Goal: Transaction & Acquisition: Purchase product/service

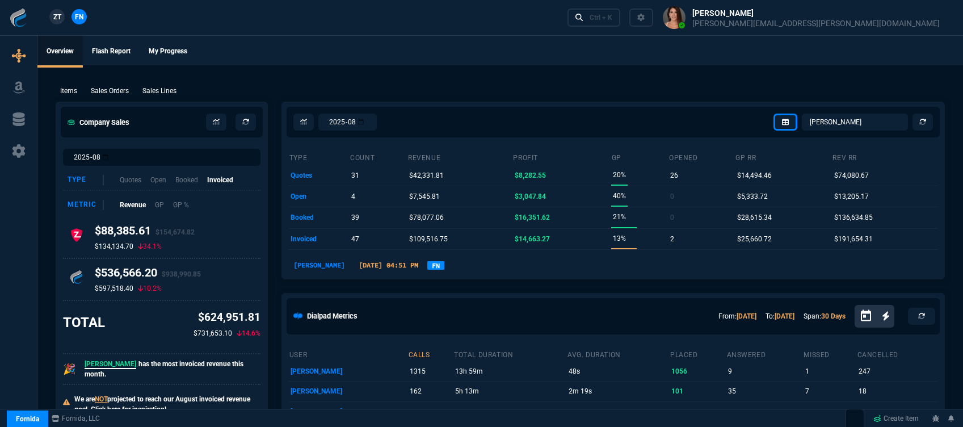
select select "32: [PERSON_NAME]"
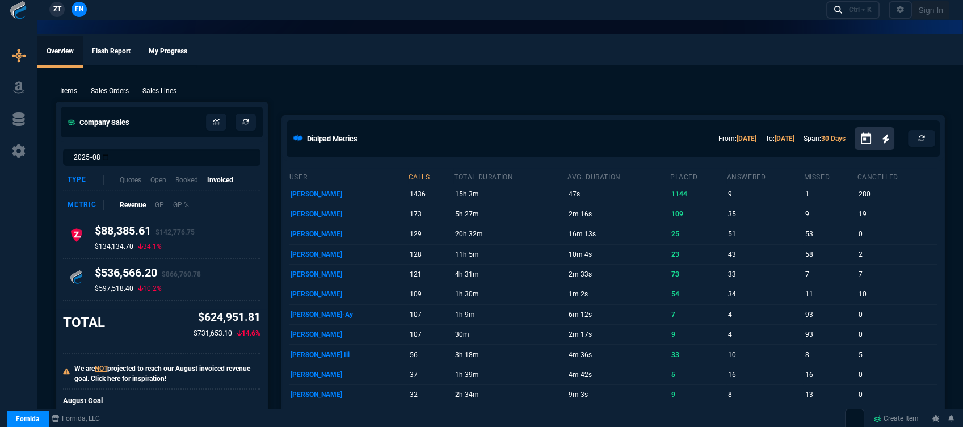
select select "12: [PERSON_NAME]"
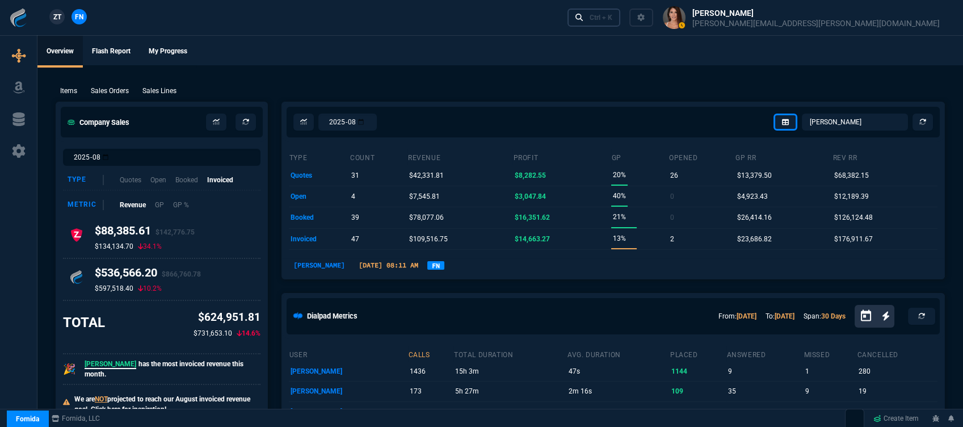
click at [612, 16] on div "Ctrl + K" at bounding box center [601, 17] width 23 height 9
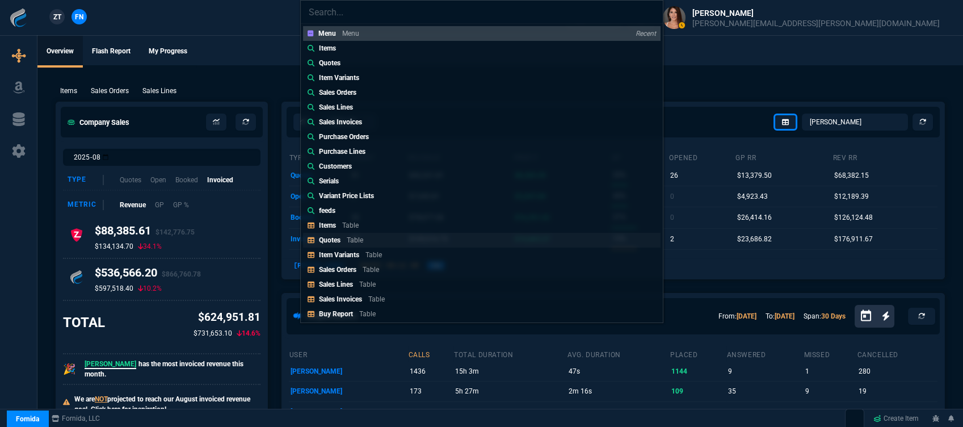
click at [399, 237] on link "Quotes Table" at bounding box center [482, 240] width 358 height 15
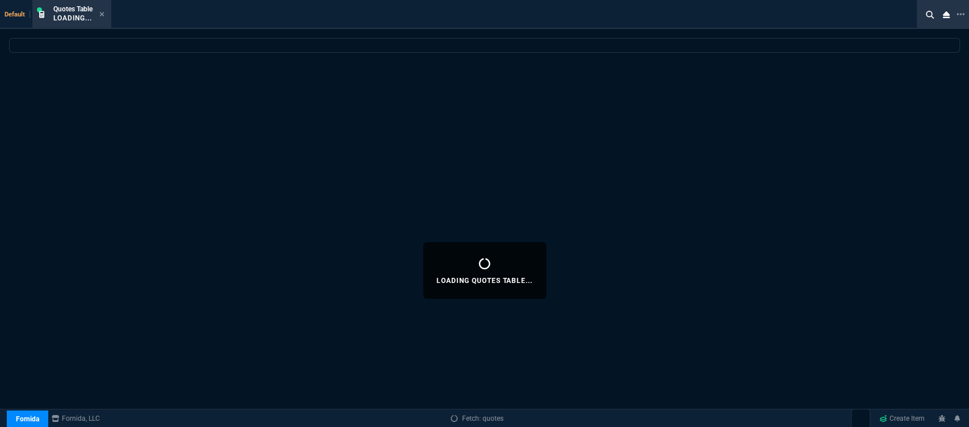
select select
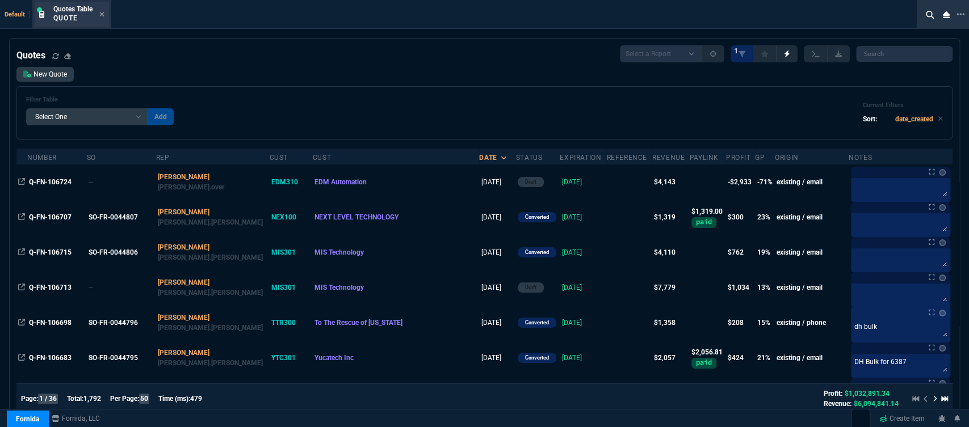
click at [106, 15] on div "Quotes Table Quote" at bounding box center [72, 14] width 74 height 24
click at [103, 13] on icon at bounding box center [101, 14] width 5 height 7
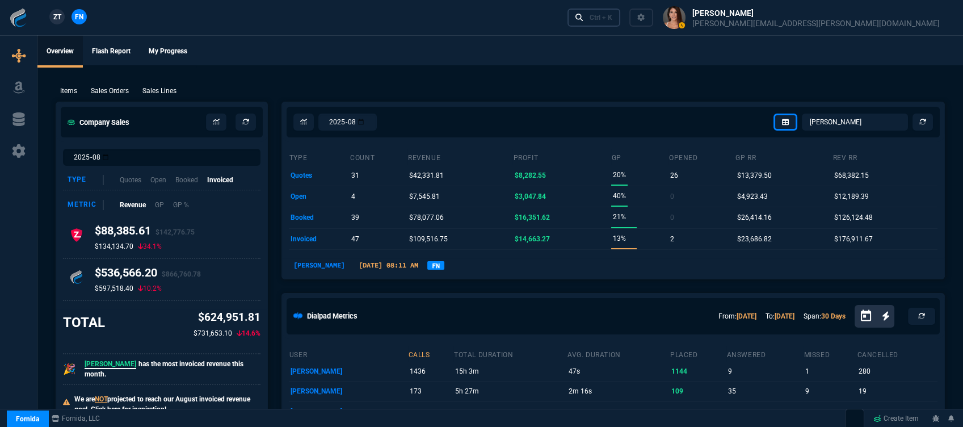
click at [612, 19] on div "Ctrl + K" at bounding box center [601, 17] width 23 height 9
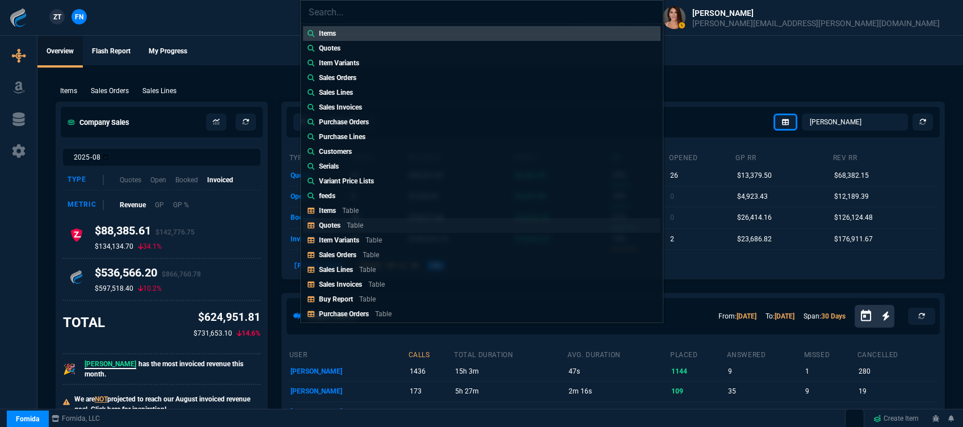
click at [404, 223] on link "Quotes Table" at bounding box center [482, 225] width 358 height 15
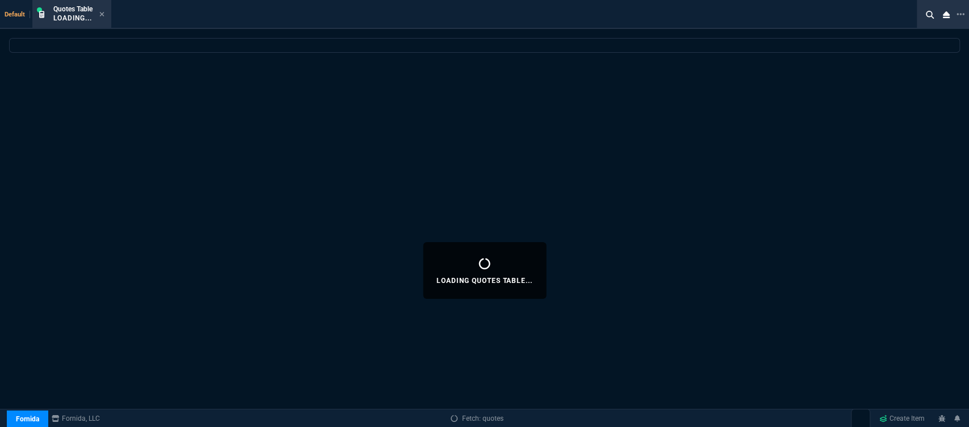
select select
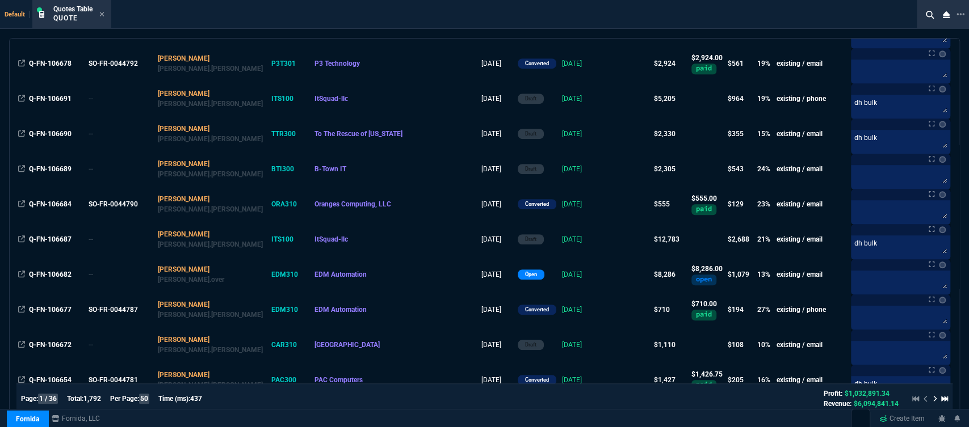
scroll to position [504, 0]
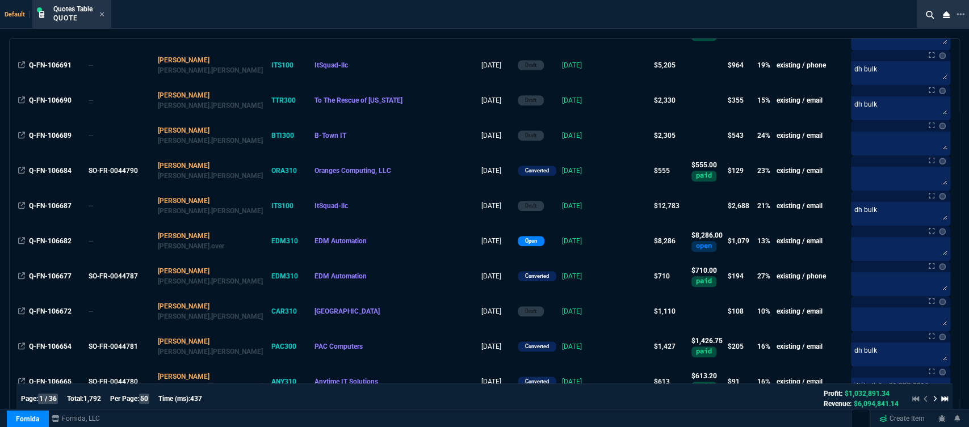
click at [103, 15] on icon at bounding box center [101, 14] width 5 height 7
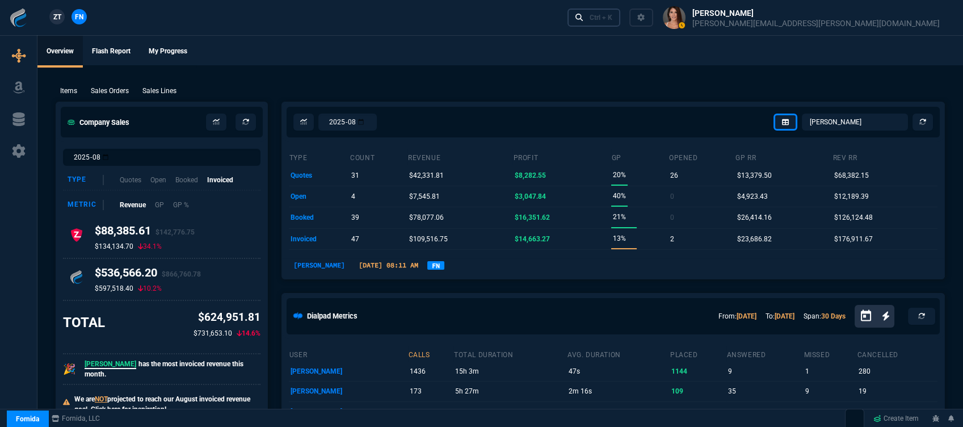
click at [612, 18] on div "Ctrl + K" at bounding box center [601, 17] width 23 height 9
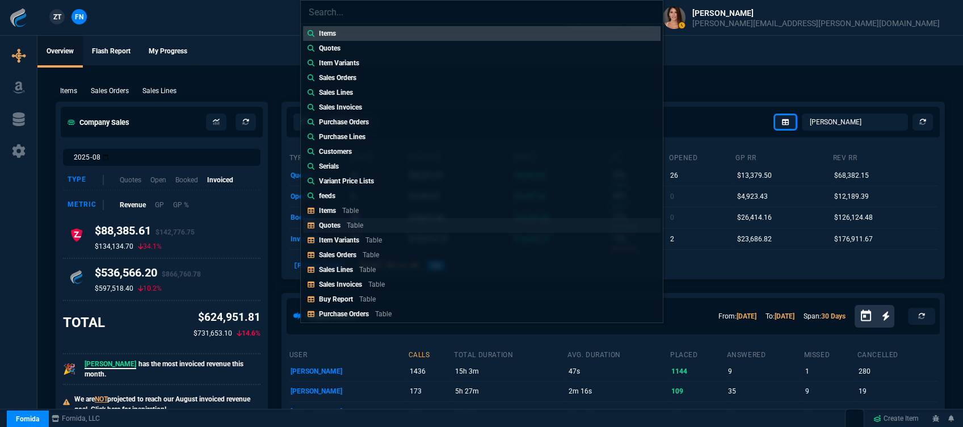
click at [379, 219] on link "Quotes Table" at bounding box center [482, 225] width 358 height 15
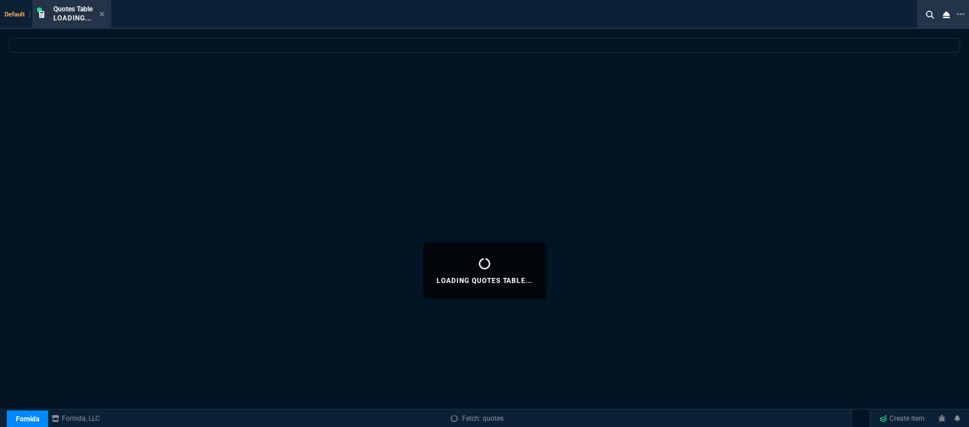
select select
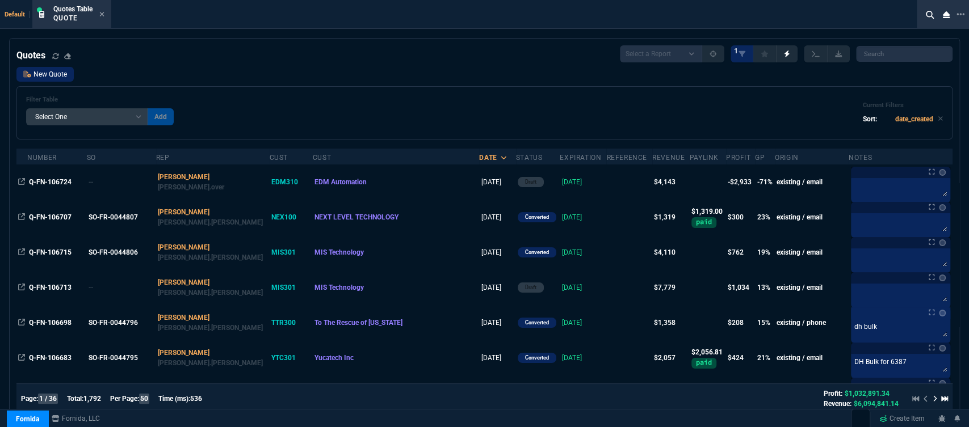
click at [65, 75] on link "New Quote" at bounding box center [44, 74] width 57 height 15
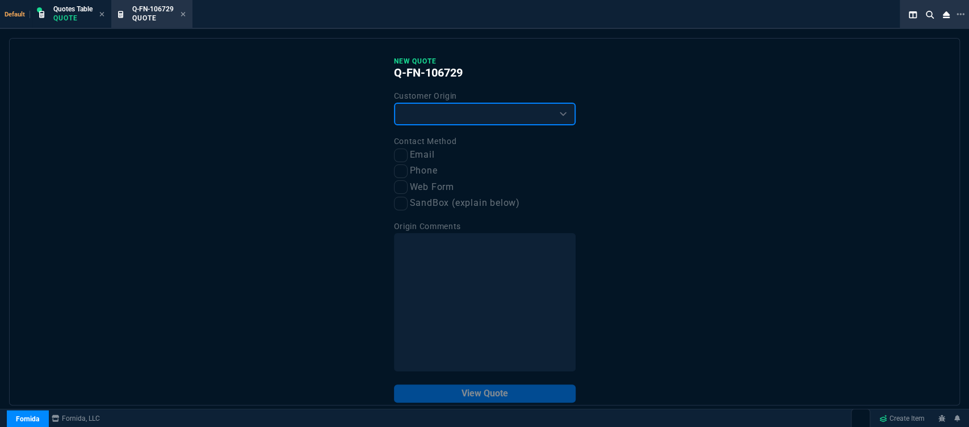
click at [461, 119] on select "Existing Customer Amazon Lead (first order) Website Lead (first order) Called (…" at bounding box center [485, 114] width 182 height 23
click at [394, 103] on select "Existing Customer Amazon Lead (first order) Website Lead (first order) Called (…" at bounding box center [485, 114] width 182 height 23
click at [458, 122] on select "Existing Customer Amazon Lead (first order) Website Lead (first order) Called (…" at bounding box center [485, 114] width 182 height 23
select select "phoneLead"
click at [394, 103] on select "Existing Customer Amazon Lead (first order) Website Lead (first order) Called (…" at bounding box center [485, 114] width 182 height 23
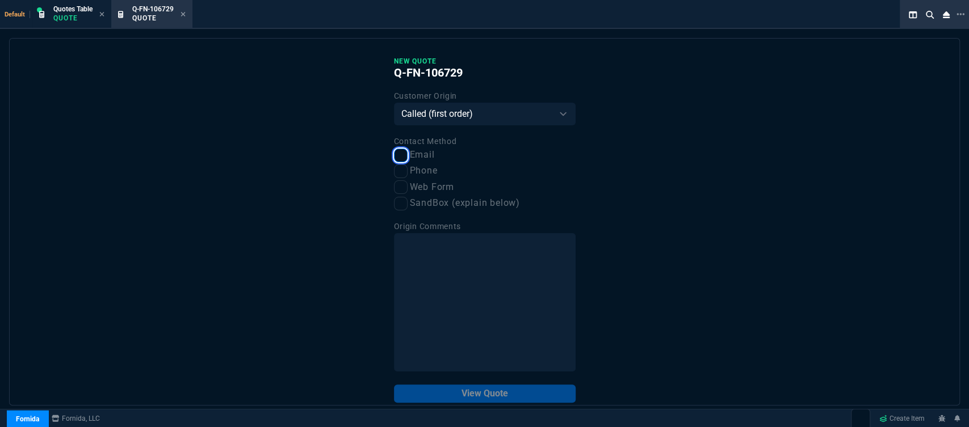
click at [397, 152] on input "Email" at bounding box center [401, 156] width 14 height 14
checkbox input "true"
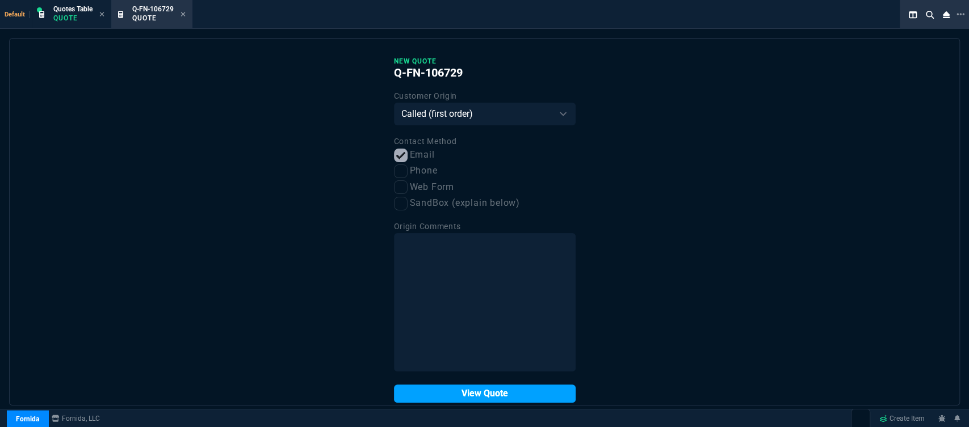
click at [482, 393] on button "View Quote" at bounding box center [485, 394] width 182 height 18
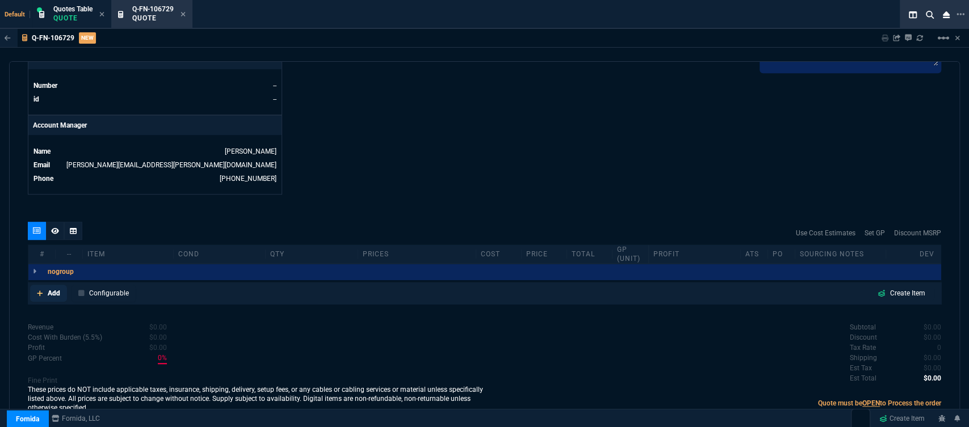
click at [40, 290] on icon at bounding box center [40, 293] width 6 height 7
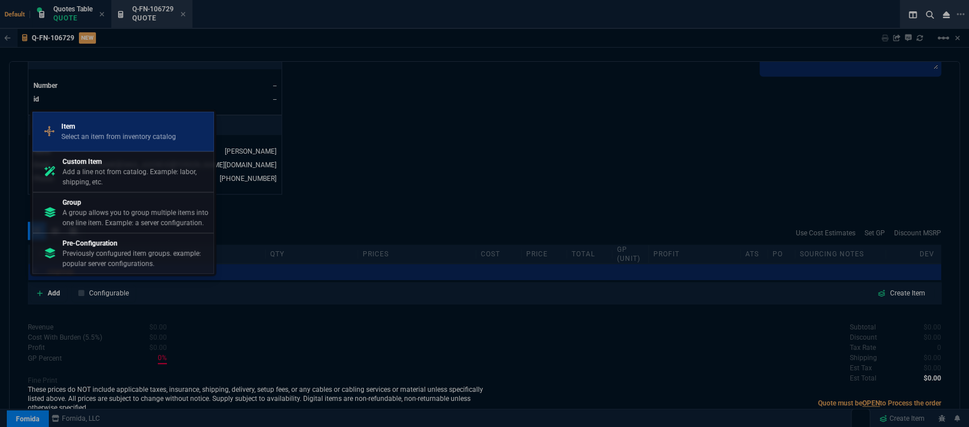
click at [135, 138] on p "Select an item from inventory catalog" at bounding box center [118, 137] width 115 height 10
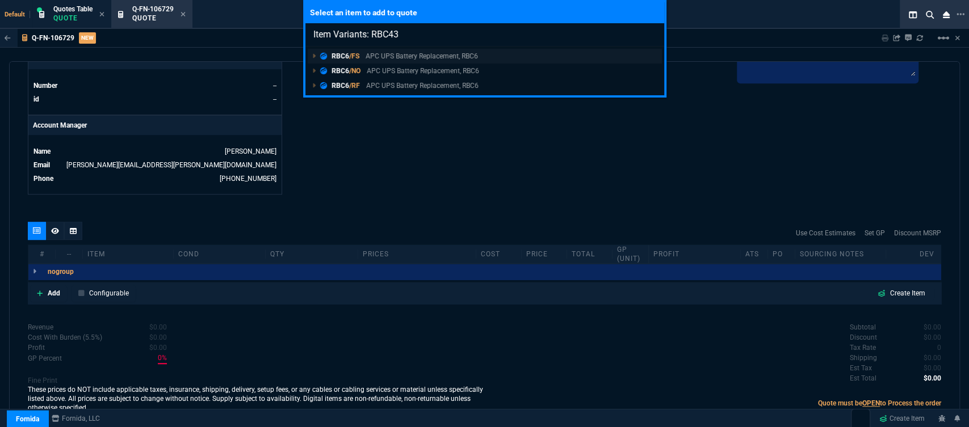
type input "Item Variants: RBC43"
click at [427, 56] on p "APC UPS Battery Replacement, RBC6" at bounding box center [422, 56] width 112 height 10
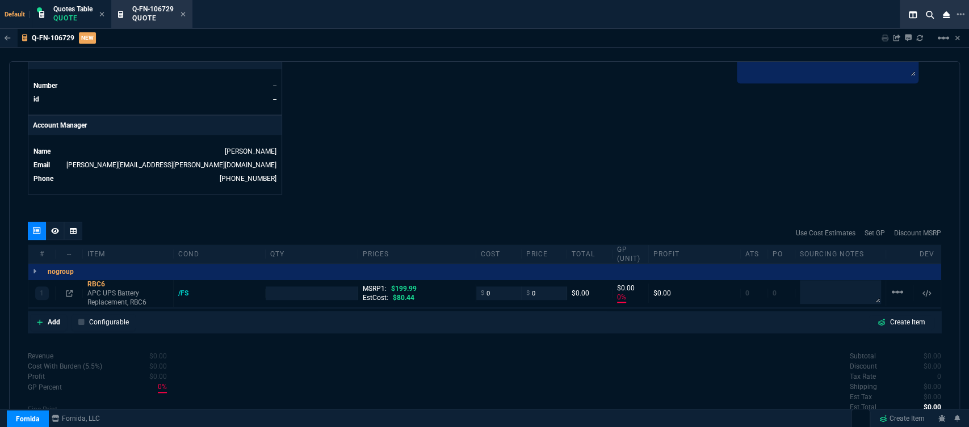
type input "0"
type input "100"
click at [892, 286] on mat-icon "linear_scale" at bounding box center [898, 293] width 14 height 14
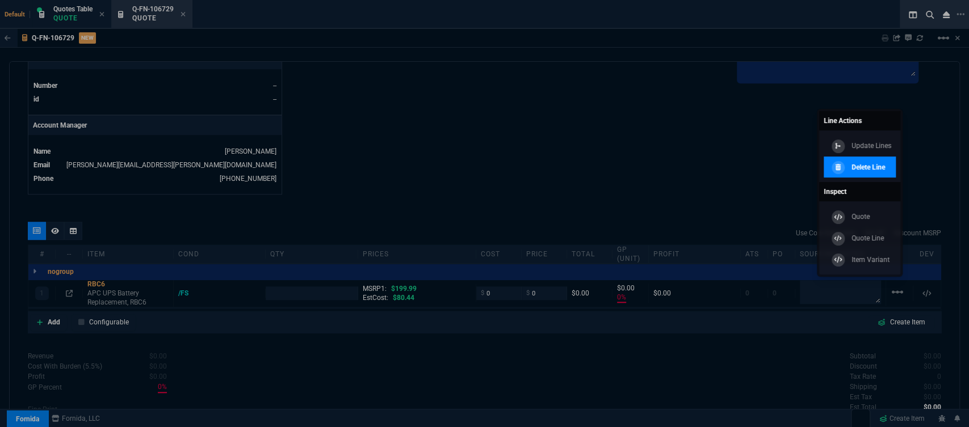
click at [880, 175] on link "Delete Line" at bounding box center [860, 168] width 72 height 22
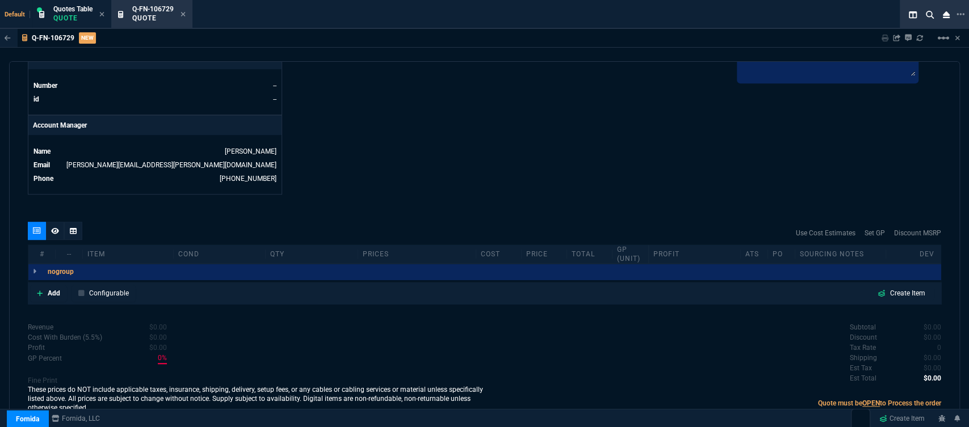
click at [34, 285] on link "Add" at bounding box center [48, 293] width 37 height 17
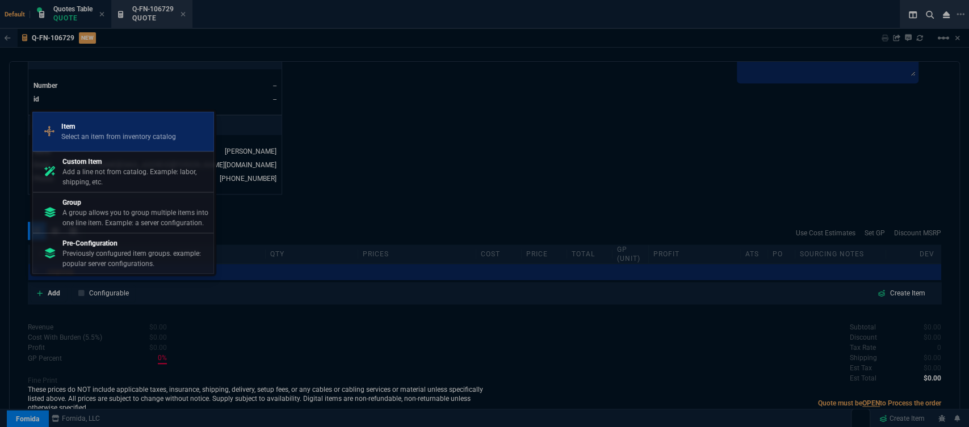
click at [117, 137] on p "Select an item from inventory catalog" at bounding box center [118, 137] width 115 height 10
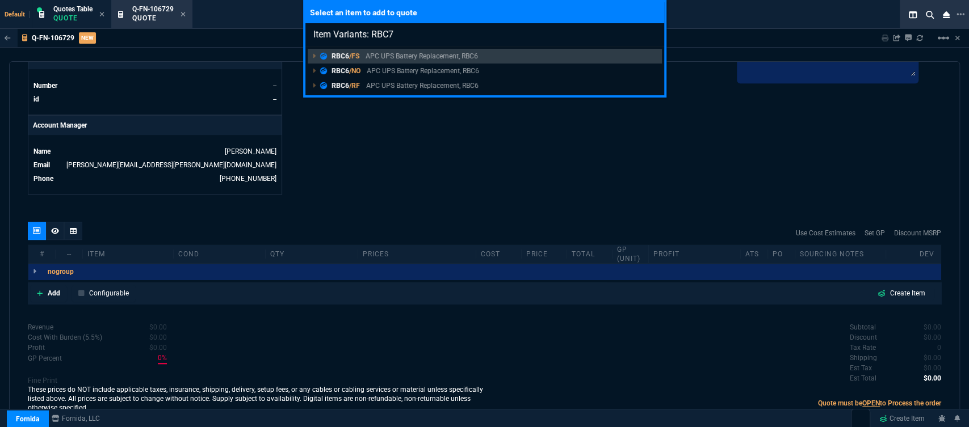
type input "Item Variants: RBC7"
click at [468, 158] on div "Select an item to add to quote Item Variants: RBC7 RBC6 /FS APC UPS Battery Rep…" at bounding box center [484, 213] width 969 height 427
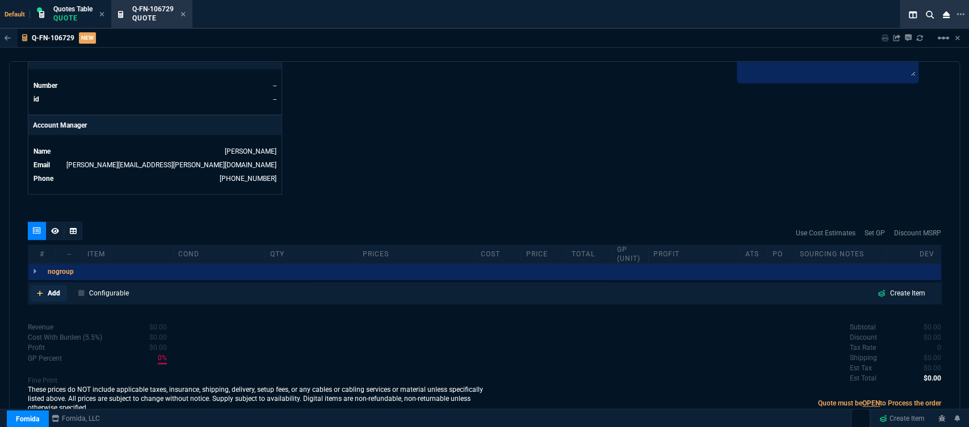
click at [41, 291] on icon at bounding box center [40, 294] width 6 height 6
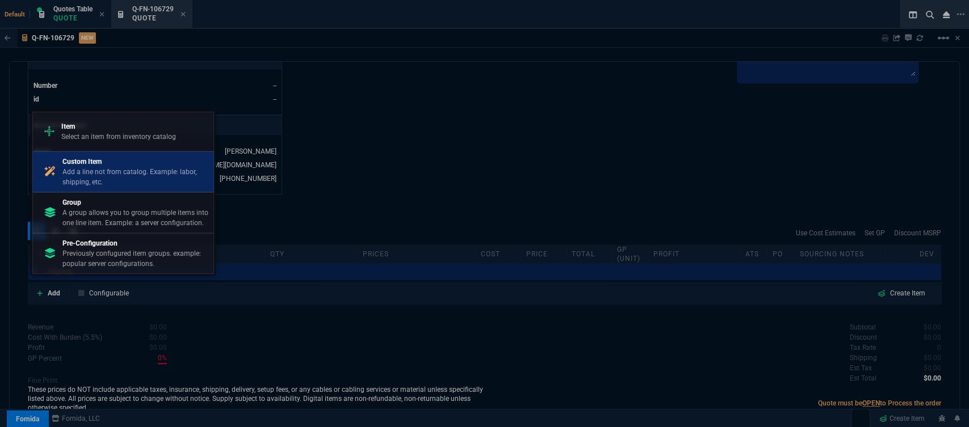
click at [111, 174] on p "Add a line not from catalog. Example: labor, shipping, etc." at bounding box center [135, 177] width 146 height 20
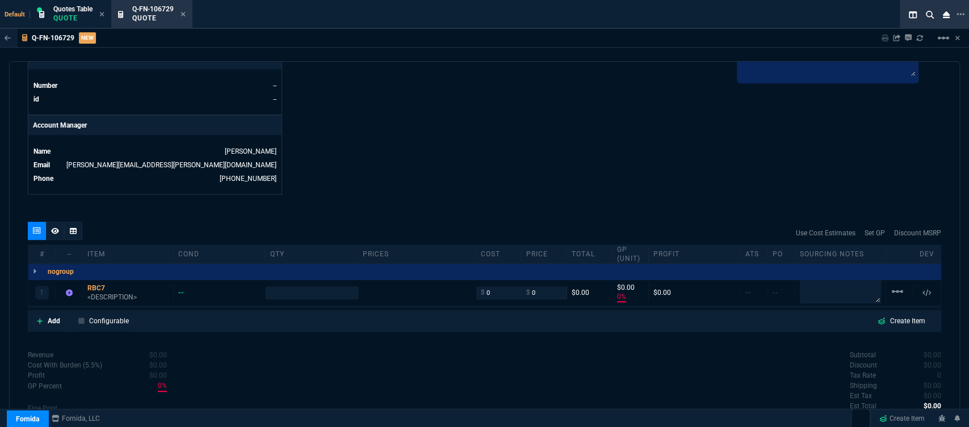
type input "0"
click at [117, 293] on p "<DESCRIPTION>" at bounding box center [127, 297] width 81 height 9
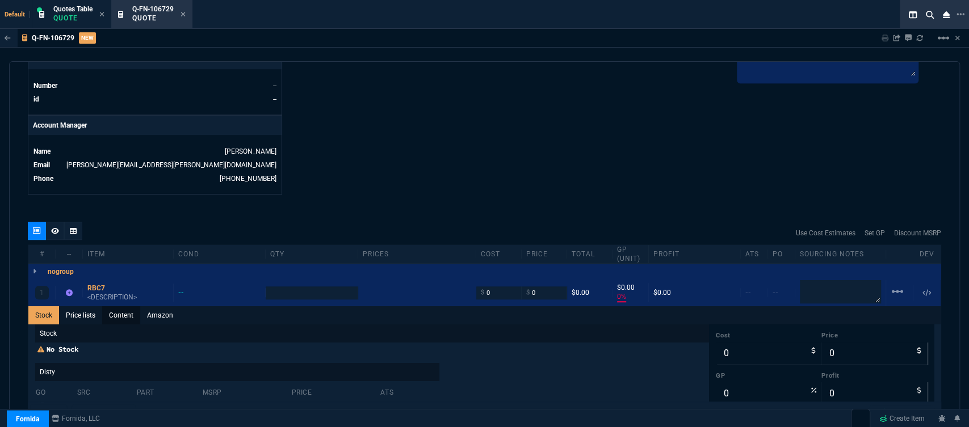
click at [121, 310] on link "Content" at bounding box center [121, 316] width 38 height 18
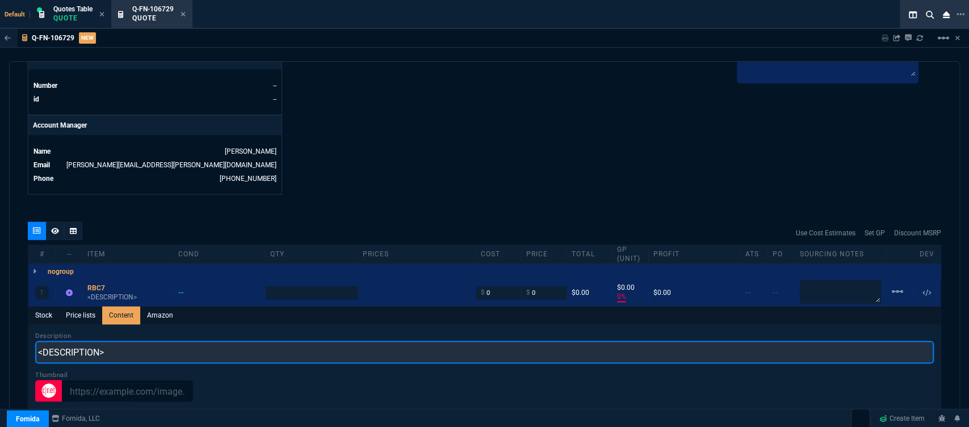
drag, startPoint x: 136, startPoint y: 346, endPoint x: 10, endPoint y: 337, distance: 126.3
click at [10, 337] on div "quote Q-FN-106729 New Customer draft Fornida, LLC 2609 Technology Dr Suite 300 …" at bounding box center [484, 242] width 951 height 363
paste input "APC Replacement Battery Cartridge for Back-UPS, 12V 9Ah lead-acid battery, 2-ye…"
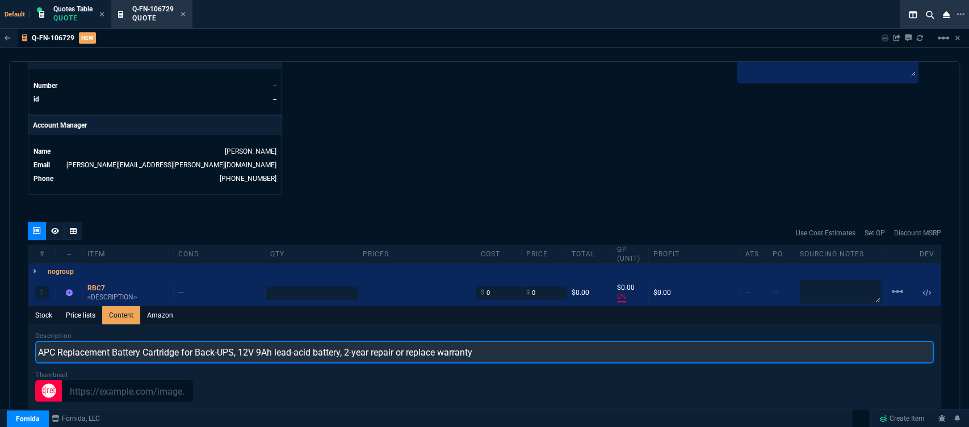
scroll to position [0, 0]
type input "APC Replacement Battery Cartridge for Back-UPS, 12V 9Ah lead-acid battery, 2-ye…"
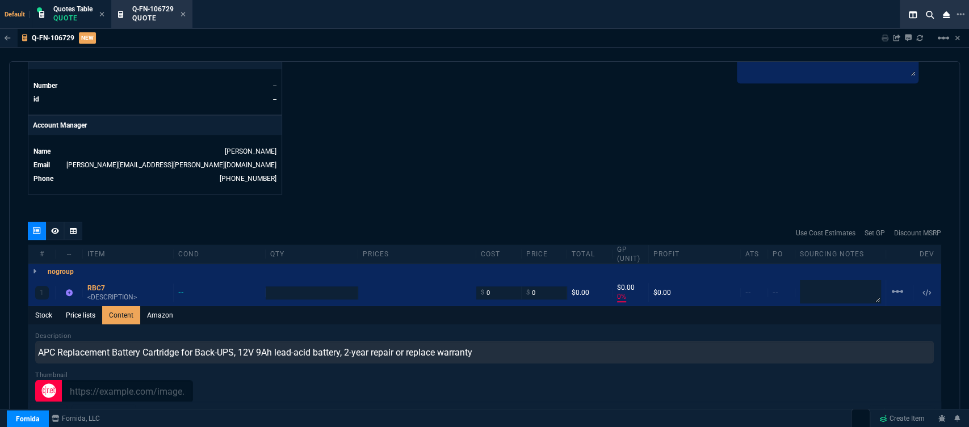
type input "1"
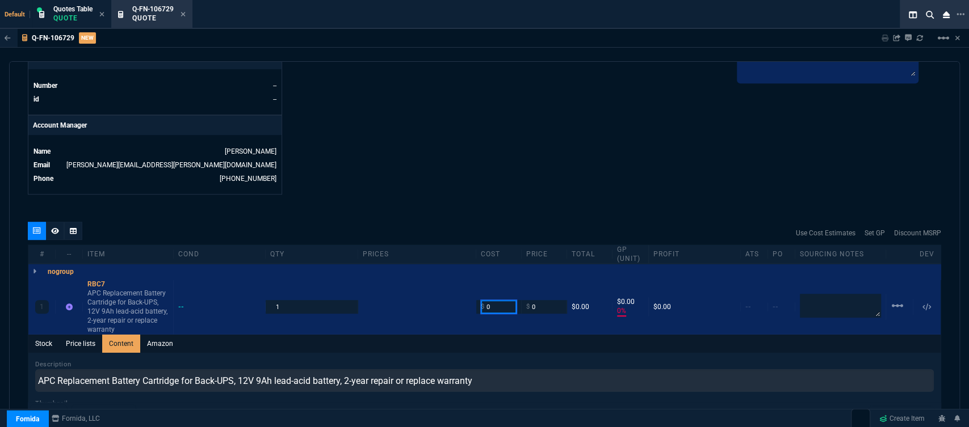
drag, startPoint x: 493, startPoint y: 290, endPoint x: 509, endPoint y: 302, distance: 19.9
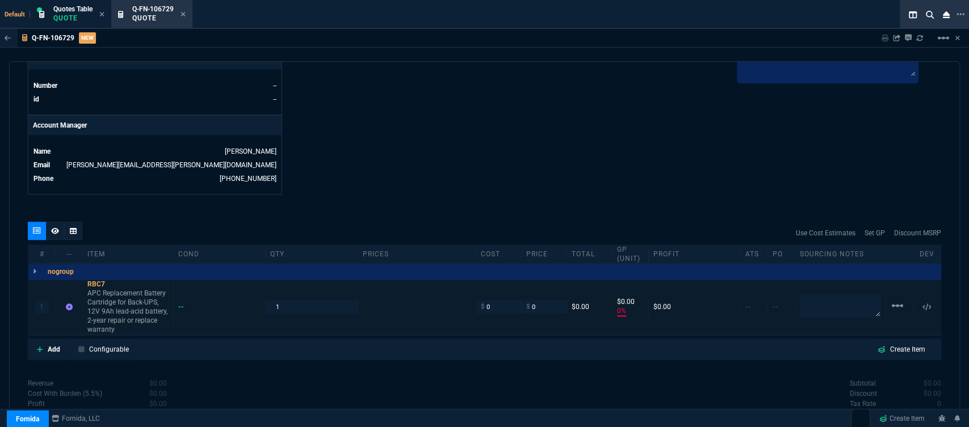
type input "0"
drag, startPoint x: 480, startPoint y: 303, endPoint x: 472, endPoint y: 303, distance: 7.9
click at [476, 303] on div "$ 0" at bounding box center [498, 306] width 45 height 13
type input "208"
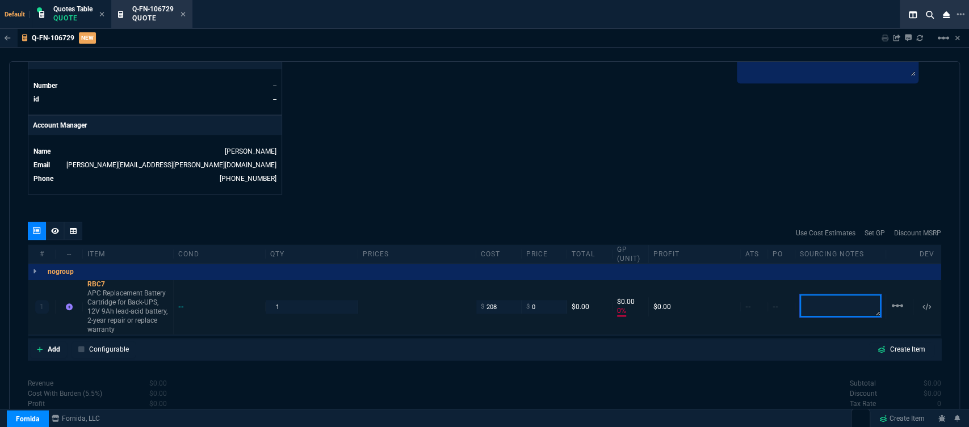
click at [836, 296] on textarea at bounding box center [840, 306] width 81 height 23
type input "208"
type textarea "d"
type input "-100"
type input "-208"
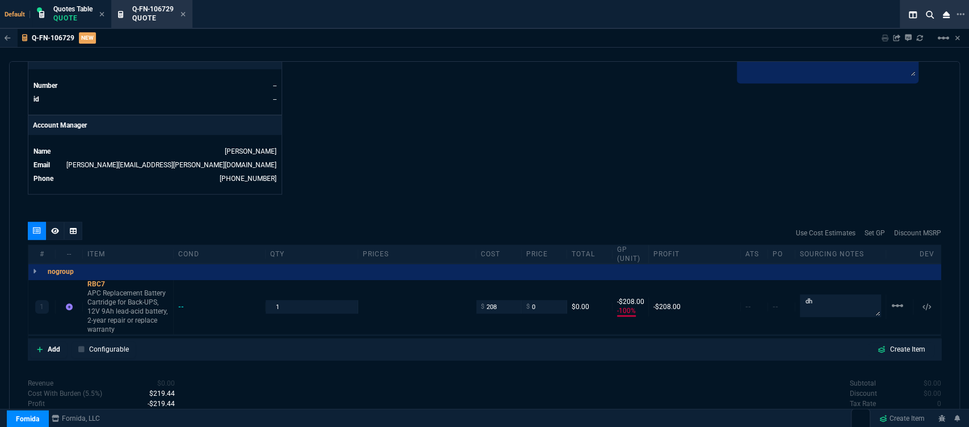
click at [115, 281] on icon at bounding box center [113, 284] width 6 height 7
drag, startPoint x: 828, startPoint y: 296, endPoint x: 776, endPoint y: 295, distance: 52.3
click at [781, 296] on div "1 RBC7 APC Replacement Battery Cartridge for Back-UPS, 12V 9Ah lead-acid batter…" at bounding box center [484, 307] width 912 height 55
type textarea "arbi"
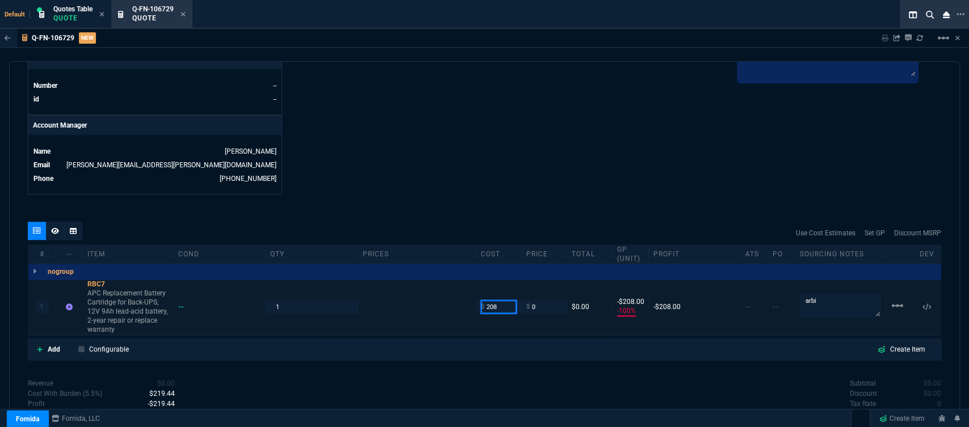
drag, startPoint x: 507, startPoint y: 297, endPoint x: 461, endPoint y: 296, distance: 46.0
click at [461, 296] on div "1 RBC7 APC Replacement Battery Cartridge for Back-UPS, 12V 9Ah lead-acid batter…" at bounding box center [484, 307] width 912 height 55
type input "195"
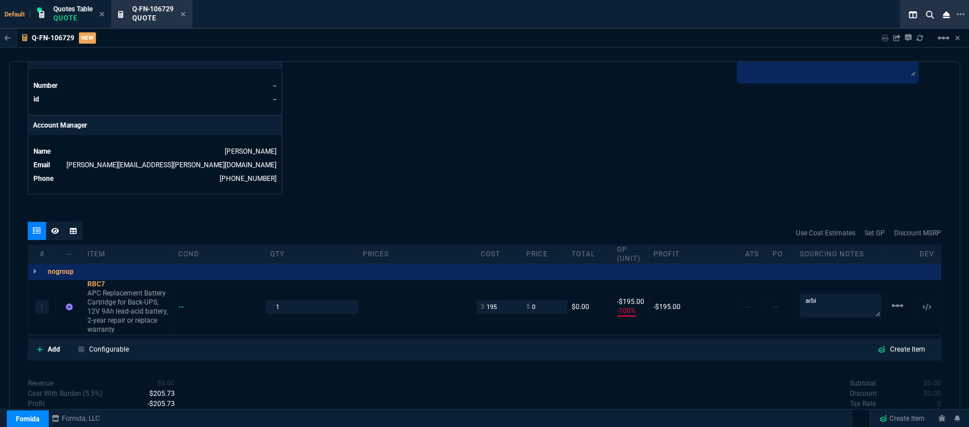
type input "-195"
drag, startPoint x: 489, startPoint y: 370, endPoint x: 517, endPoint y: 335, distance: 44.4
click at [489, 379] on div "Subtotal $0.00 Discount $0.00 Tax Rate 0 Shipping $0.00 Est Tax $0.00 Est Total…" at bounding box center [713, 410] width 457 height 62
drag, startPoint x: 533, startPoint y: 304, endPoint x: 519, endPoint y: 302, distance: 13.7
click at [522, 302] on div "$ 0" at bounding box center [544, 306] width 45 height 13
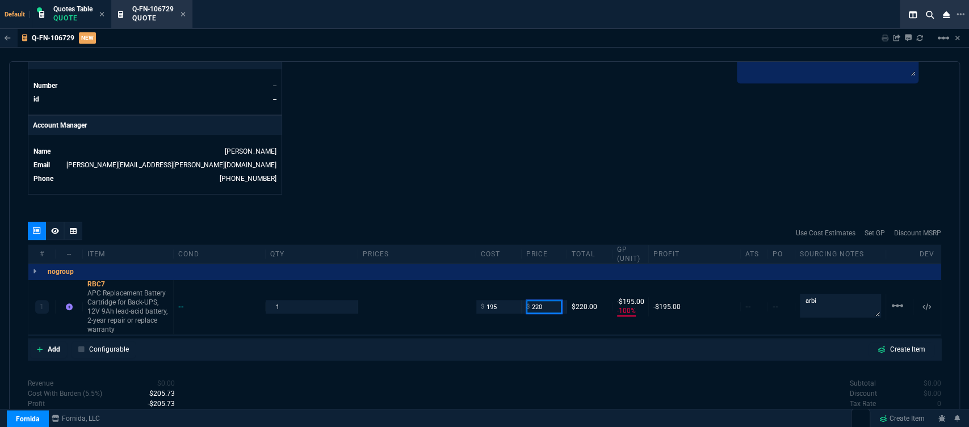
type input "220"
type input "11"
type input "25"
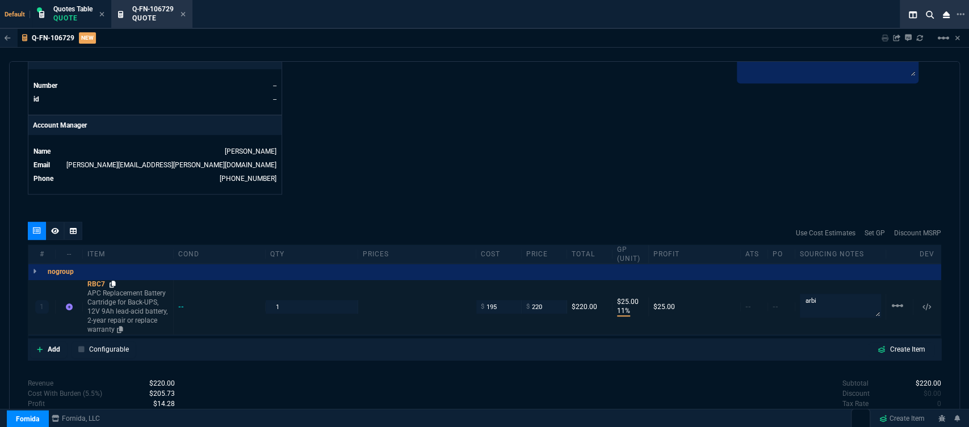
click at [114, 281] on icon at bounding box center [113, 284] width 6 height 7
click at [41, 346] on icon at bounding box center [40, 349] width 6 height 7
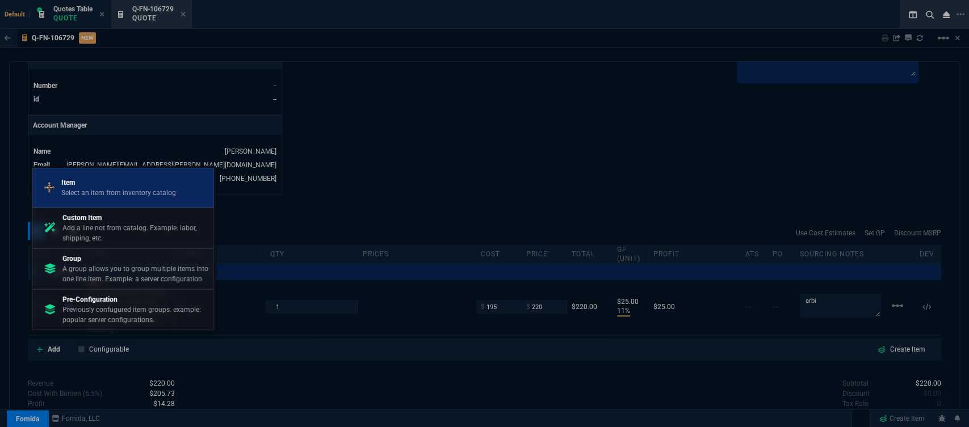
click at [117, 183] on p "Item" at bounding box center [118, 183] width 115 height 10
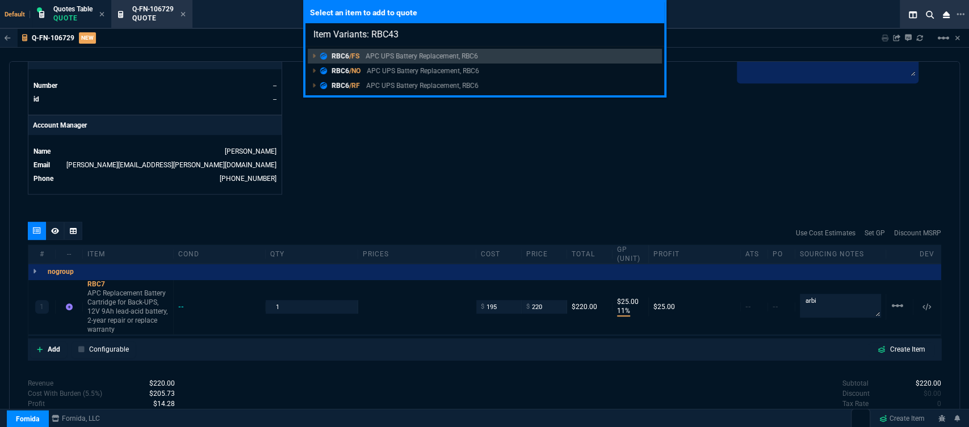
type input "Item Variants: RBC43"
click at [508, 181] on div "Select an item to add to quote Item Variants: RBC43 RBC6 /FS APC UPS Battery Re…" at bounding box center [484, 213] width 969 height 427
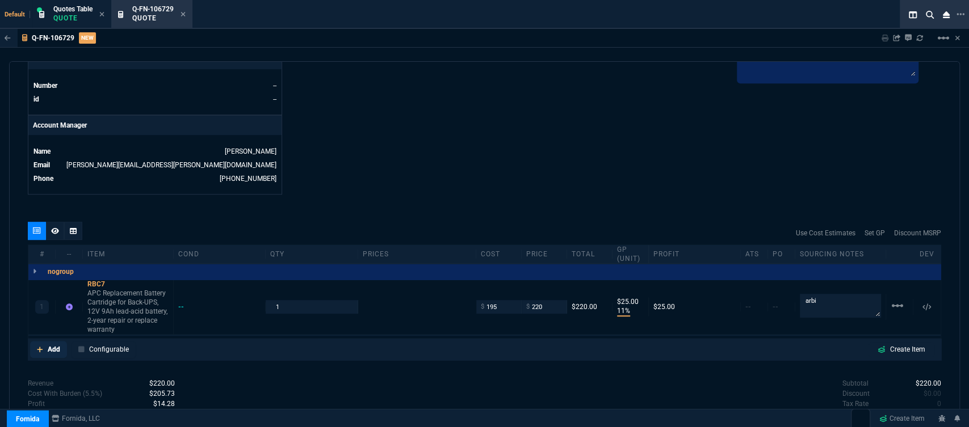
click at [36, 341] on link "Add" at bounding box center [48, 349] width 37 height 17
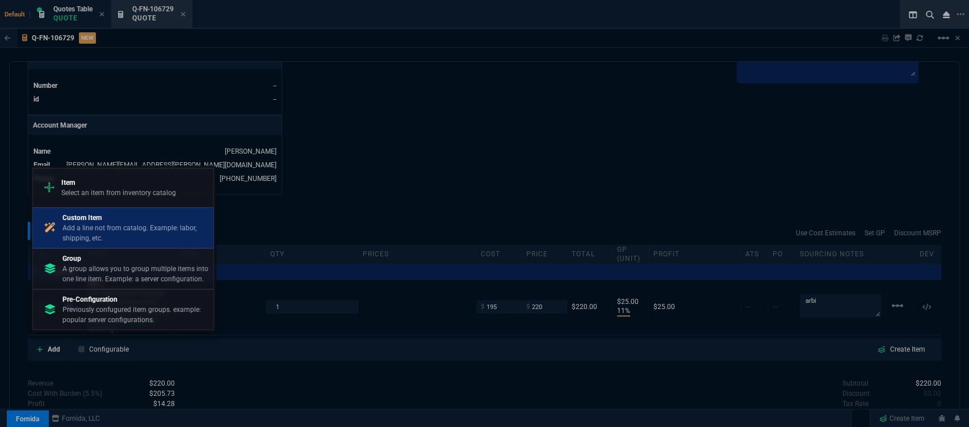
click at [101, 226] on p "Add a line not from catalog. Example: labor, shipping, etc." at bounding box center [135, 233] width 146 height 20
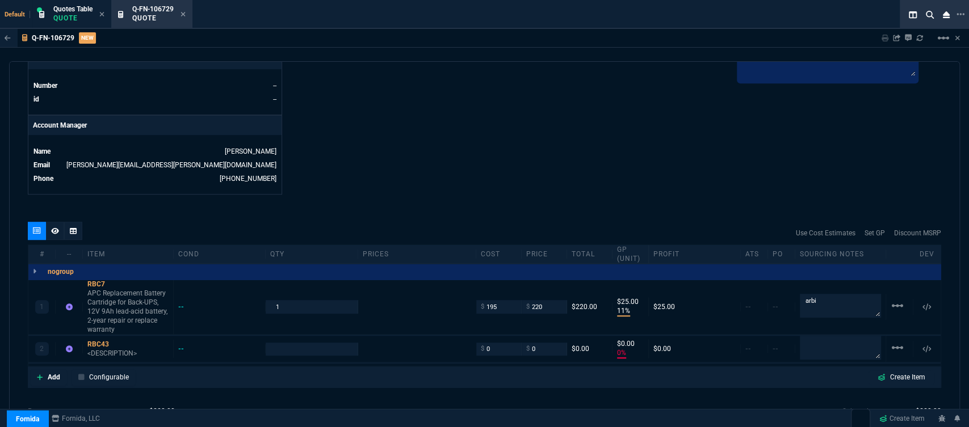
type input "11"
type input "25"
type input "0"
click at [184, 12] on icon at bounding box center [183, 14] width 5 height 7
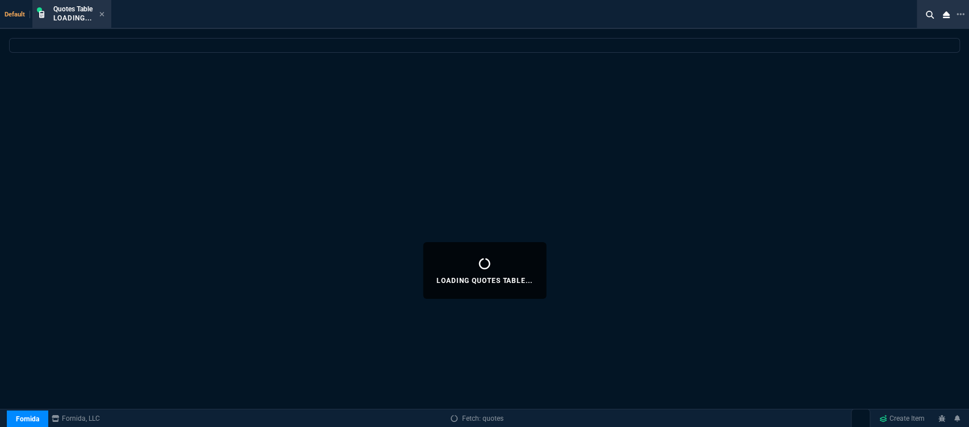
select select
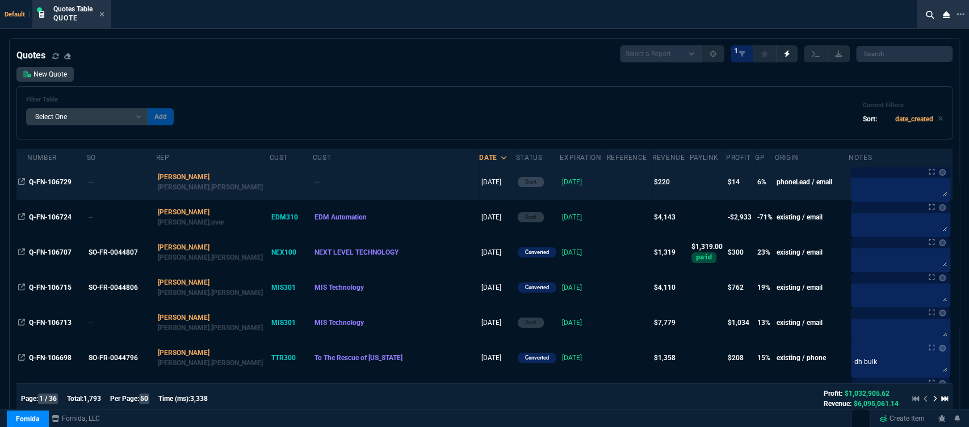
click at [563, 183] on td "9/03/25" at bounding box center [583, 182] width 47 height 35
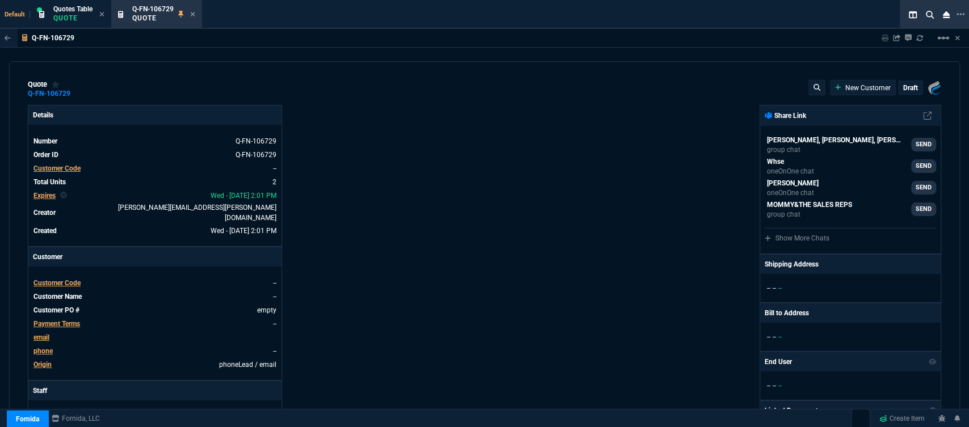
type input "11"
type input "25"
type input "0"
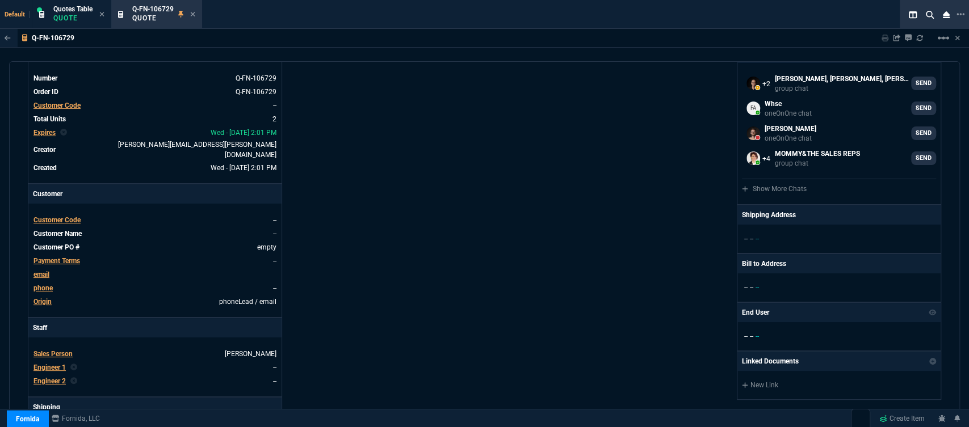
click at [68, 216] on span "Customer Code" at bounding box center [56, 220] width 47 height 8
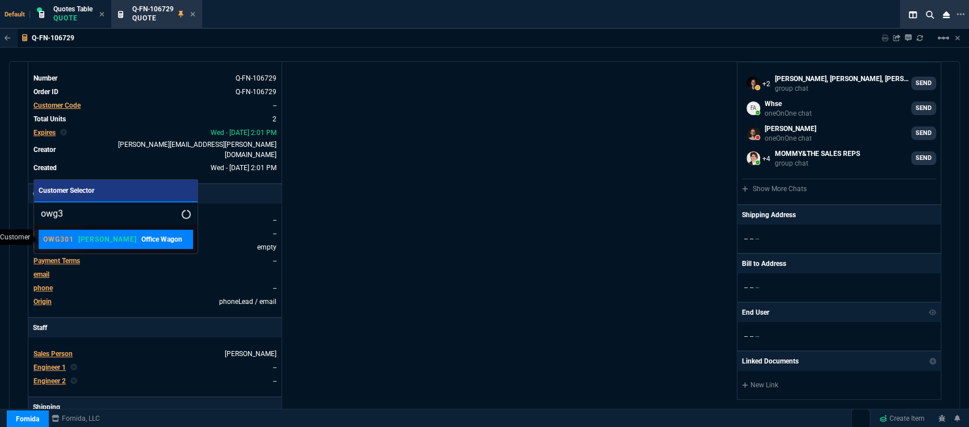
type input "owg3"
click at [141, 242] on p "Office Wagon" at bounding box center [161, 239] width 41 height 10
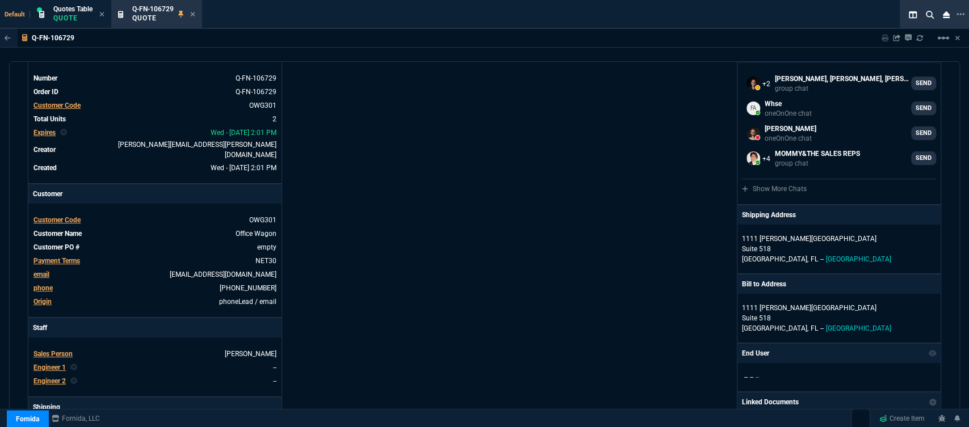
type input "1"
click at [852, 245] on p "Suite 518" at bounding box center [839, 249] width 194 height 10
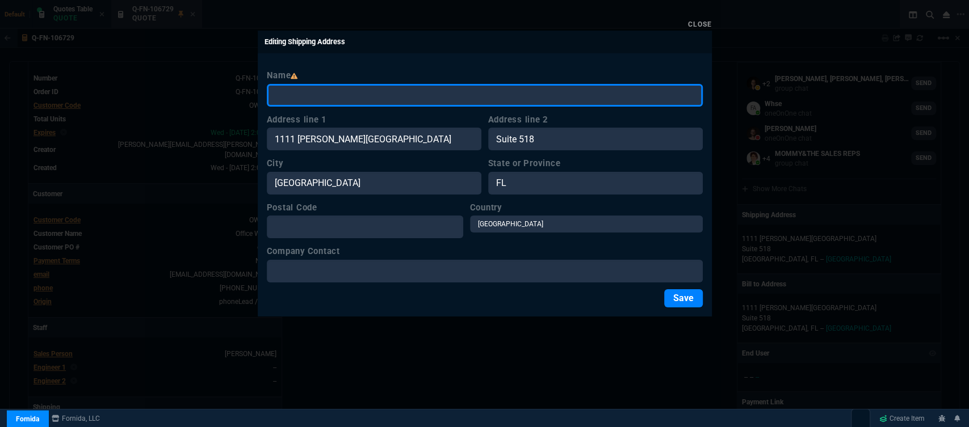
click at [413, 90] on input "Name" at bounding box center [485, 95] width 436 height 23
type input "Office Wagon"
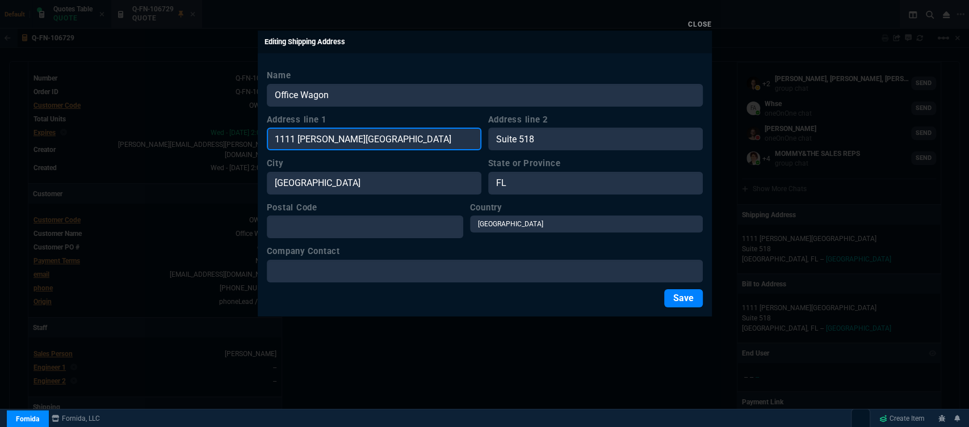
paste input "91-971 Farrington Hwy, Kapolei, HI 96707"
type input "91-971 Farrington Hwy, Kapolei, HI 96707"
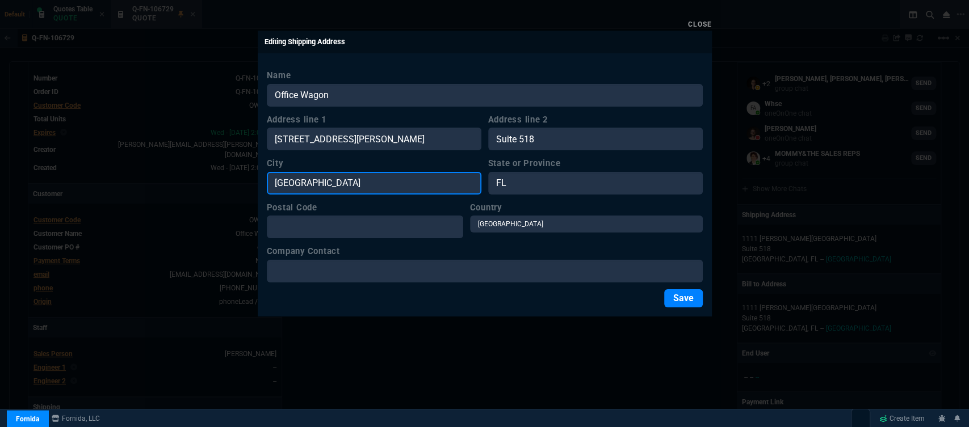
drag, startPoint x: 395, startPoint y: 183, endPoint x: 257, endPoint y: 182, distance: 138.5
click at [257, 182] on div "Close Editing Shipping Address Name Office Wagon Address line 1 91-971 Farringt…" at bounding box center [484, 213] width 969 height 427
paste input "91-971 Farrington Hwy, Kapolei, HI 96707"
type input "91-971 Farrington Hwy, Kapolei, HI 96707"
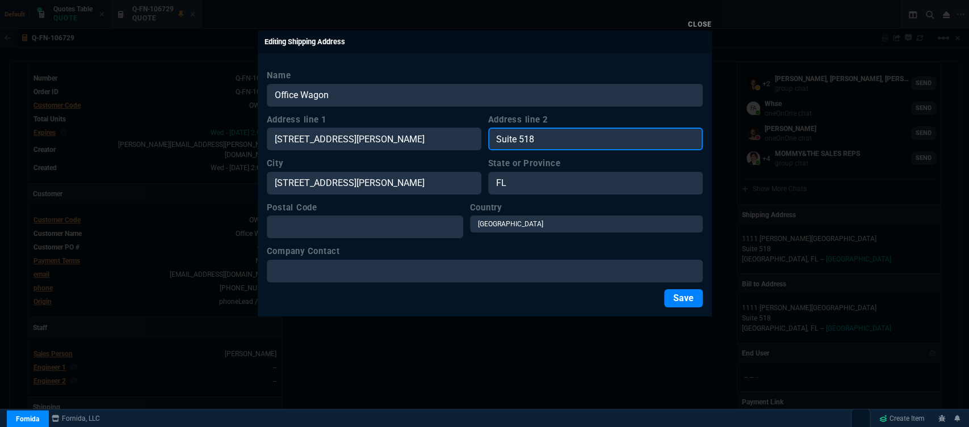
click at [589, 137] on input "Suite 518" at bounding box center [595, 139] width 215 height 23
type input "S"
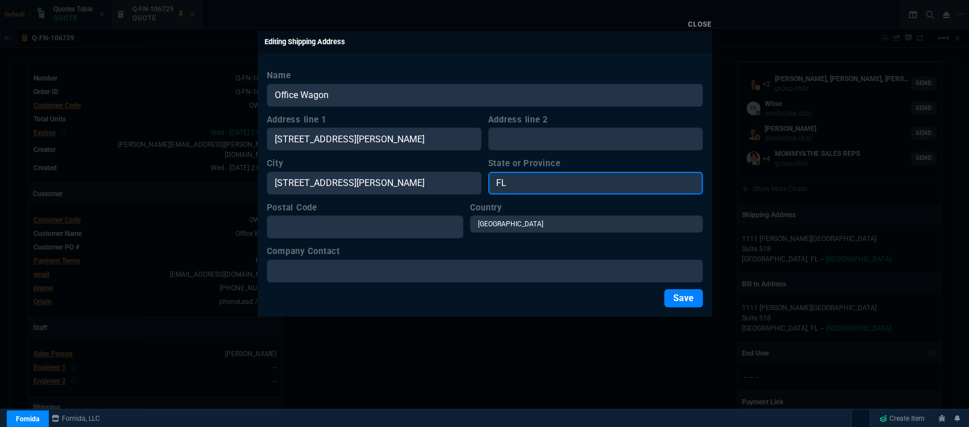
drag, startPoint x: 535, startPoint y: 183, endPoint x: 455, endPoint y: 189, distance: 79.7
click at [455, 189] on div "City 91-971 Farrington Hwy, Kapolei, HI 96707 State or Province FL" at bounding box center [485, 175] width 436 height 37
type input "HI"
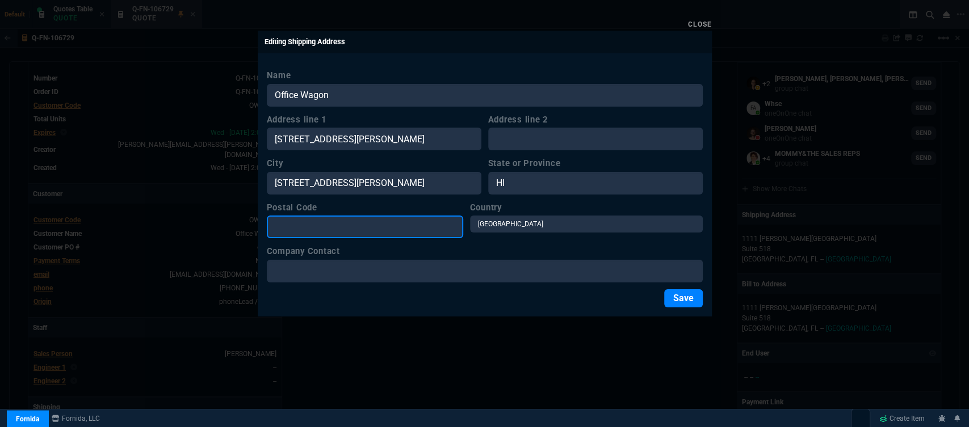
click at [410, 236] on input "Postal Code" at bounding box center [365, 227] width 196 height 23
paste input "91-971 Farrington Hwy, Kapolei, HI 96707"
click at [413, 225] on input "91-971 Farrington Hwy, Kapolei, HI 96707" at bounding box center [365, 227] width 196 height 23
type input "96707"
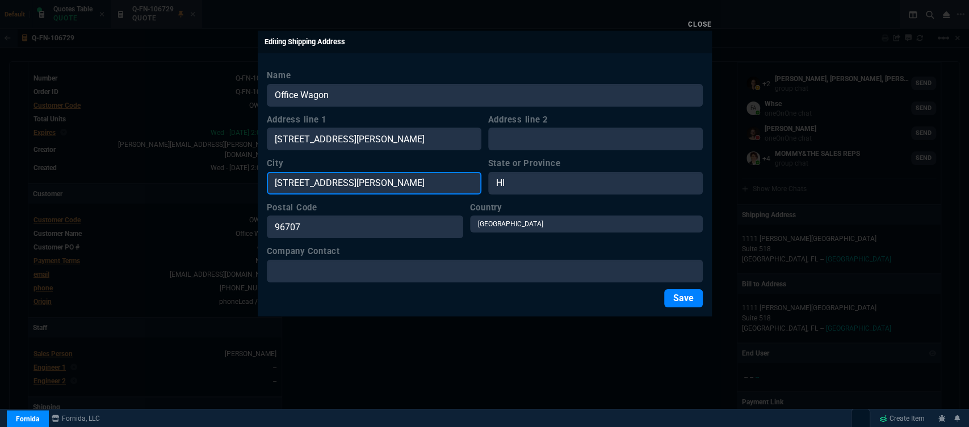
click at [368, 179] on input "91-971 Farrington Hwy, Kapolei, HI 96707" at bounding box center [374, 183] width 215 height 23
click at [368, 179] on input "Kapolei, HI 96707" at bounding box center [374, 183] width 215 height 23
type input "Kapolei"
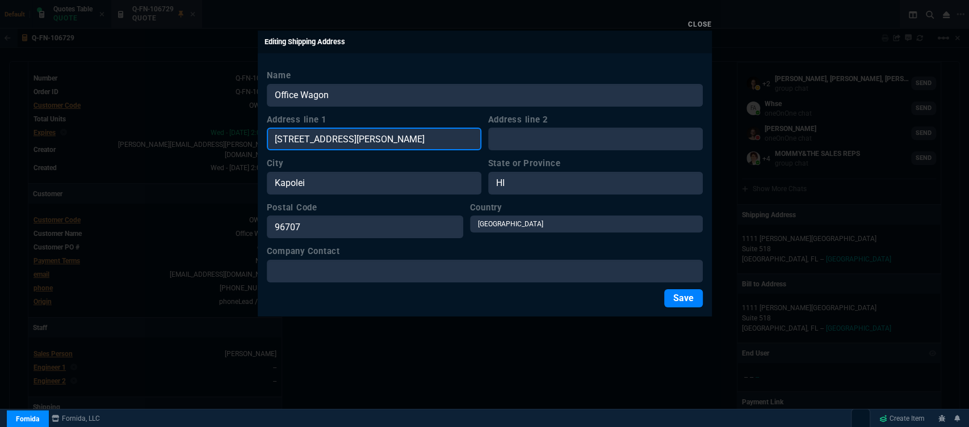
click at [450, 141] on input "91-971 Farrington Hwy, Kapolei, HI 96707" at bounding box center [374, 139] width 215 height 23
type input "91-971 Farrington Hwy"
click at [692, 301] on button "Save" at bounding box center [683, 298] width 39 height 18
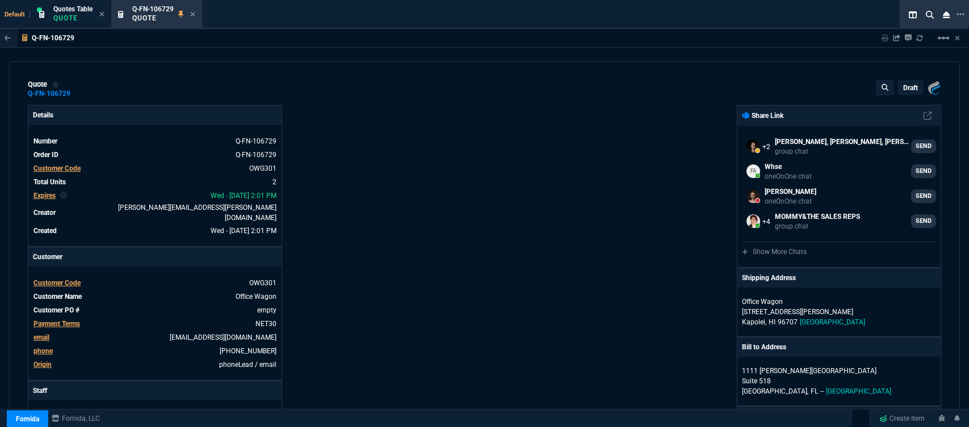
select select "12: ROSS"
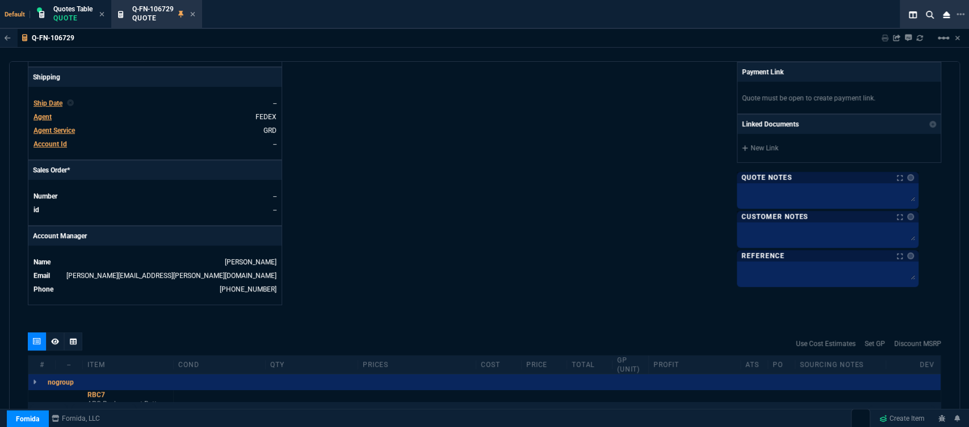
scroll to position [568, 0]
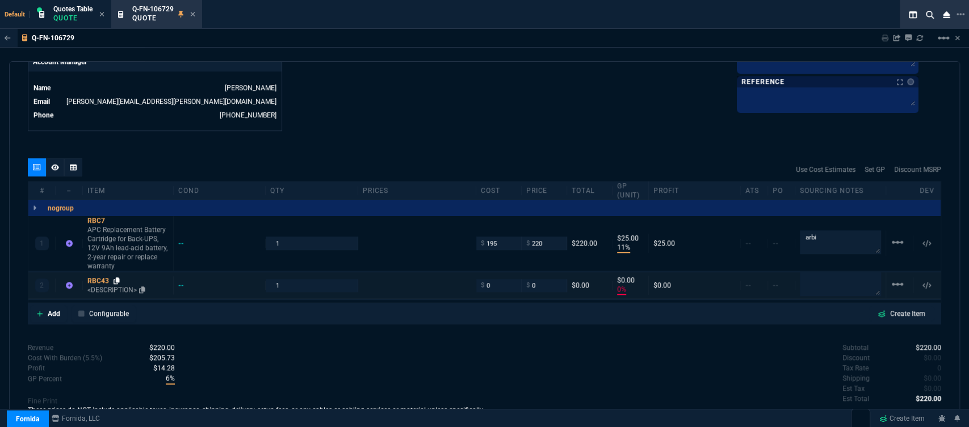
click at [118, 278] on icon at bounding box center [117, 281] width 6 height 7
click at [110, 286] on p "<DESCRIPTION>" at bounding box center [127, 290] width 81 height 9
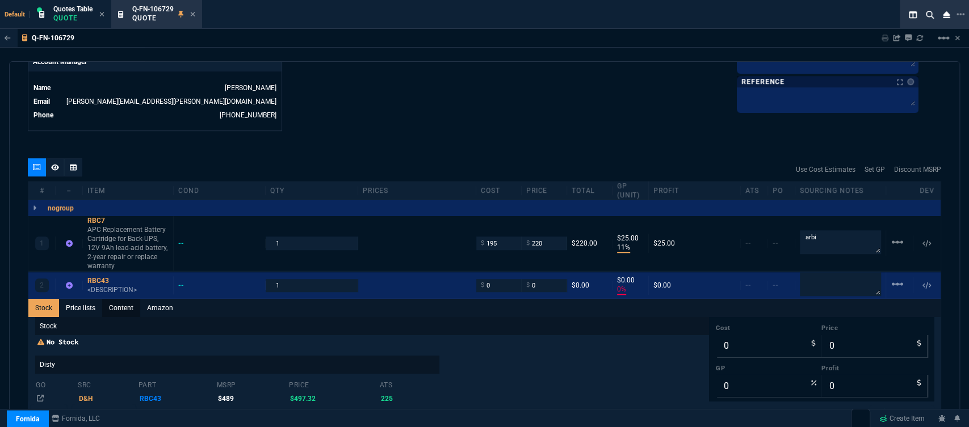
click at [127, 300] on link "Content" at bounding box center [121, 308] width 38 height 18
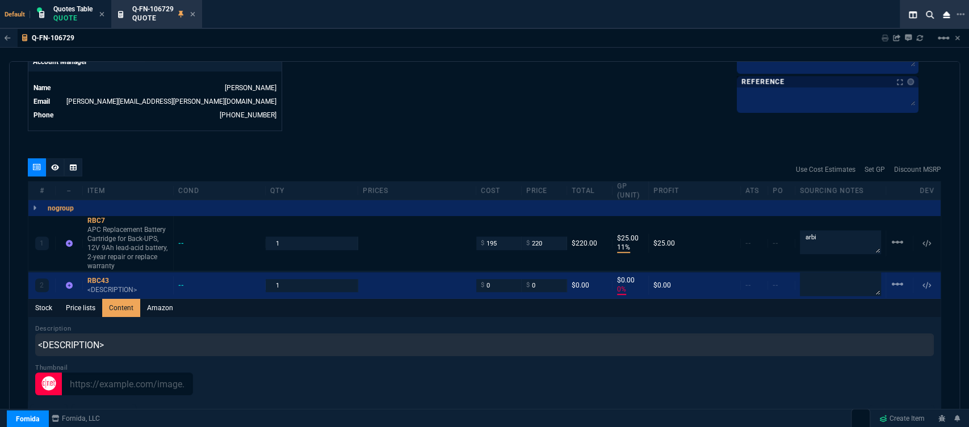
scroll to position [0, 0]
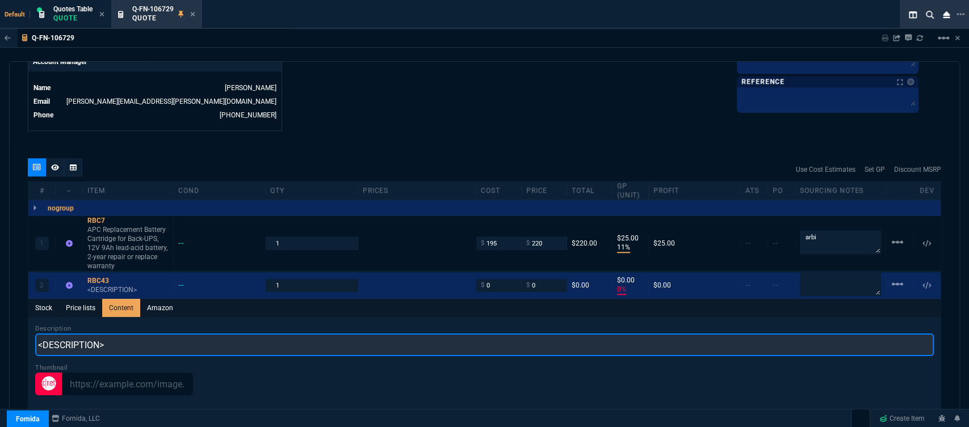
drag, startPoint x: 127, startPoint y: 300, endPoint x: 0, endPoint y: 321, distance: 128.2
click at [0, 321] on div "Q-FN-106729 Sharing Q-FN-106729 Link Dev Link Share on Teams linear_scale quote…" at bounding box center [484, 254] width 969 height 450
paste input "APC Replacement Battery Cartridge for Smart-UPS Line Interactive, 48V 10Ah lead…"
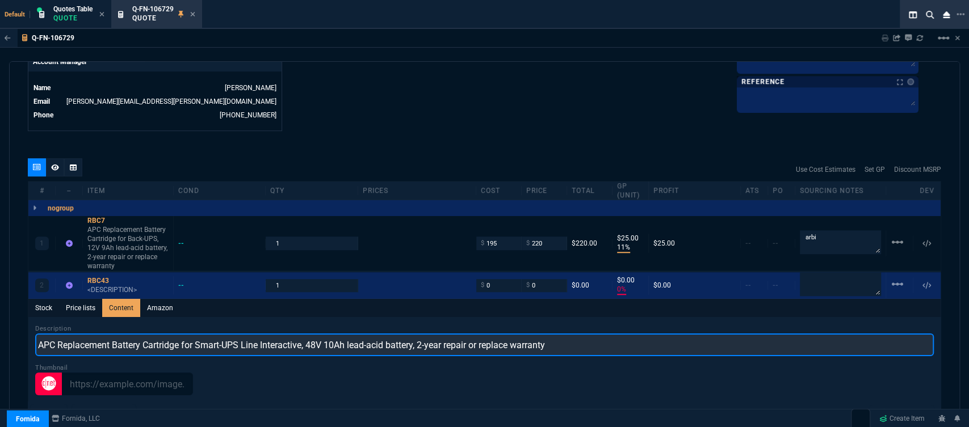
type input "APC Replacement Battery Cartridge for Smart-UPS Line Interactive, 48V 10Ah lead…"
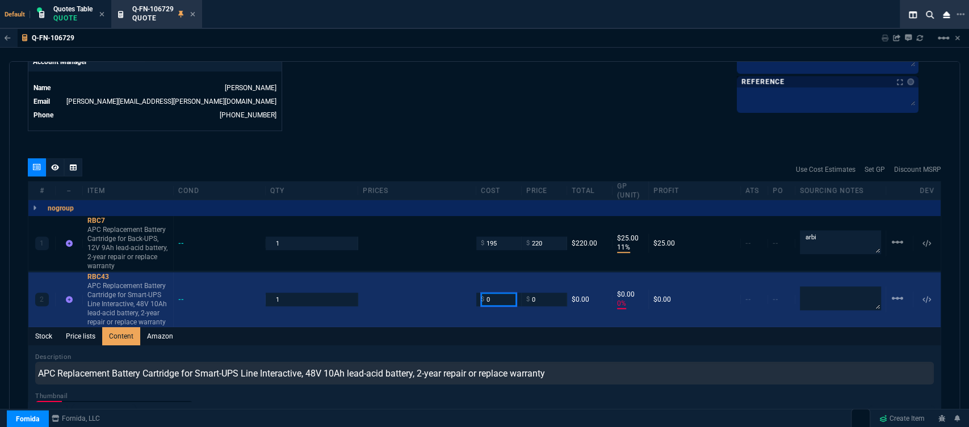
drag, startPoint x: 495, startPoint y: 291, endPoint x: 472, endPoint y: 285, distance: 23.4
click at [476, 293] on div "$ 0" at bounding box center [498, 299] width 45 height 13
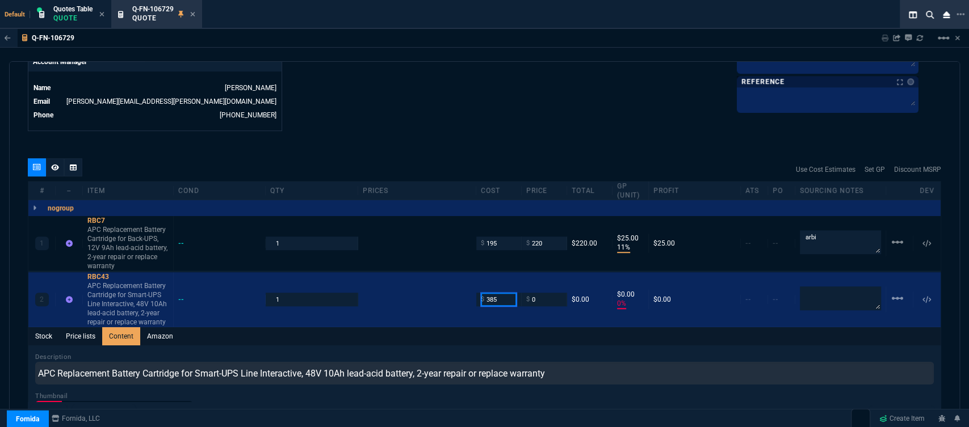
type input "385"
drag, startPoint x: 834, startPoint y: 236, endPoint x: 791, endPoint y: 236, distance: 42.6
click at [795, 236] on div "arbi" at bounding box center [840, 243] width 91 height 25
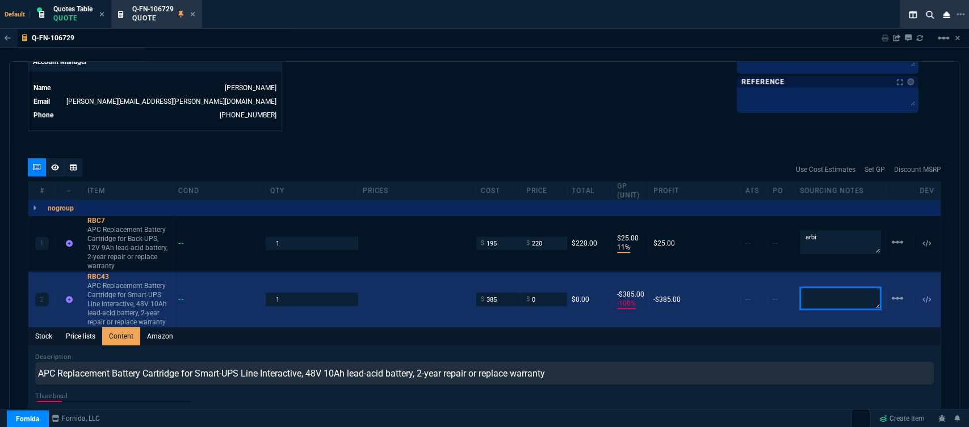
click at [819, 293] on textarea at bounding box center [840, 298] width 81 height 23
paste textarea "arbi"
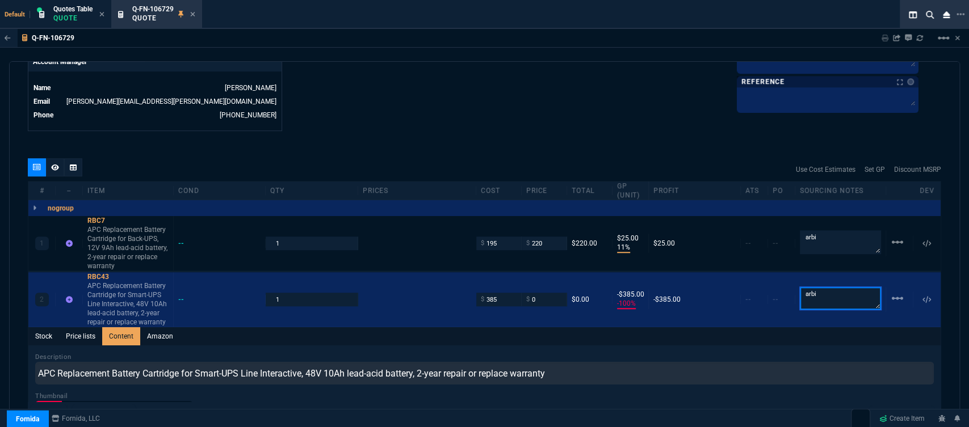
type textarea "arbi"
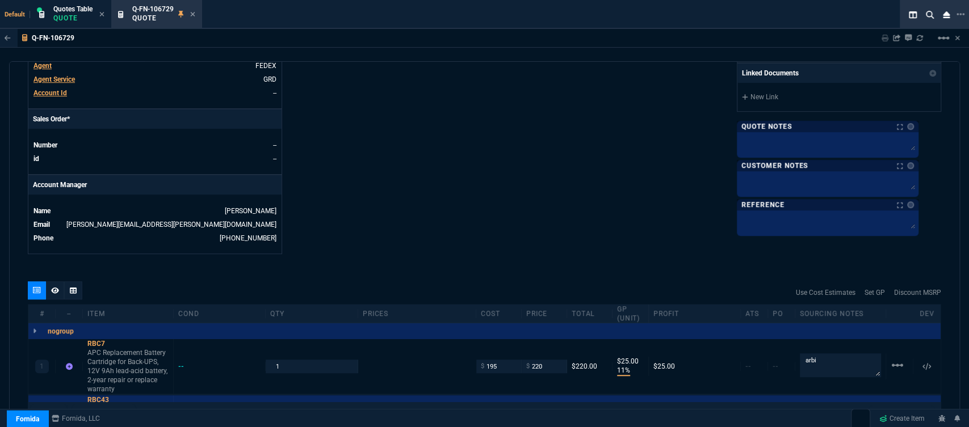
scroll to position [441, 0]
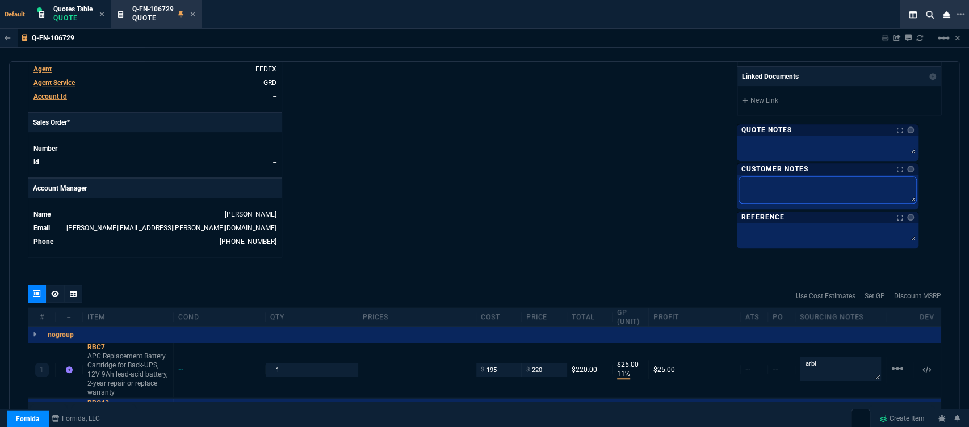
click at [779, 183] on textarea at bounding box center [827, 190] width 177 height 26
type textarea "E"
type textarea "ET"
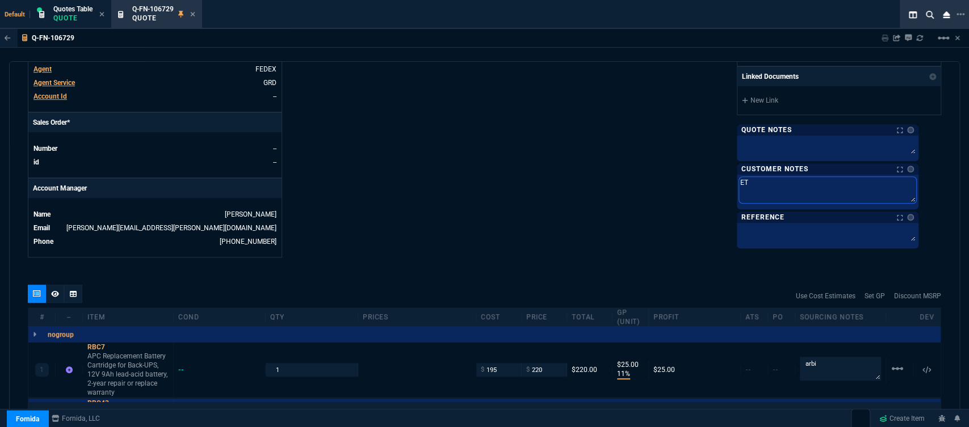
type textarea "ETA"
type textarea "ETA 5"
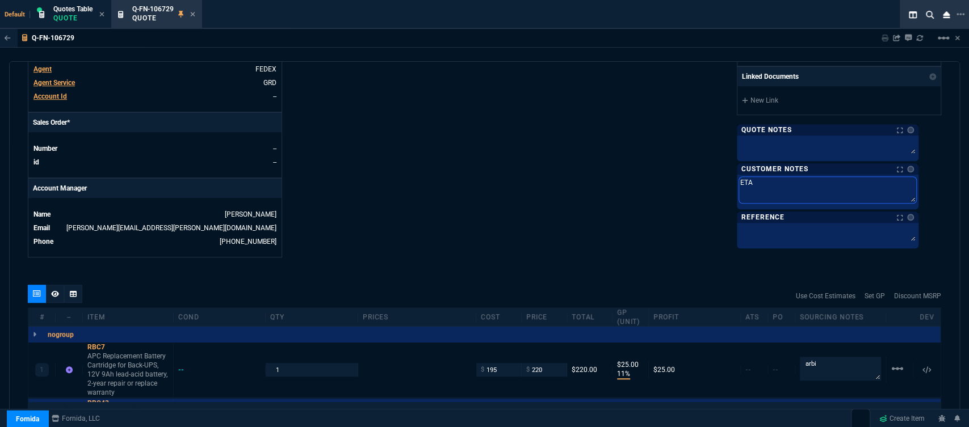
type textarea "ETA 5"
type textarea "ETA 5-"
type textarea "ETA 5-7"
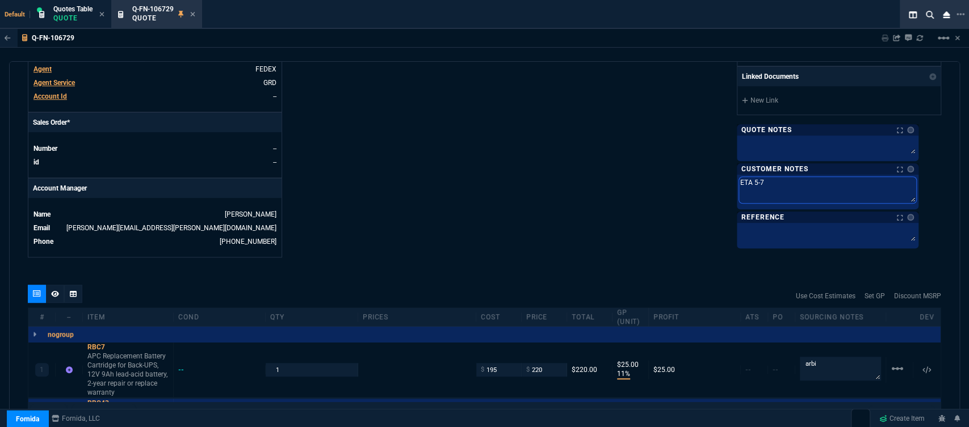
type textarea "ETA 5-7"
type textarea "ETA 5-7 B"
type textarea "ETA 5-7 Bi"
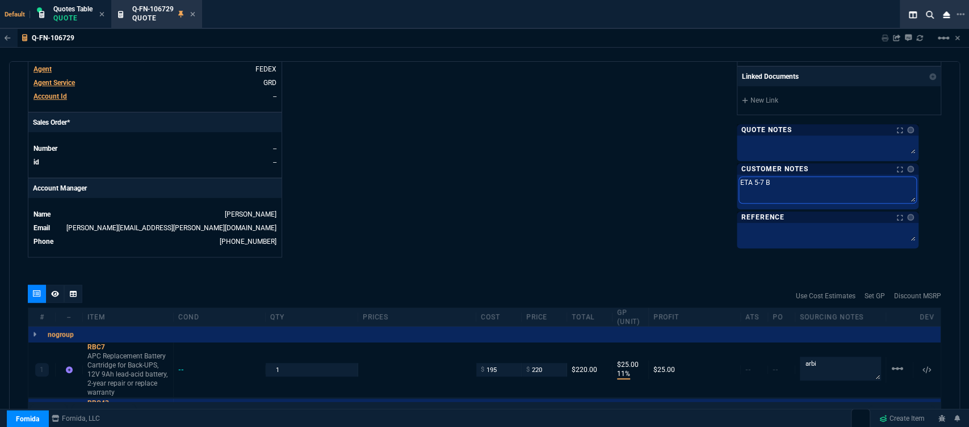
type textarea "ETA 5-7 Bi"
type textarea "ETA 5-7 Biz"
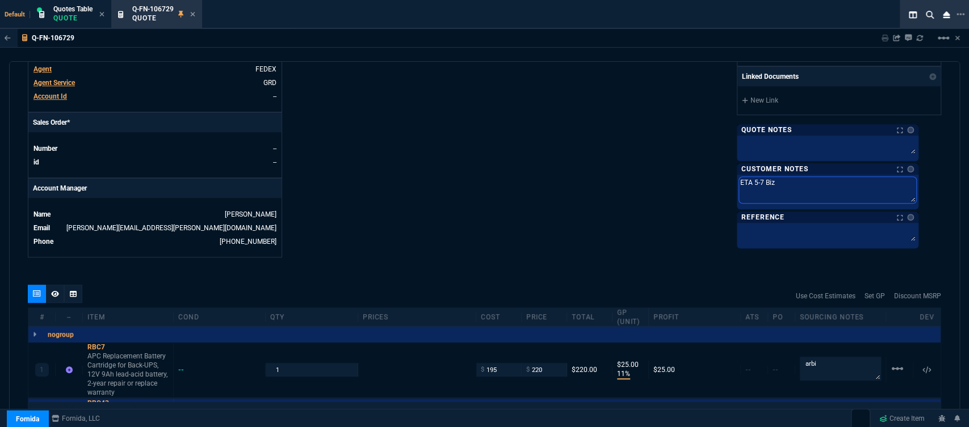
type textarea "ETA 5-7 Biz D"
type textarea "ETA 5-7 Biz Da"
type textarea "ETA 5-7 Biz Day"
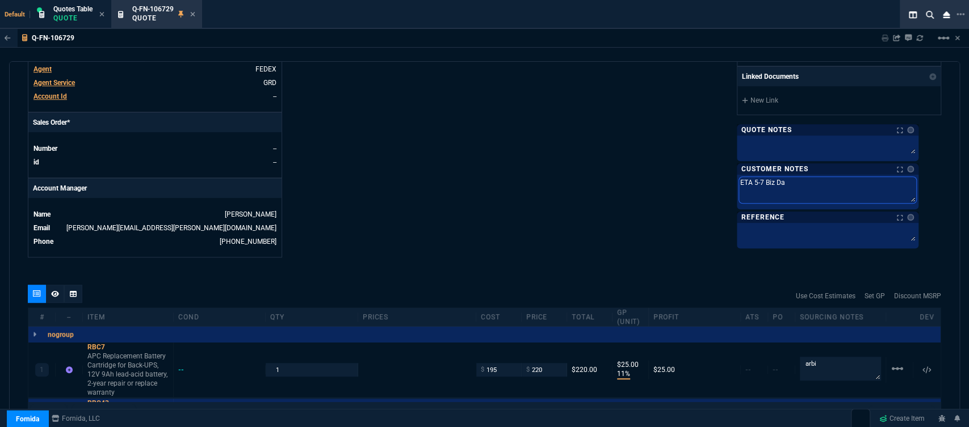
type textarea "ETA 5-7 Biz Day"
type textarea "ETA 5-7 Biz Days"
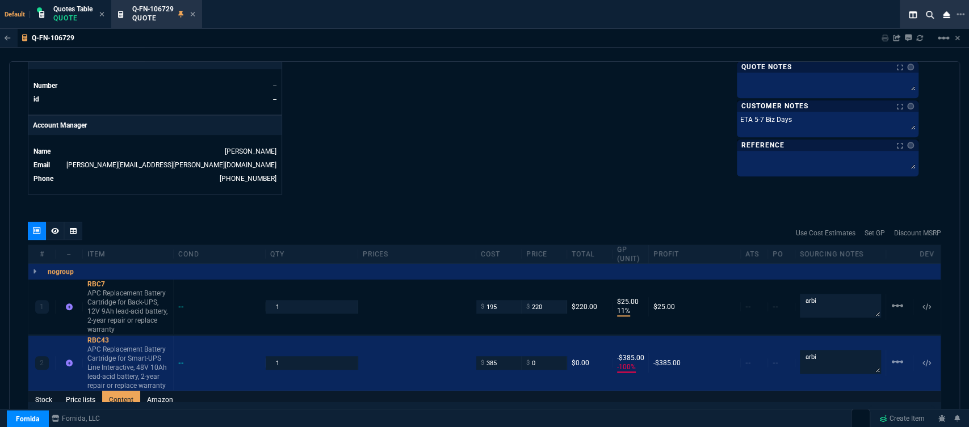
scroll to position [504, 0]
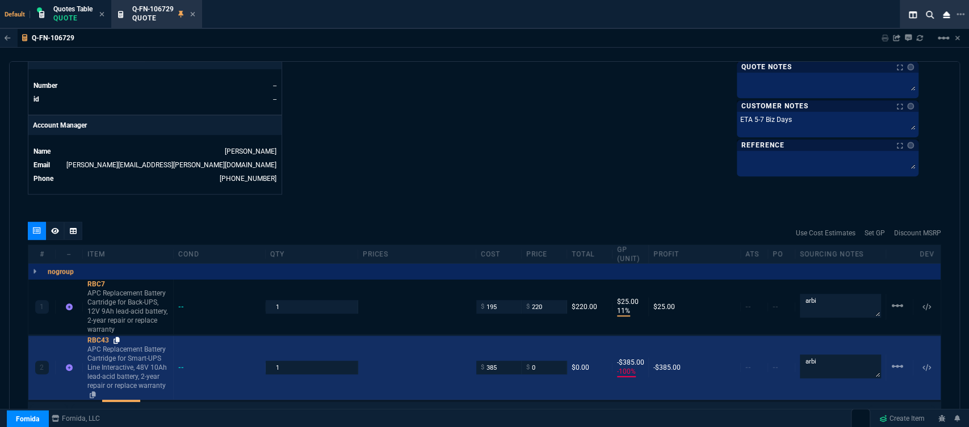
click at [118, 337] on icon at bounding box center [117, 340] width 6 height 7
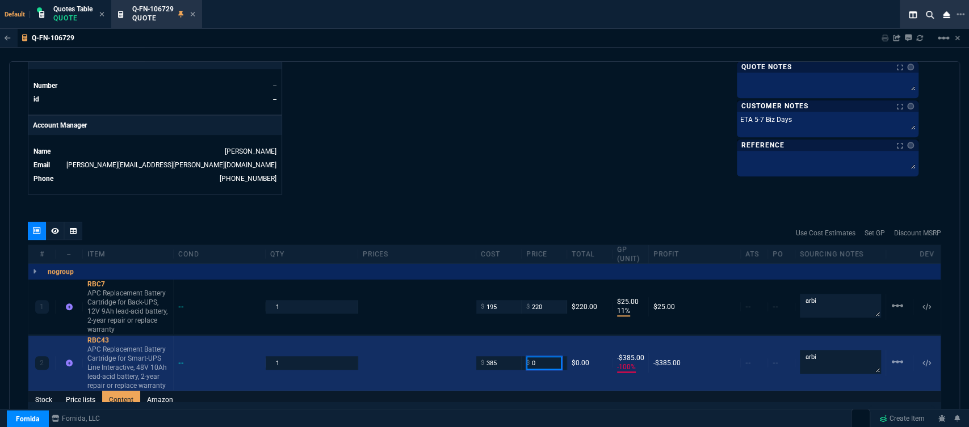
drag, startPoint x: 523, startPoint y: 353, endPoint x: 515, endPoint y: 351, distance: 8.3
click at [515, 351] on div "2 RBC43 APC Replacement Battery Cartridge for Smart-UPS Line Interactive, 48V 1…" at bounding box center [484, 363] width 912 height 55
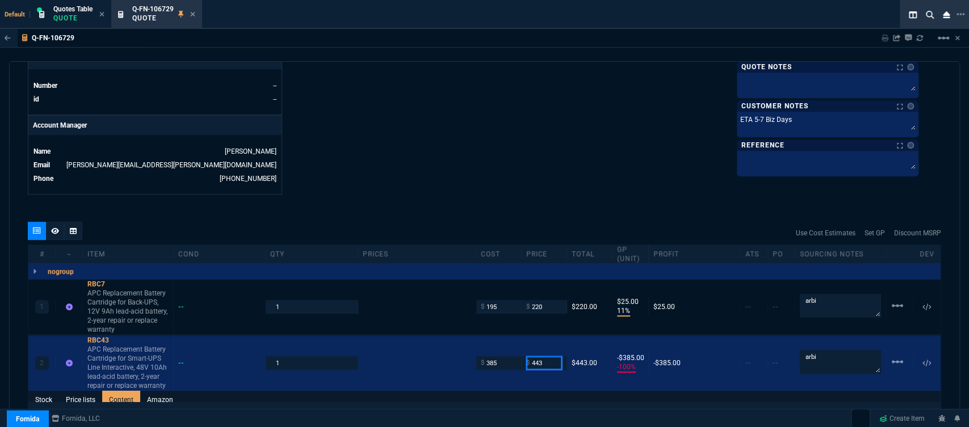
type input "443"
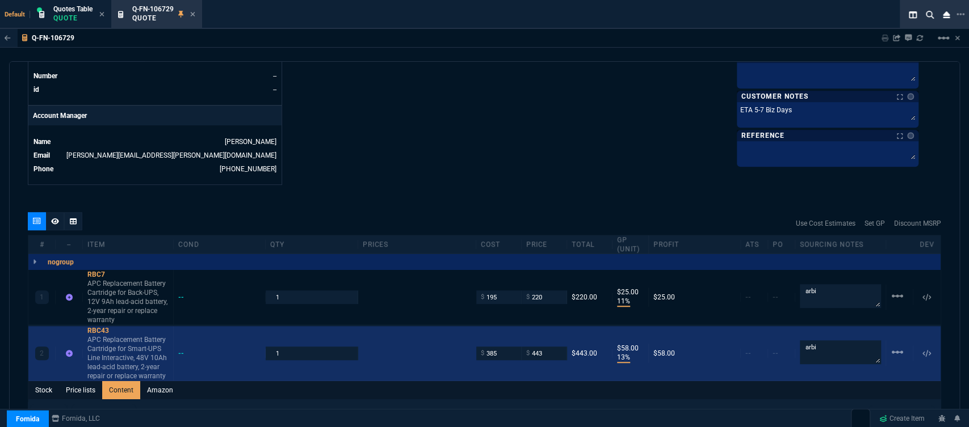
scroll to position [568, 0]
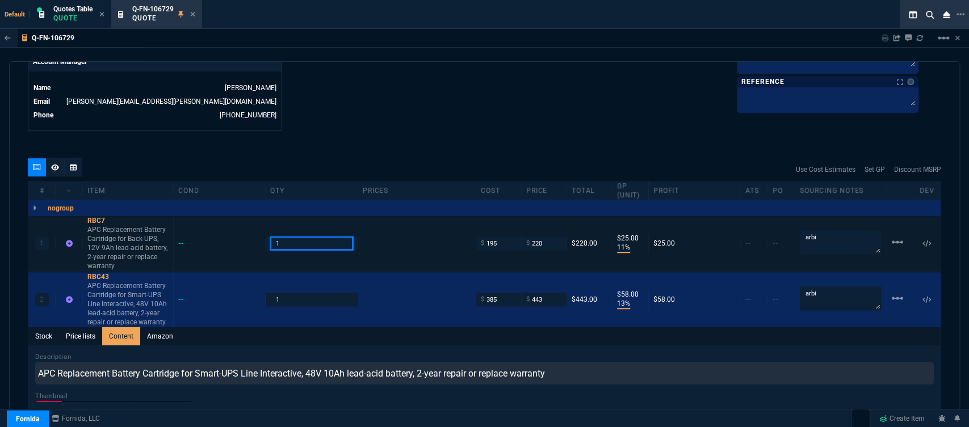
drag, startPoint x: 287, startPoint y: 240, endPoint x: 266, endPoint y: 236, distance: 21.5
click at [266, 237] on div "1" at bounding box center [312, 243] width 92 height 13
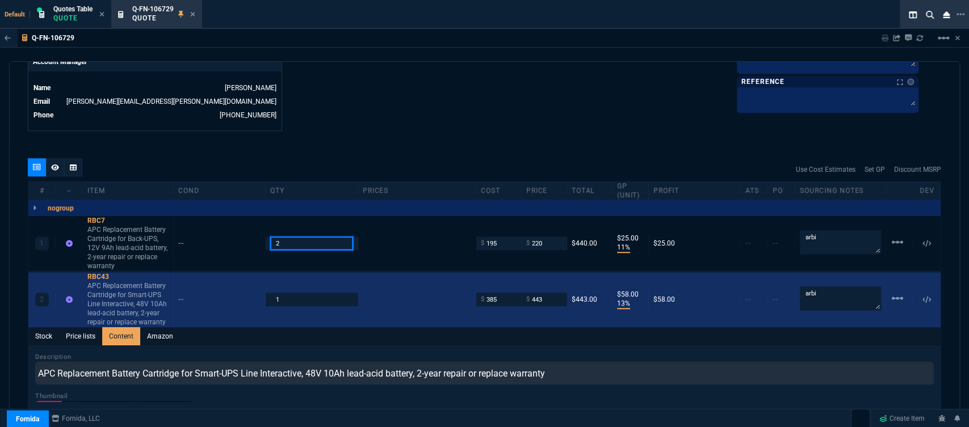
type input "2"
drag, startPoint x: 299, startPoint y: 294, endPoint x: 263, endPoint y: 289, distance: 35.5
click at [266, 293] on div "1" at bounding box center [312, 299] width 92 height 13
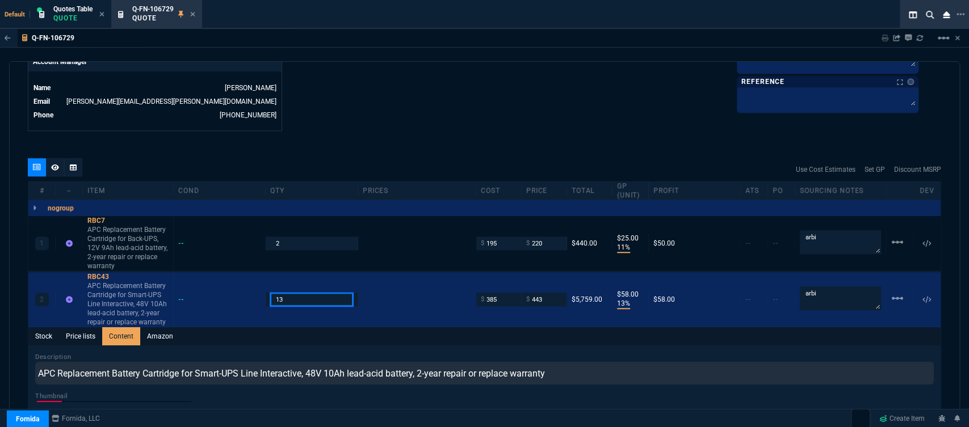
type input "13"
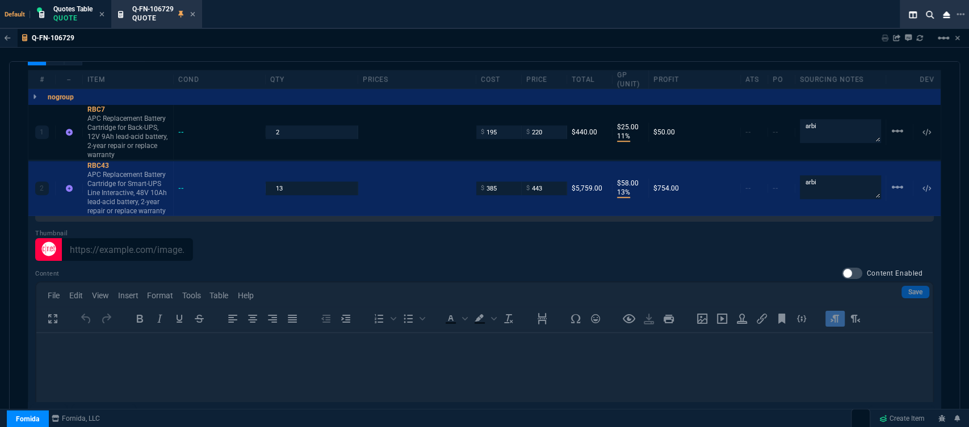
scroll to position [668, 0]
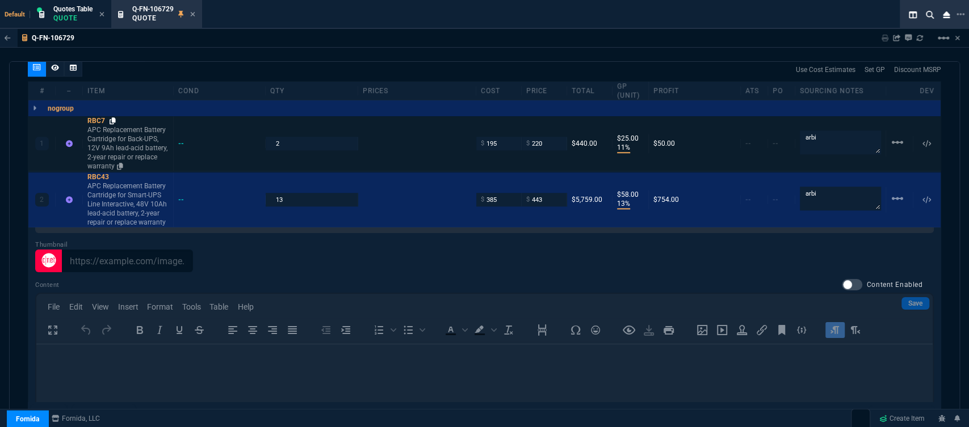
click at [114, 118] on icon at bounding box center [113, 121] width 6 height 7
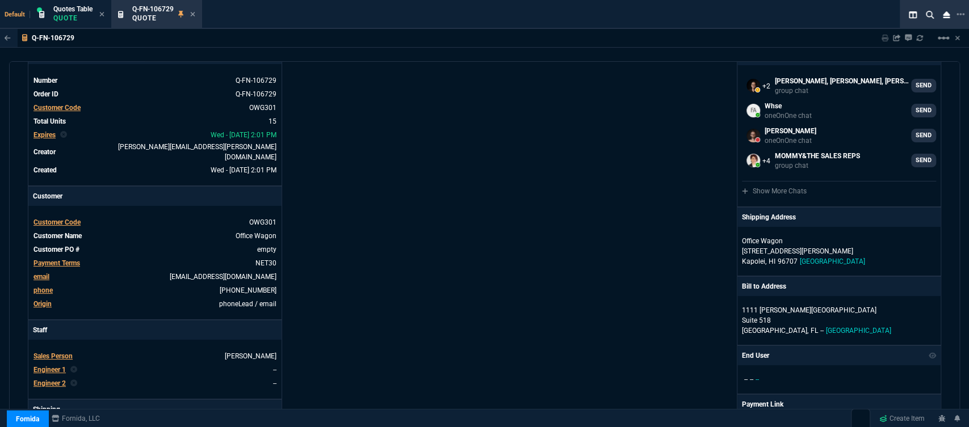
scroll to position [0, 0]
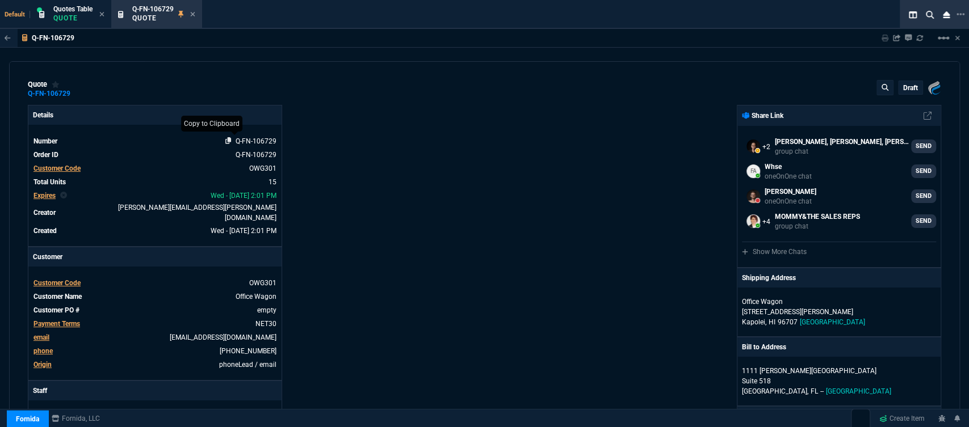
click at [225, 141] on icon at bounding box center [228, 140] width 6 height 7
click at [194, 14] on icon at bounding box center [193, 14] width 5 height 5
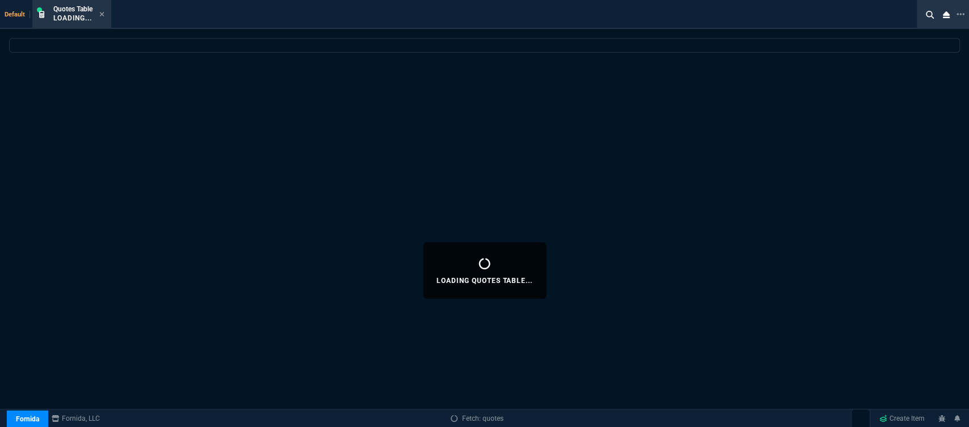
select select
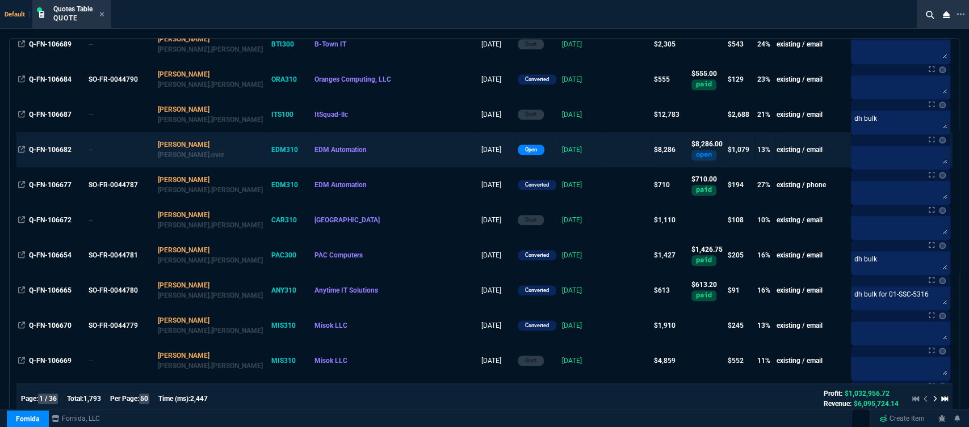
scroll to position [946, 0]
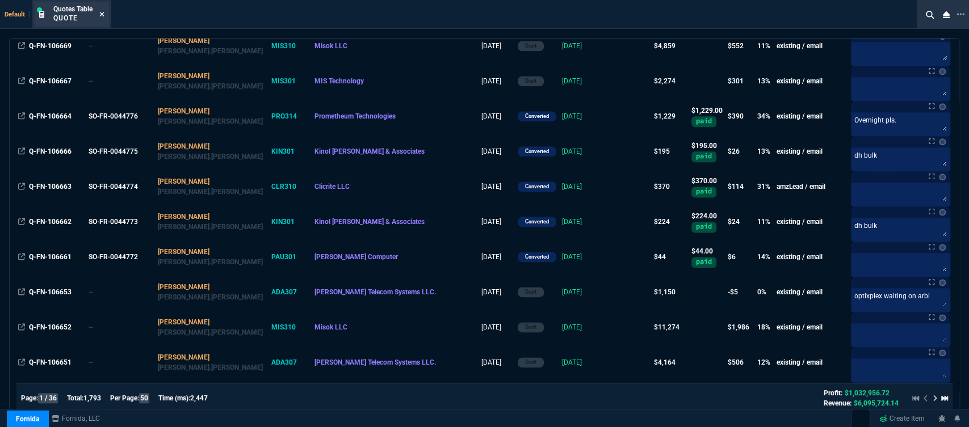
click at [102, 14] on icon at bounding box center [102, 14] width 5 height 5
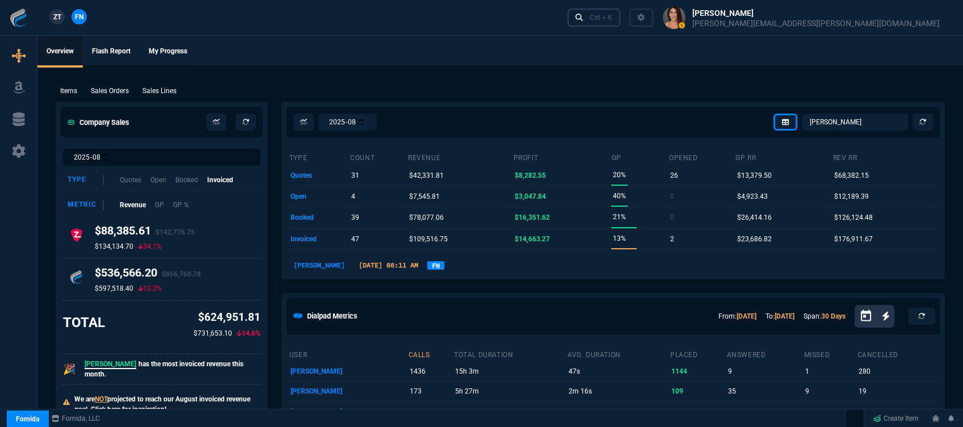
click at [612, 15] on div "Ctrl + K" at bounding box center [601, 17] width 23 height 9
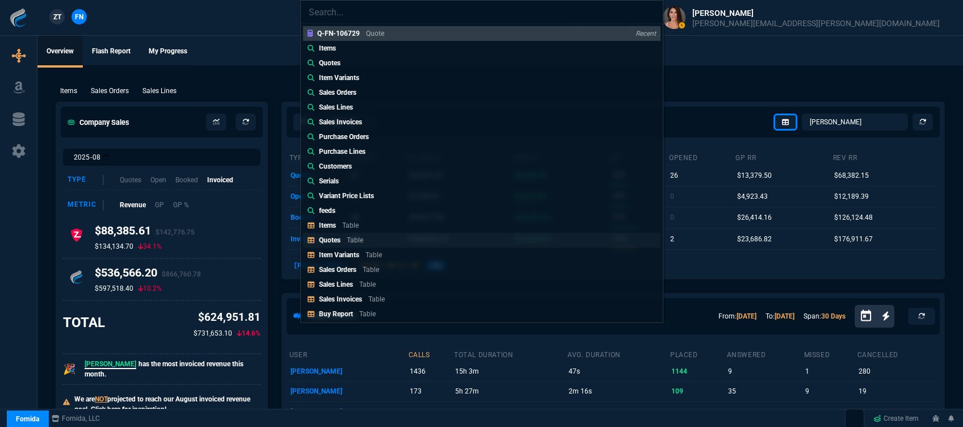
click at [413, 237] on link "Quotes Table" at bounding box center [482, 240] width 358 height 15
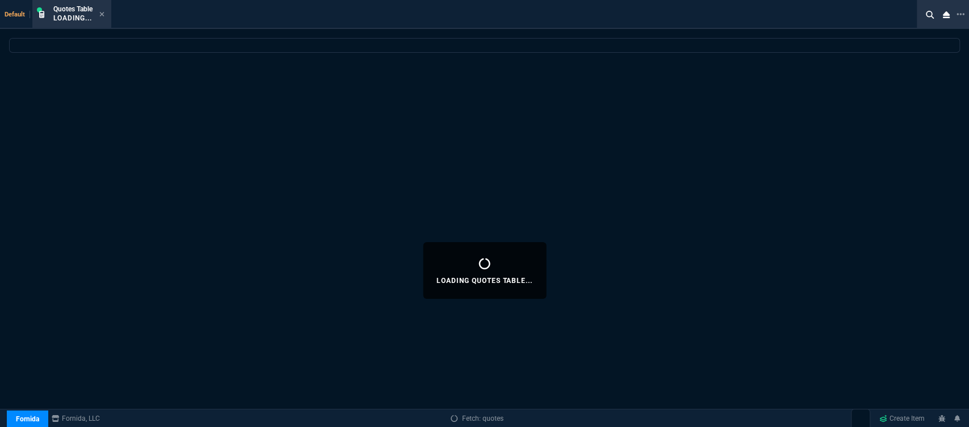
select select
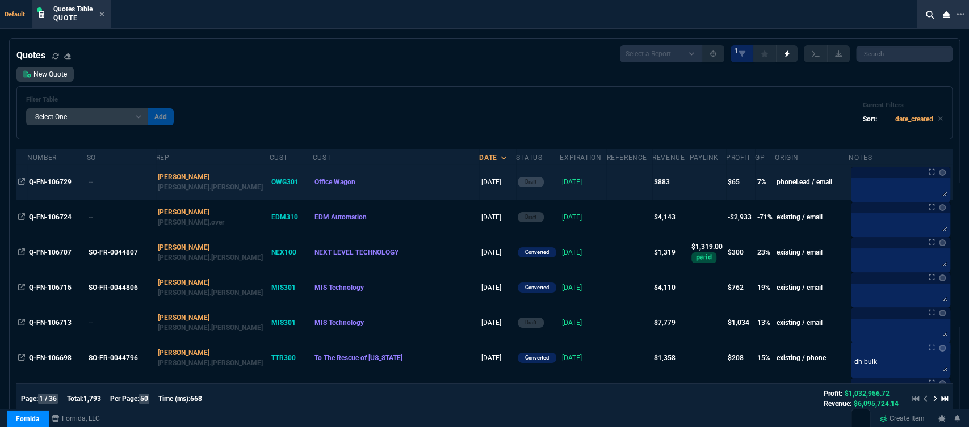
click at [404, 190] on td "Office Wagon" at bounding box center [396, 182] width 167 height 35
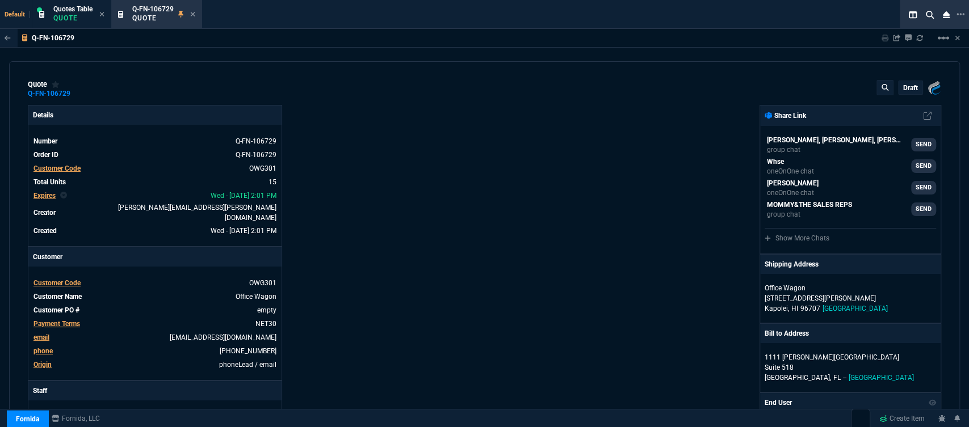
type input "11"
type input "25"
type input "13"
type input "58"
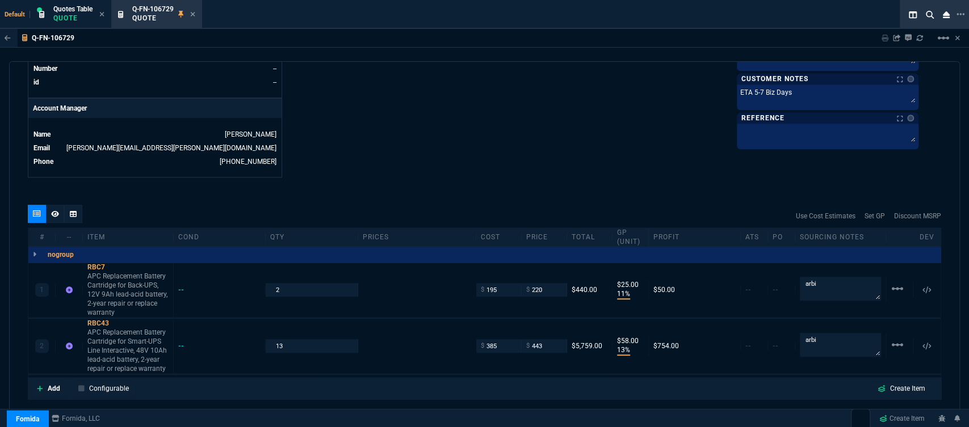
scroll to position [622, 0]
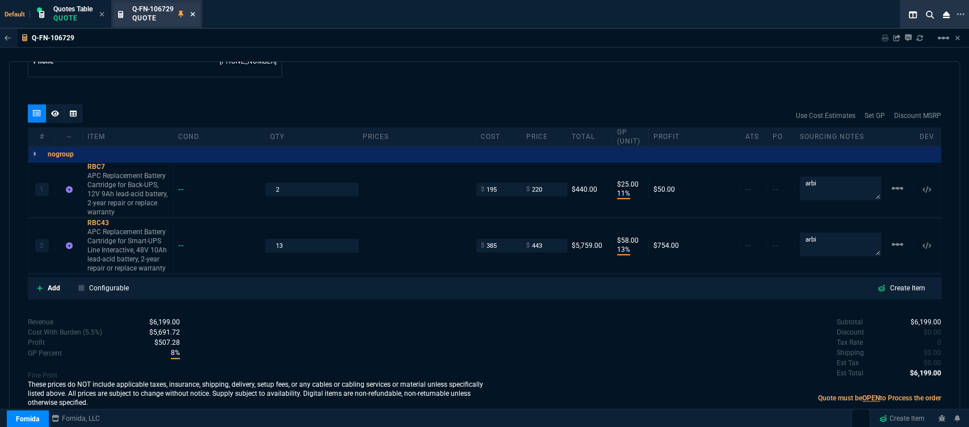
click at [195, 11] on fa-icon at bounding box center [192, 15] width 5 height 8
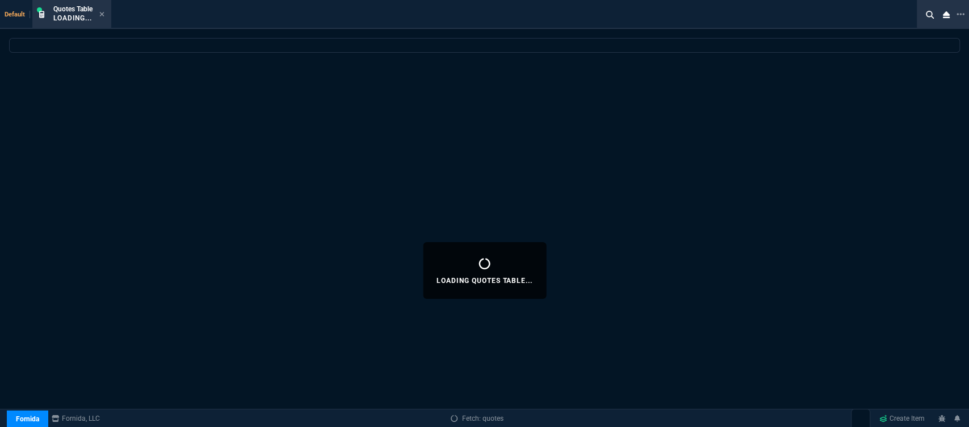
select select
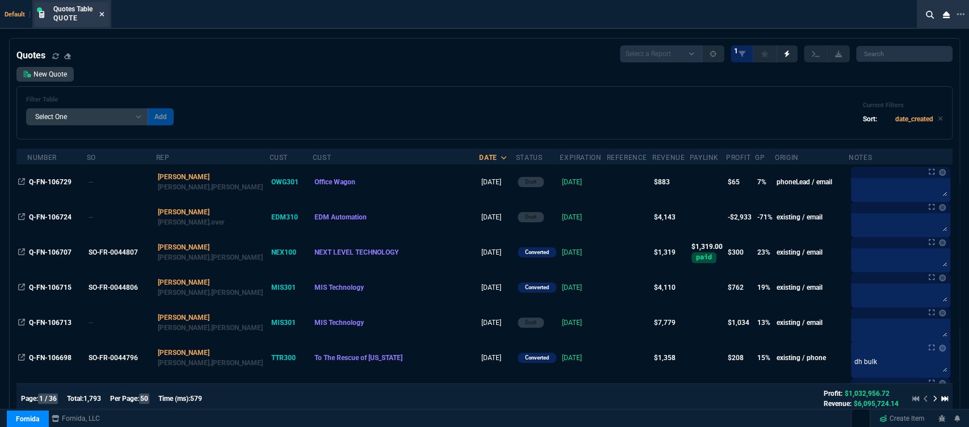
click at [104, 14] on icon at bounding box center [101, 14] width 5 height 7
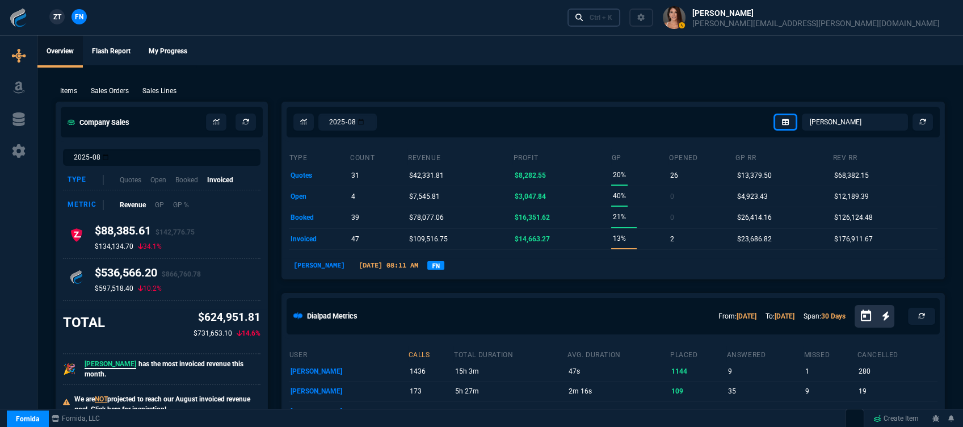
click at [612, 15] on div "Ctrl + K" at bounding box center [601, 17] width 23 height 9
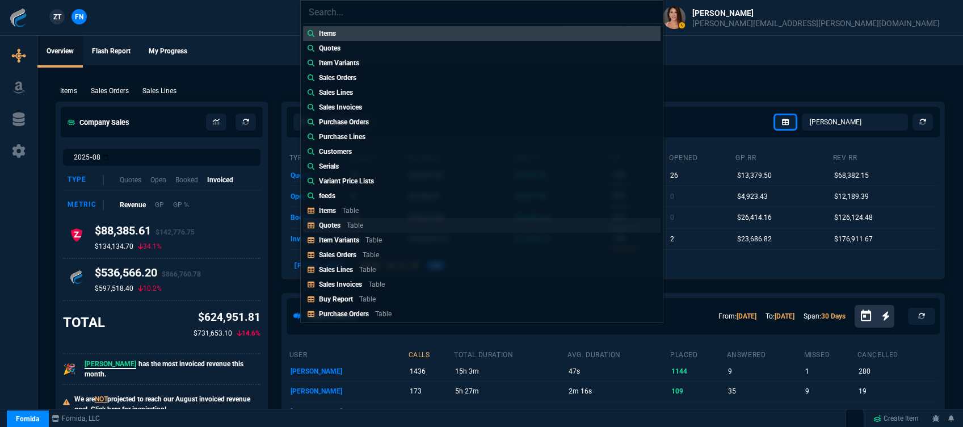
click at [444, 227] on link "Quotes Table" at bounding box center [482, 225] width 358 height 15
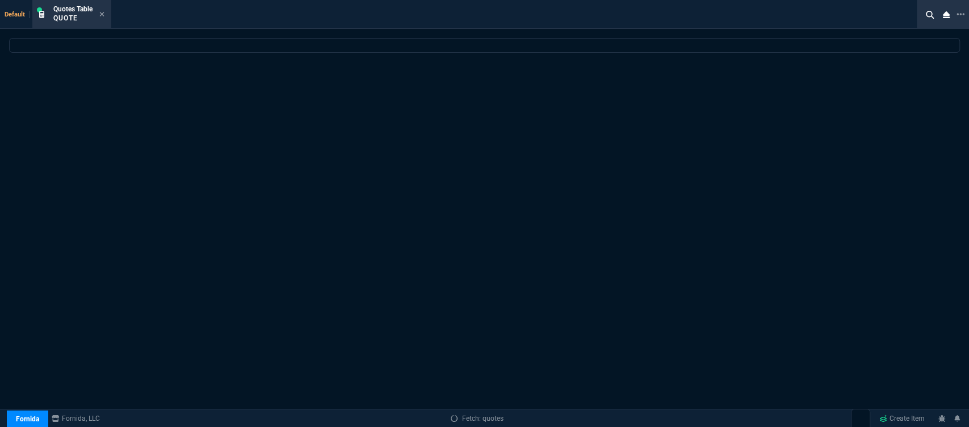
select select
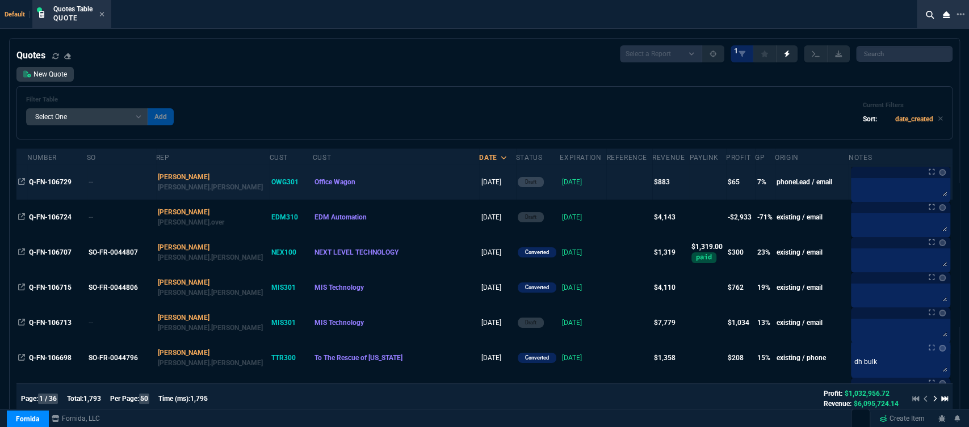
click at [606, 193] on td at bounding box center [628, 182] width 45 height 35
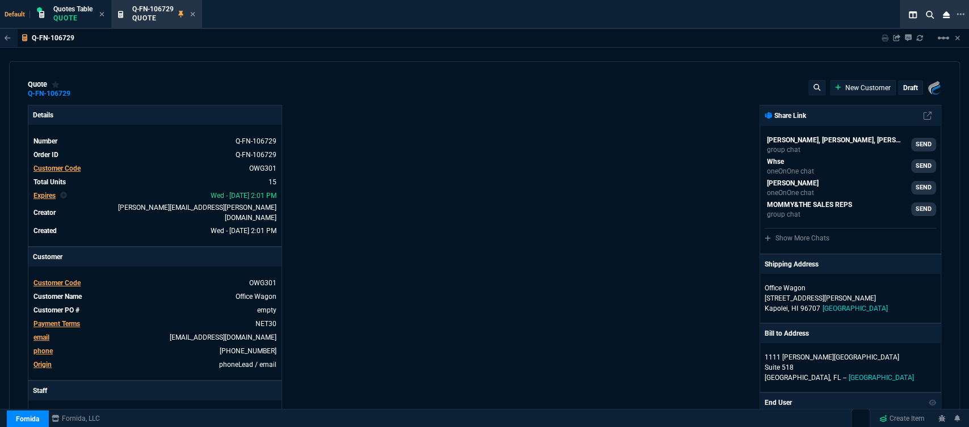
type input "11"
type input "25"
type input "13"
type input "58"
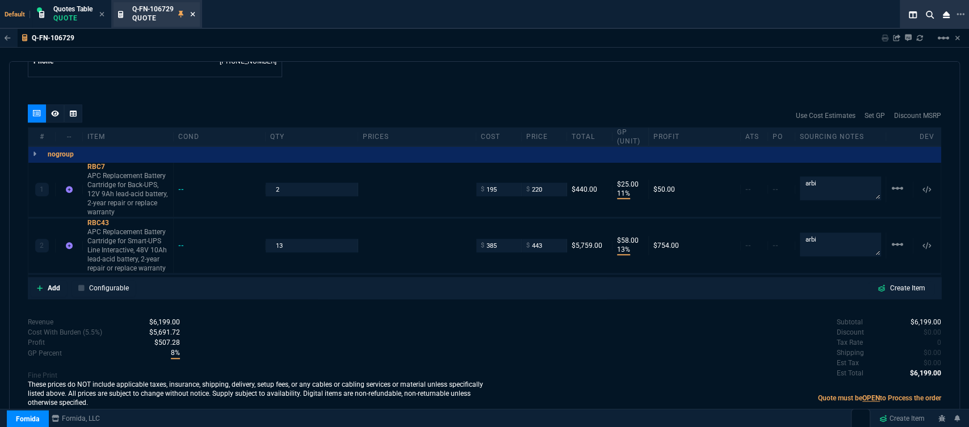
click at [192, 14] on icon at bounding box center [192, 14] width 5 height 7
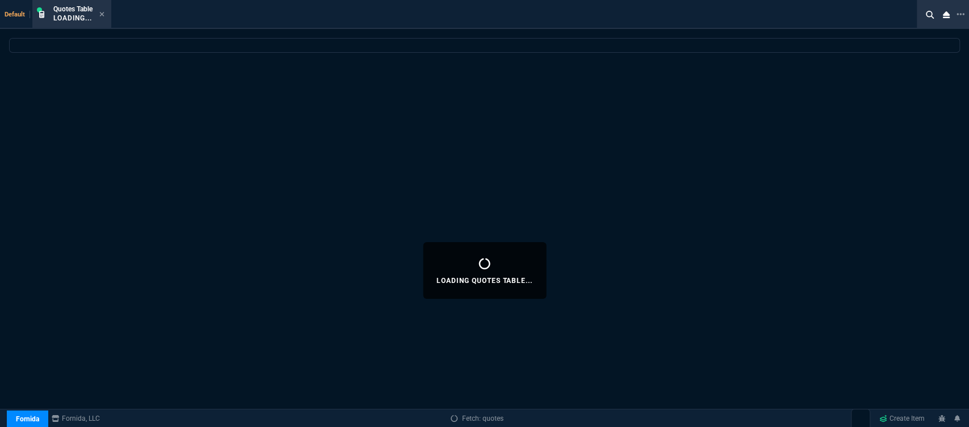
select select
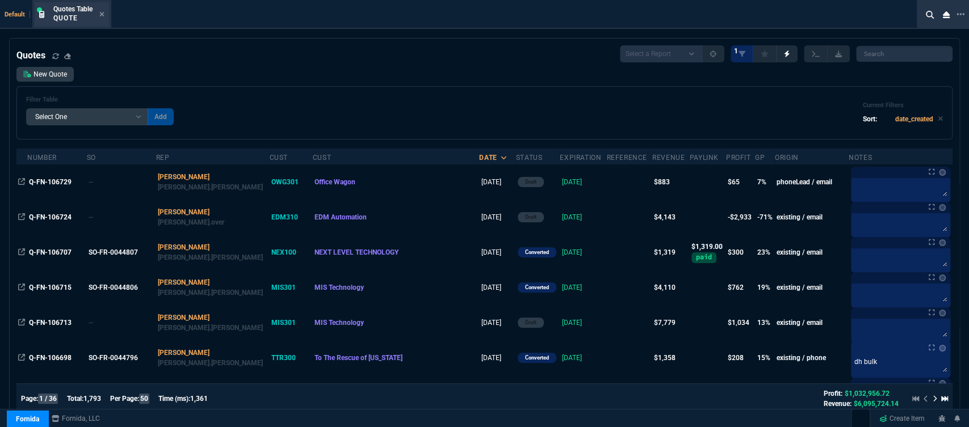
click at [105, 15] on div "Quotes Table Quote" at bounding box center [72, 14] width 74 height 24
click at [100, 13] on icon at bounding box center [101, 14] width 5 height 7
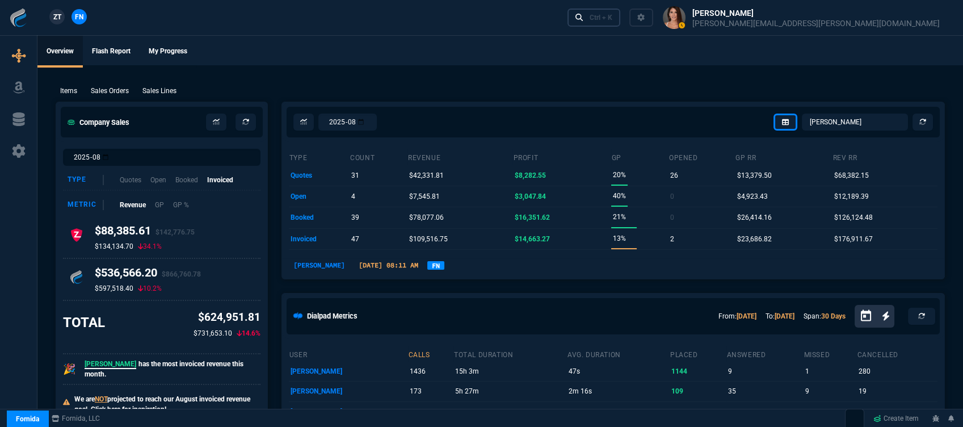
click at [621, 15] on link "Ctrl + K" at bounding box center [594, 18] width 53 height 18
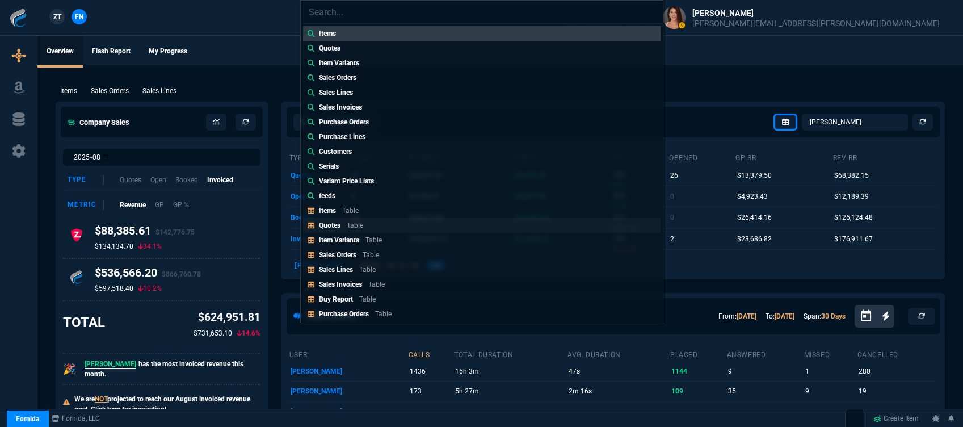
click at [364, 229] on div "Quotes Table" at bounding box center [343, 225] width 49 height 10
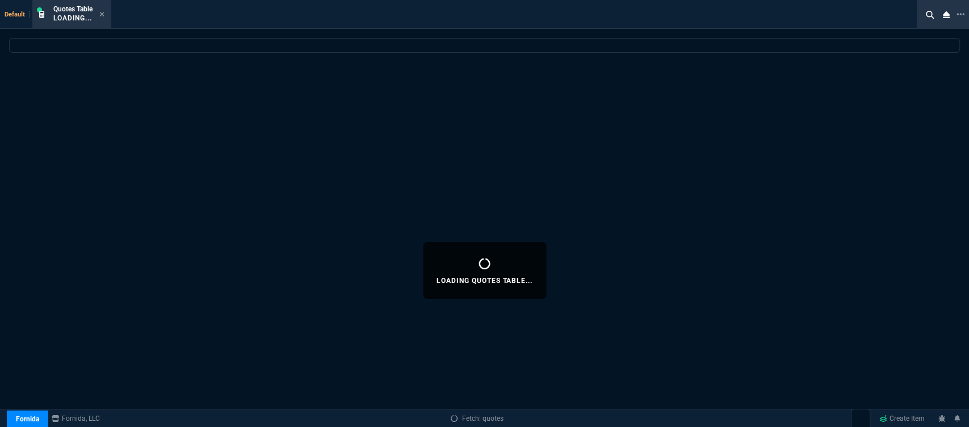
select select
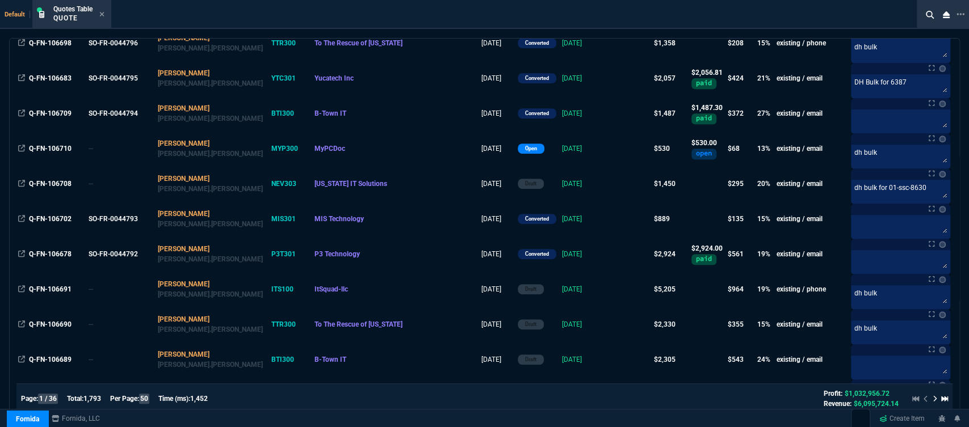
scroll to position [0, 0]
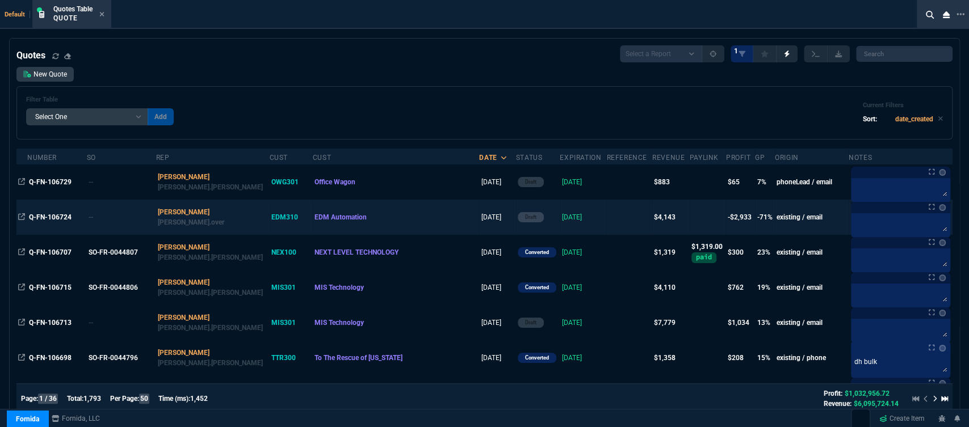
click at [606, 215] on td at bounding box center [628, 217] width 45 height 35
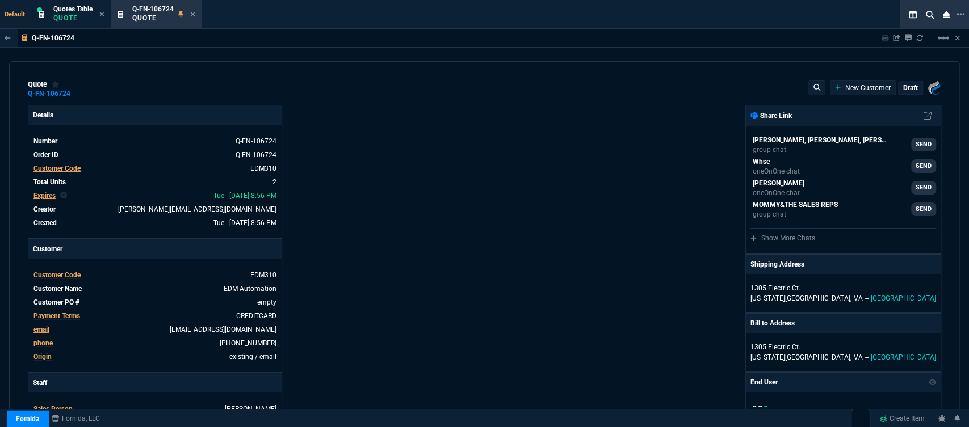
type input "18"
type input "727"
type input "18"
type input "727"
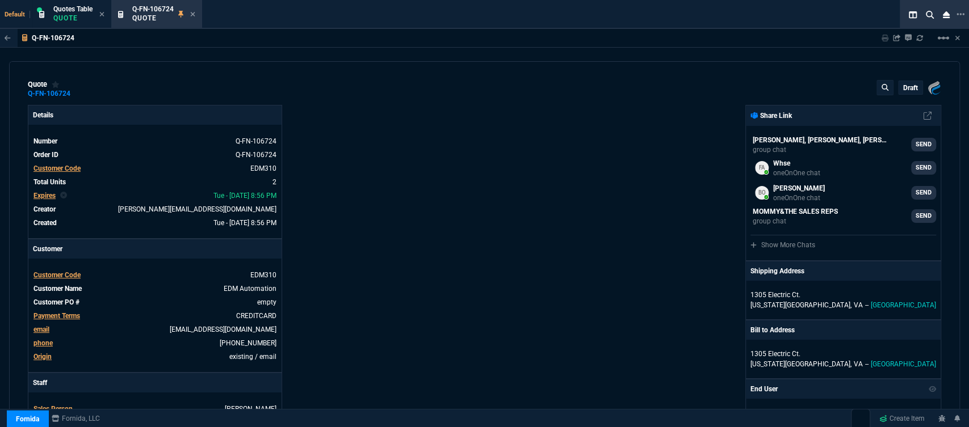
type input "63"
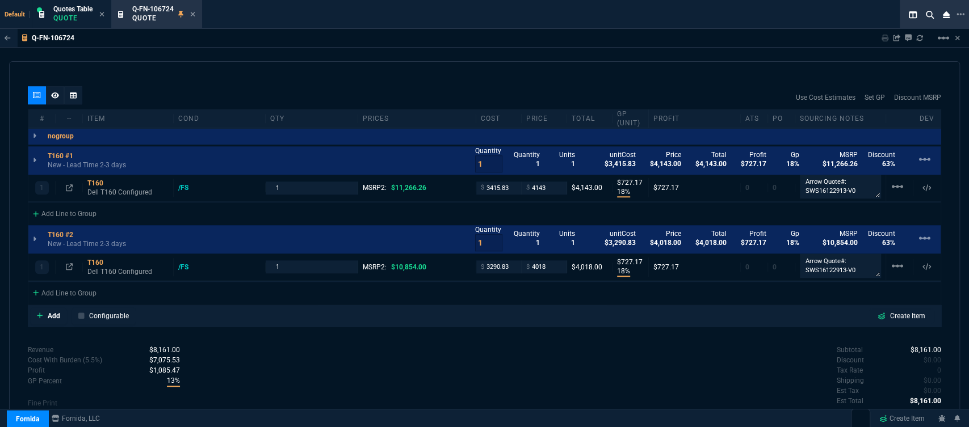
scroll to position [666, 0]
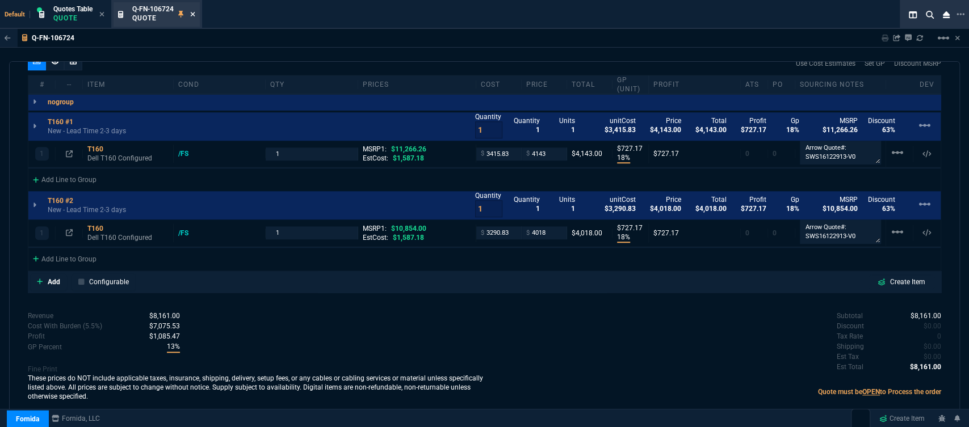
click at [194, 14] on icon at bounding box center [193, 14] width 5 height 5
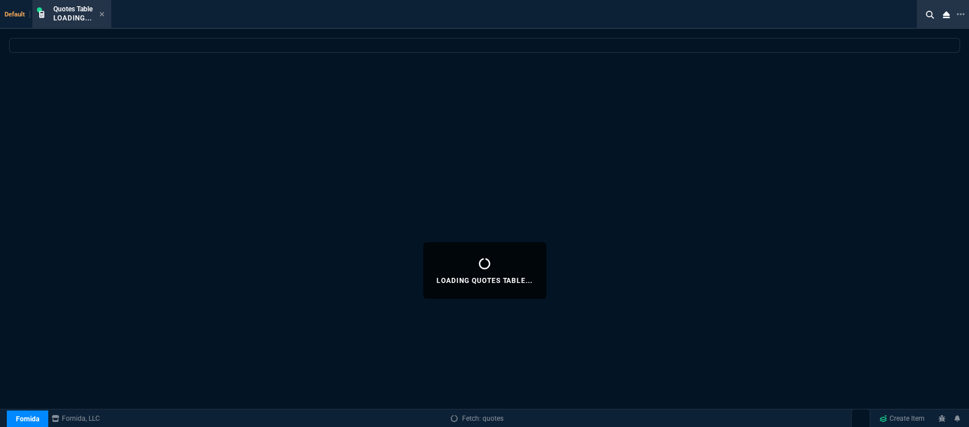
select select
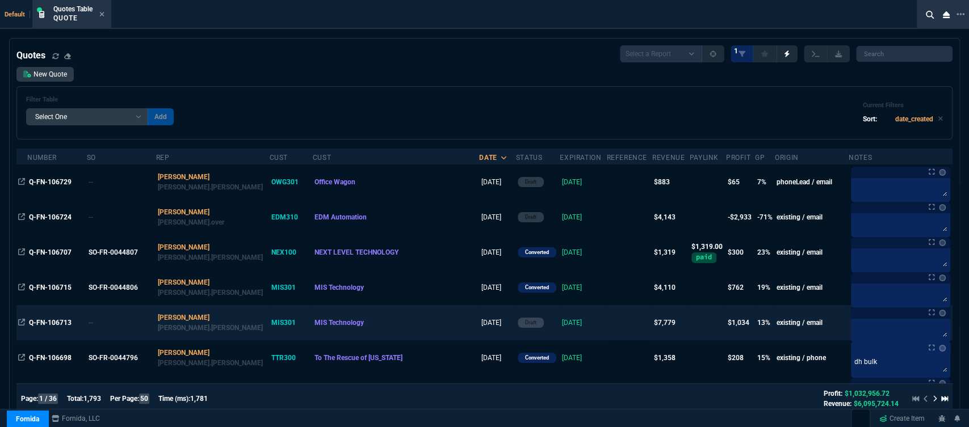
click at [606, 323] on td at bounding box center [628, 322] width 45 height 35
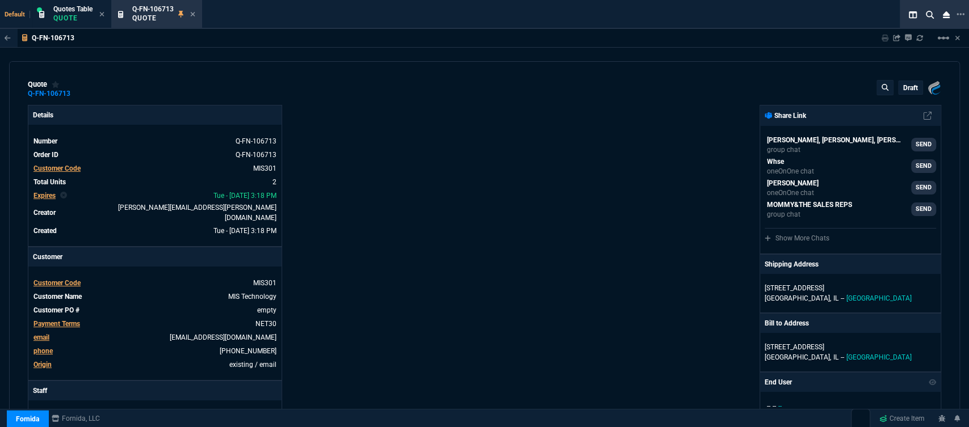
type input "23"
type input "937"
type input "12"
type input "449"
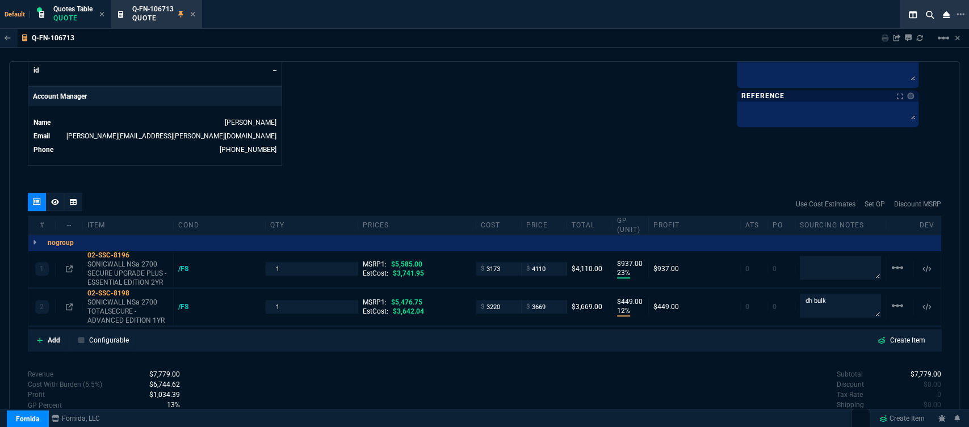
scroll to position [585, 0]
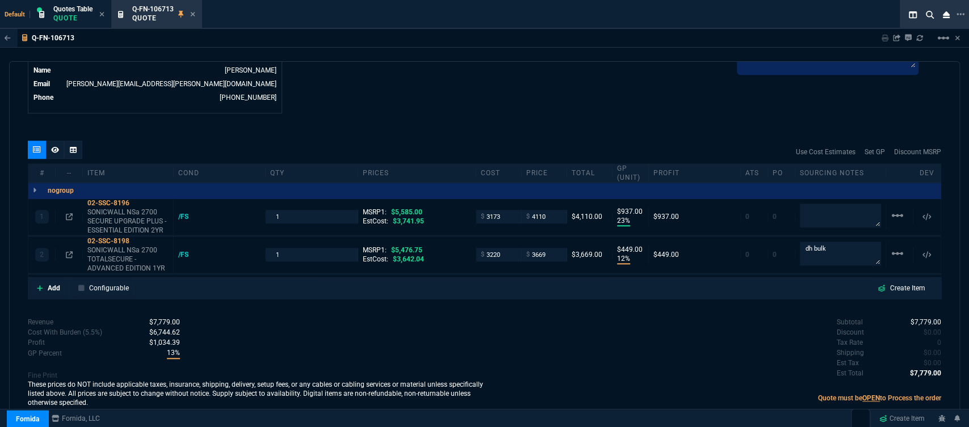
type input "5585"
type input "5476.75"
type input "26"
type input "33"
click at [40, 286] on icon at bounding box center [40, 289] width 6 height 6
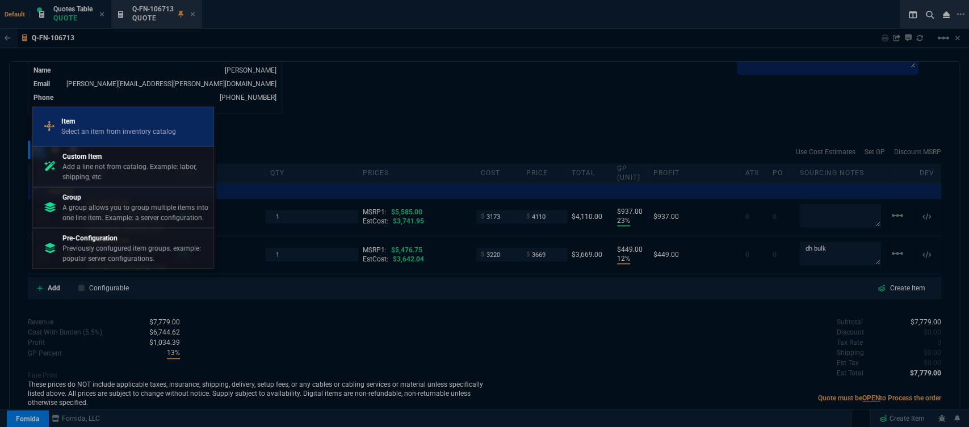
click at [123, 127] on p "Select an item from inventory catalog" at bounding box center [118, 132] width 115 height 10
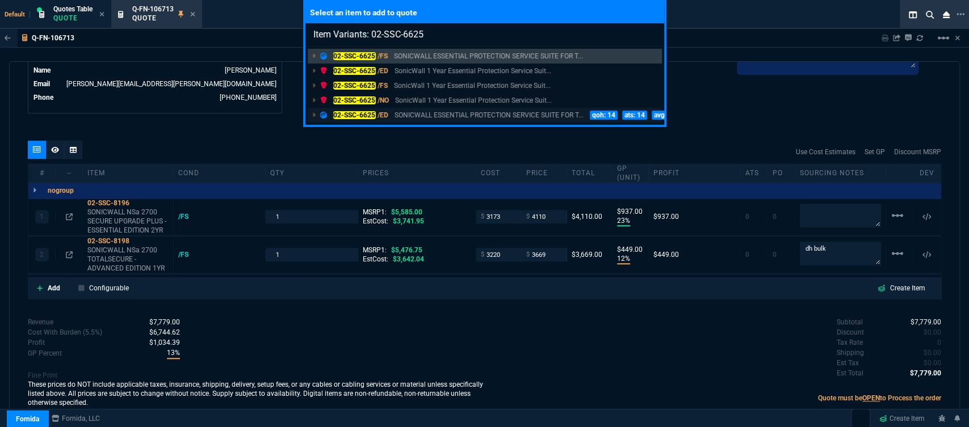
type input "Item Variants: 02-SSC-6625"
click at [406, 115] on p "SONICWALL ESSENTIAL PROTECTION SERVICE SUITE FOR T..." at bounding box center [489, 115] width 189 height 10
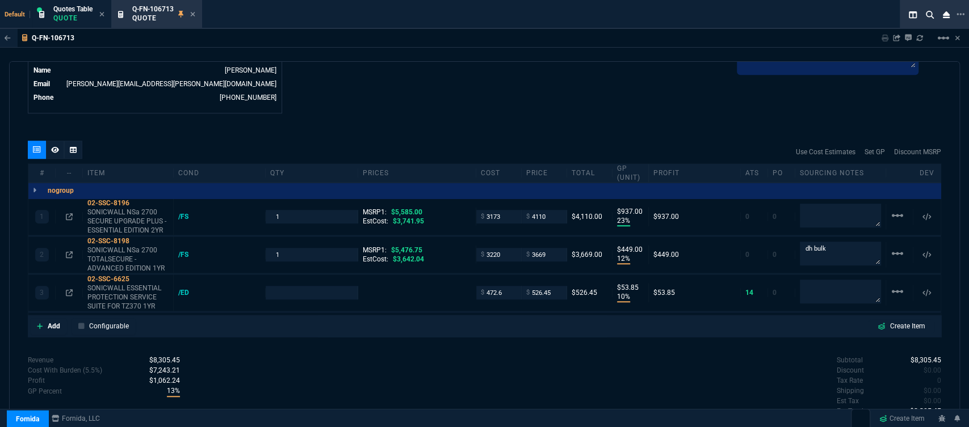
type input "23"
type input "937"
type input "12"
type input "449"
type input "10"
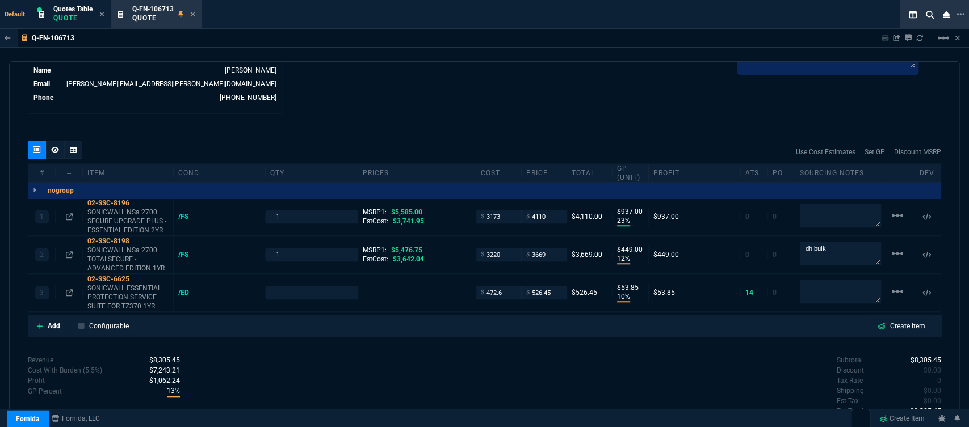
type input "54"
type input "26"
type input "33"
type input "630"
type input "16"
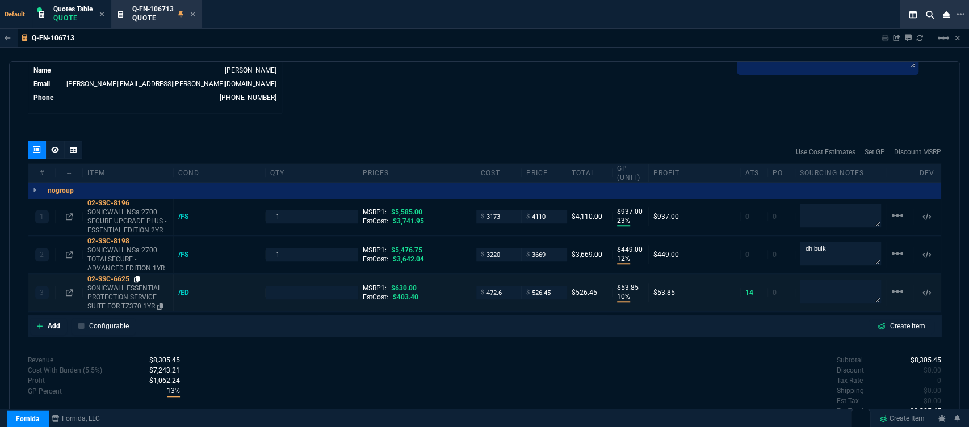
click at [136, 276] on icon at bounding box center [137, 279] width 6 height 7
click at [892, 223] on mat-icon "linear_scale" at bounding box center [898, 216] width 14 height 14
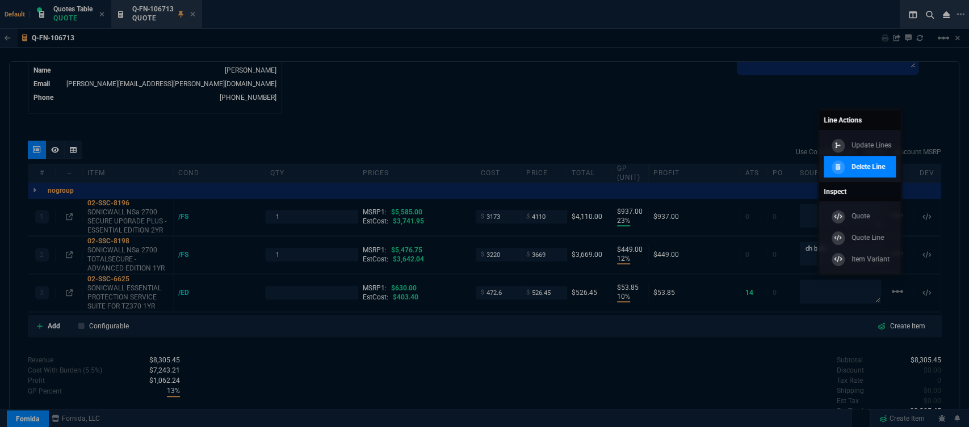
click at [864, 164] on p "Delete Line" at bounding box center [867, 167] width 33 height 10
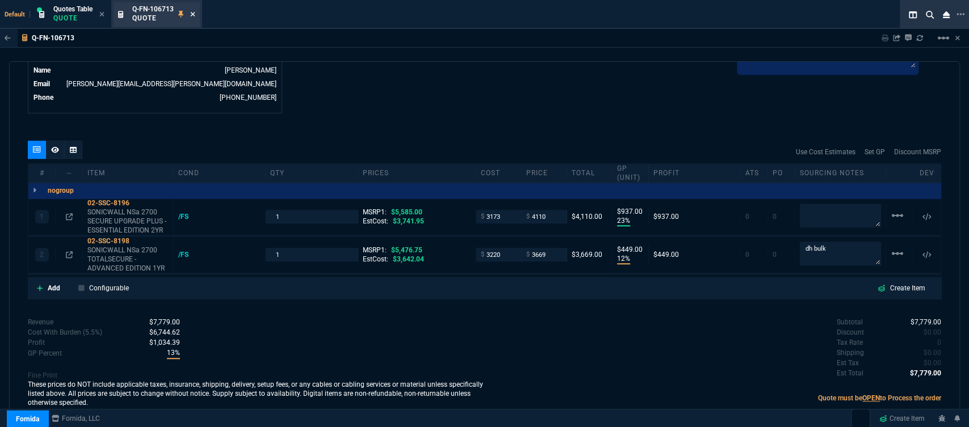
type input "23"
type input "937"
type input "12"
type input "449"
type input "26"
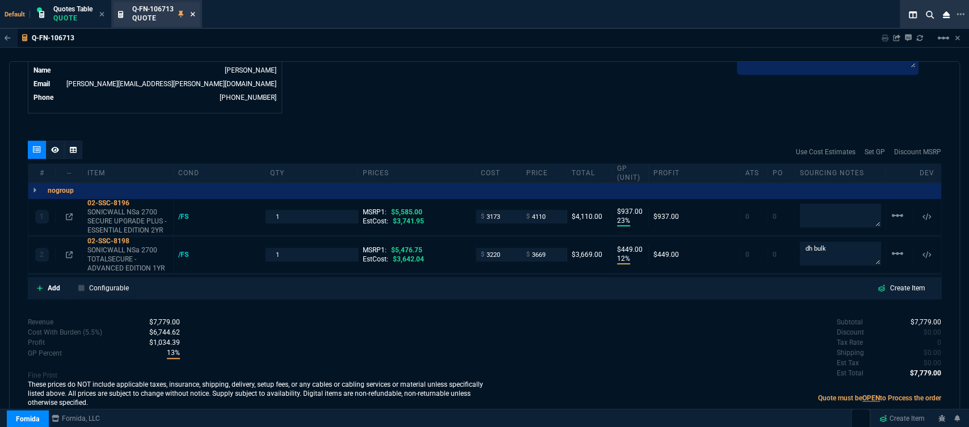
type input "33"
click at [194, 12] on icon at bounding box center [192, 14] width 5 height 7
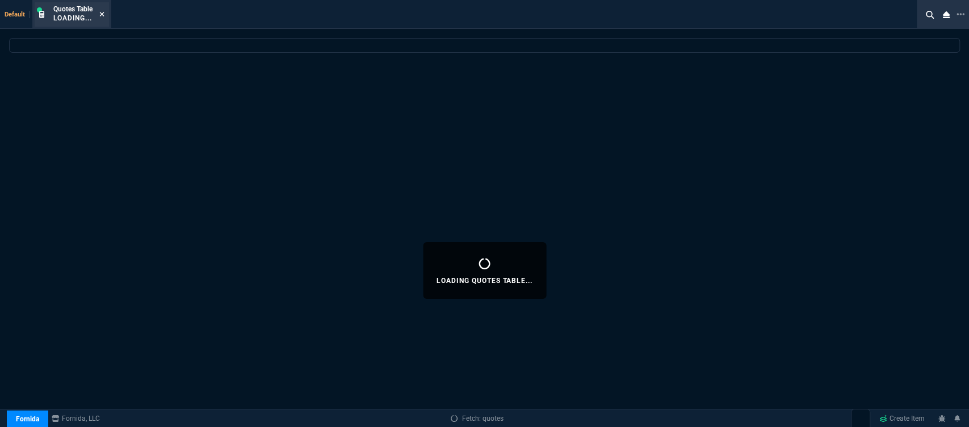
click at [102, 12] on icon at bounding box center [101, 14] width 5 height 7
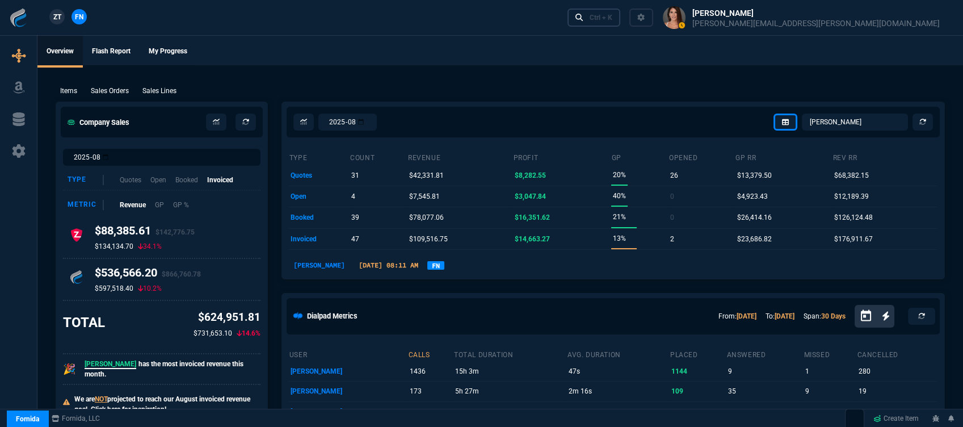
click at [612, 19] on div "Ctrl + K" at bounding box center [601, 17] width 23 height 9
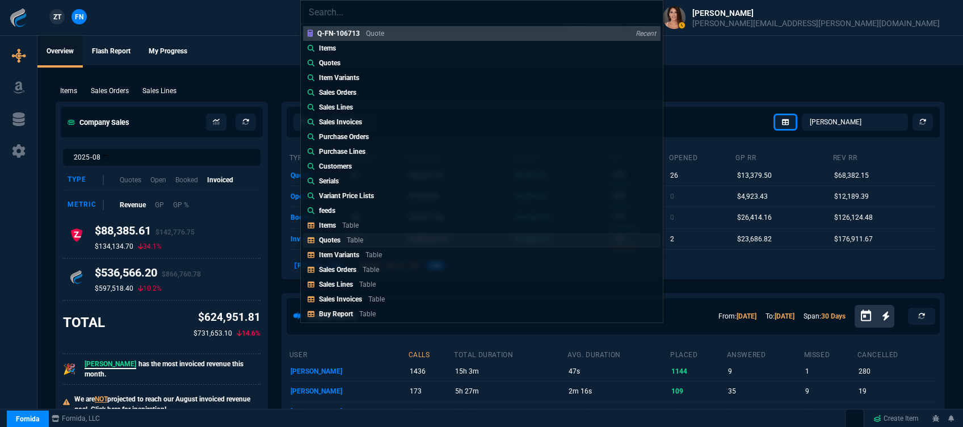
click at [395, 245] on link "Quotes Table" at bounding box center [482, 240] width 358 height 15
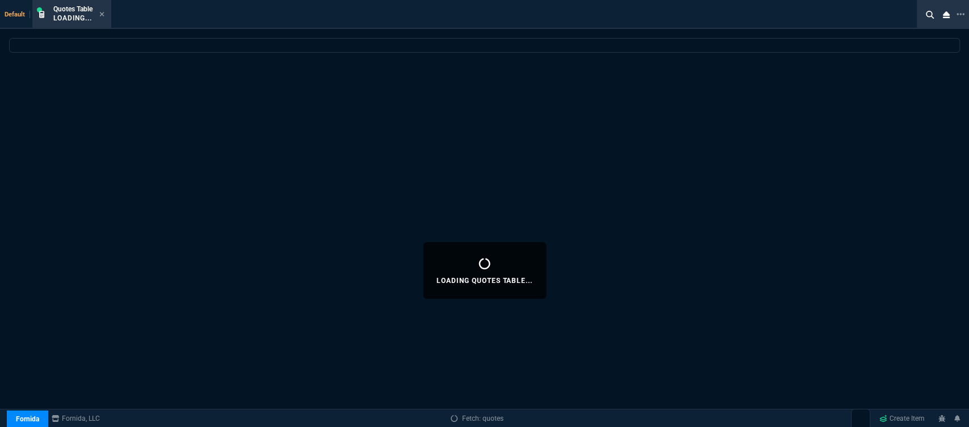
select select
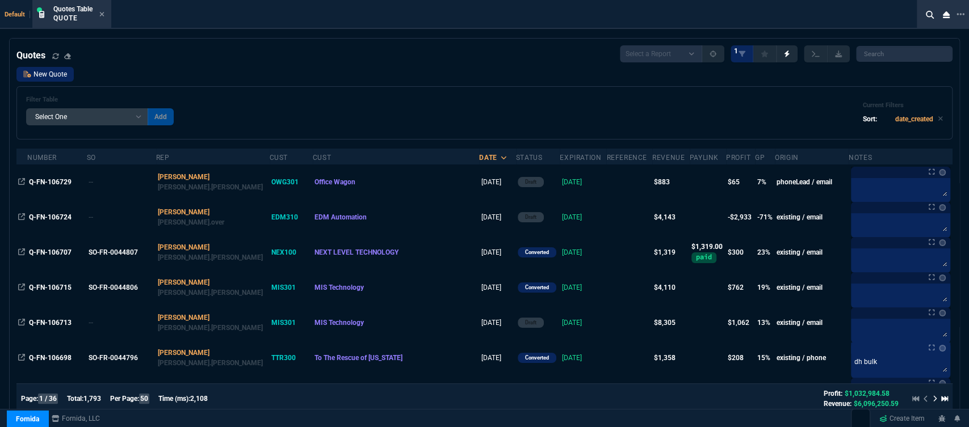
click at [58, 80] on link "New Quote" at bounding box center [44, 74] width 57 height 15
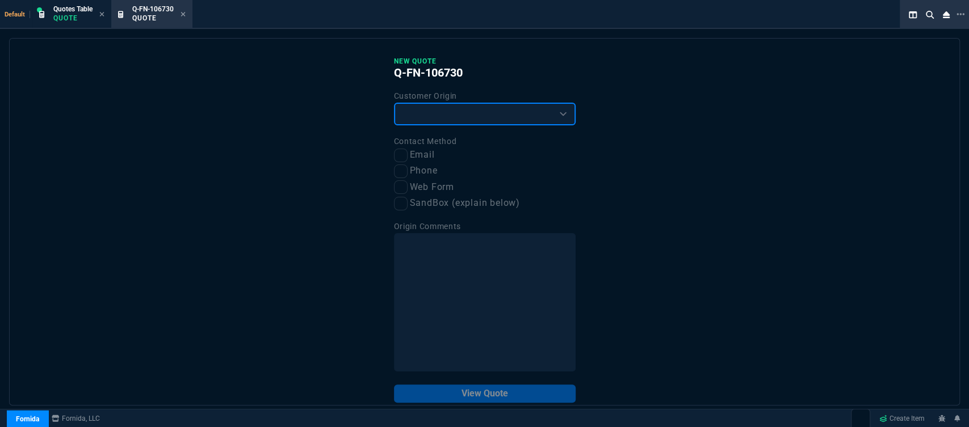
click at [415, 124] on select "Existing Customer Amazon Lead (first order) Website Lead (first order) Called (…" at bounding box center [485, 114] width 182 height 23
select select "existing"
click at [394, 103] on select "Existing Customer Amazon Lead (first order) Website Lead (first order) Called (…" at bounding box center [485, 114] width 182 height 23
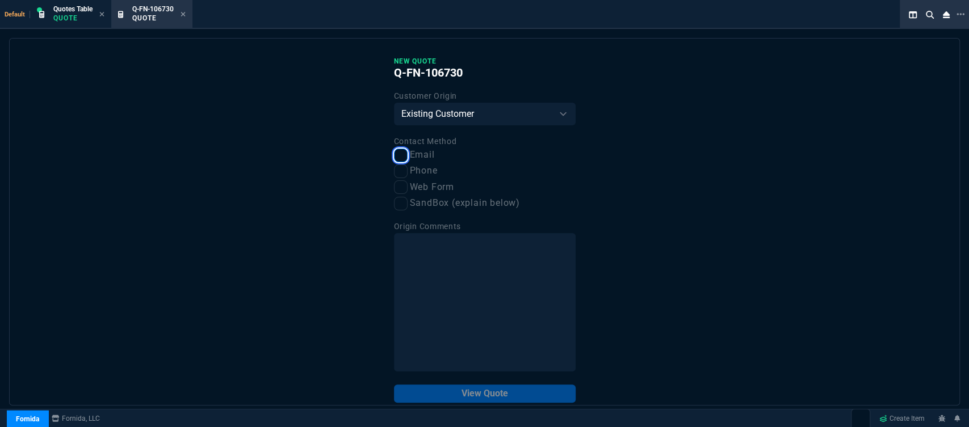
click at [395, 151] on input "Email" at bounding box center [401, 156] width 14 height 14
checkbox input "true"
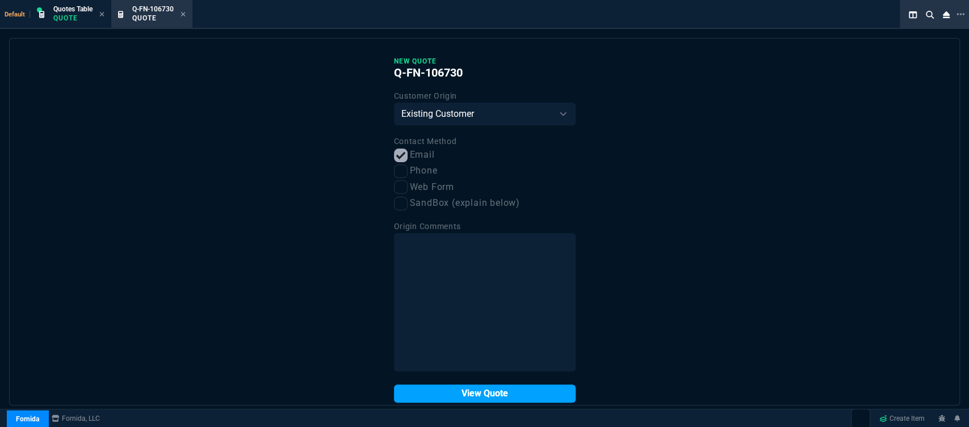
click at [466, 393] on button "View Quote" at bounding box center [485, 394] width 182 height 18
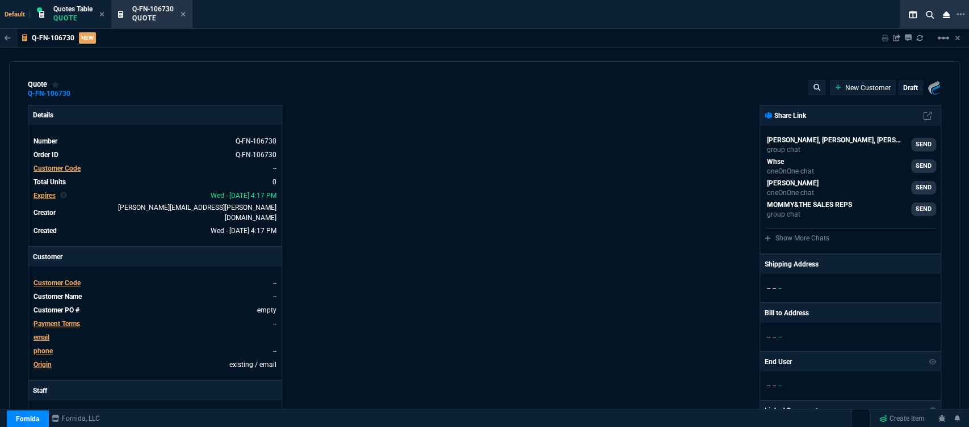
click at [51, 278] on div "Customer Code" at bounding box center [56, 283] width 47 height 10
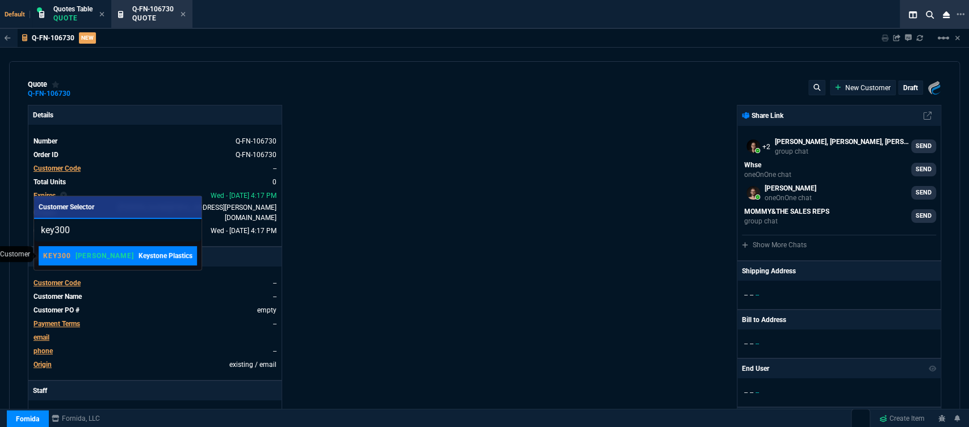
type input "key300"
click at [145, 253] on p "Keystone Plastics" at bounding box center [166, 256] width 54 height 10
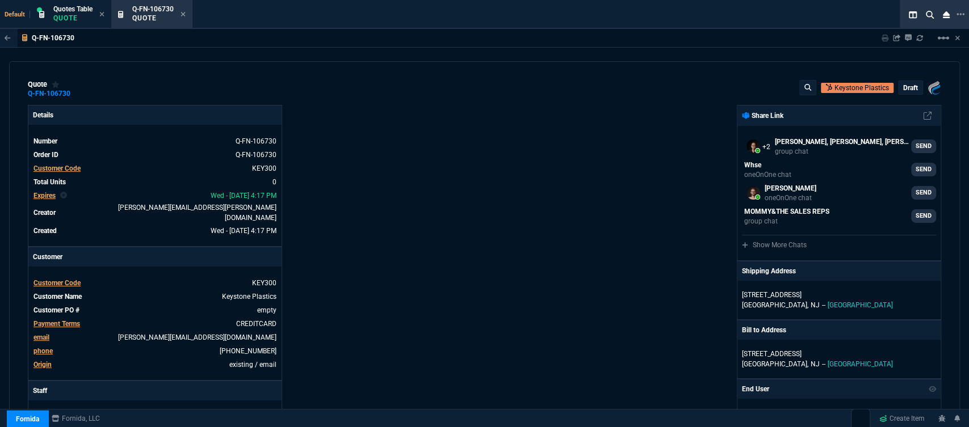
scroll to position [252, 0]
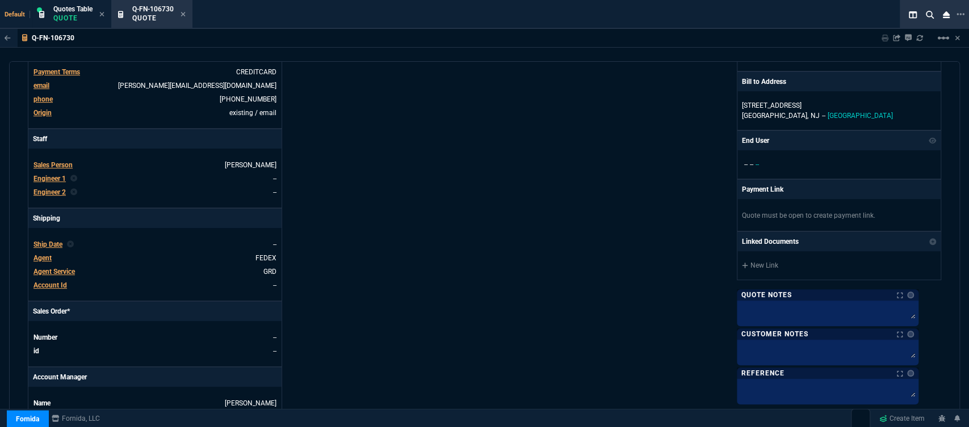
click at [40, 254] on span "Agent" at bounding box center [42, 258] width 18 height 8
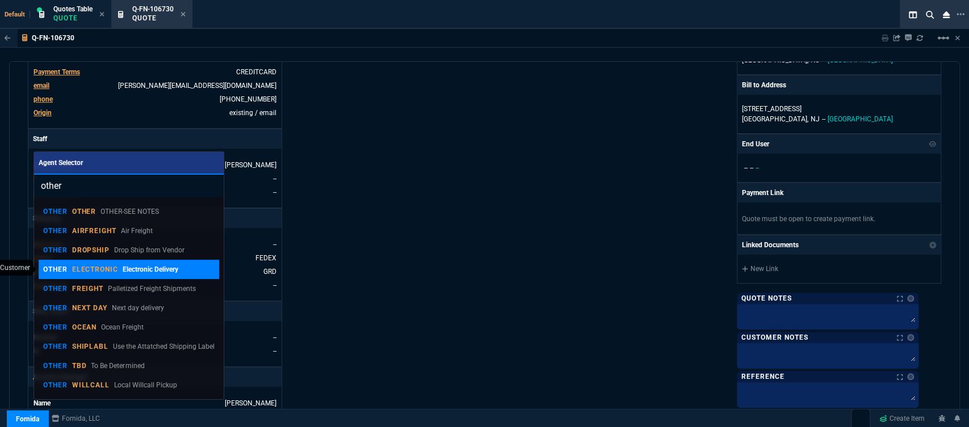
type input "other"
click at [94, 278] on link "OTHER ELECTRONIC Electronic Delivery" at bounding box center [129, 269] width 181 height 19
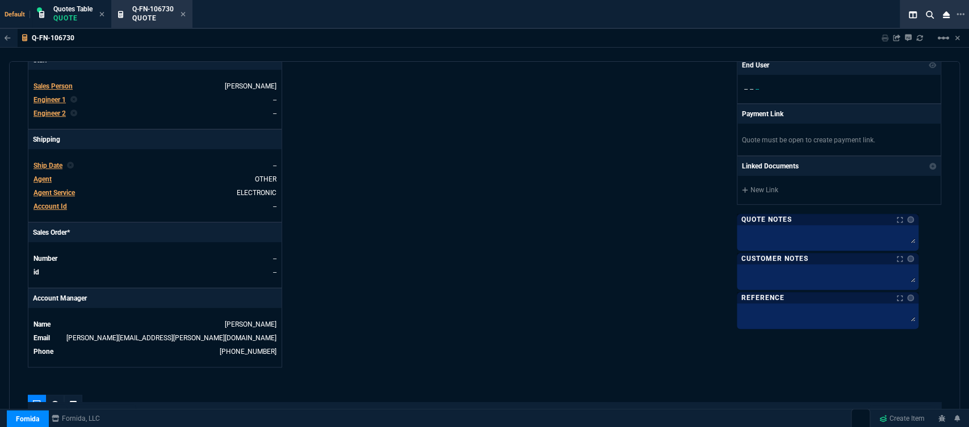
scroll to position [441, 0]
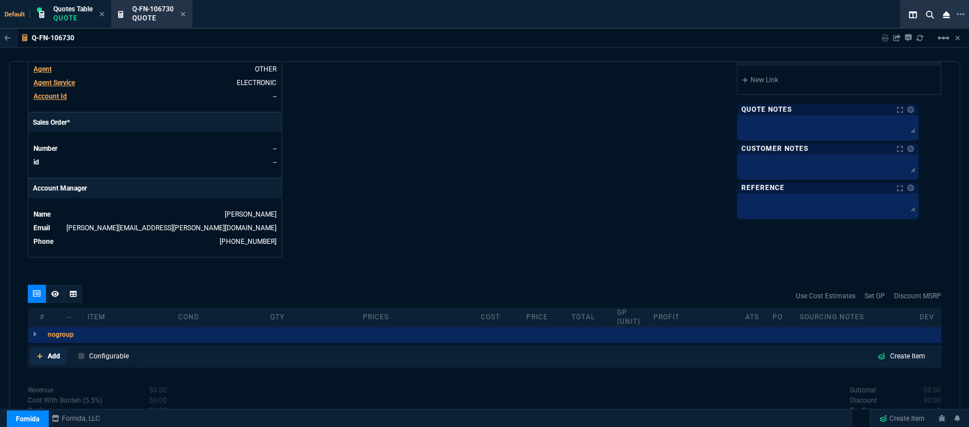
click at [38, 353] on icon at bounding box center [40, 356] width 6 height 7
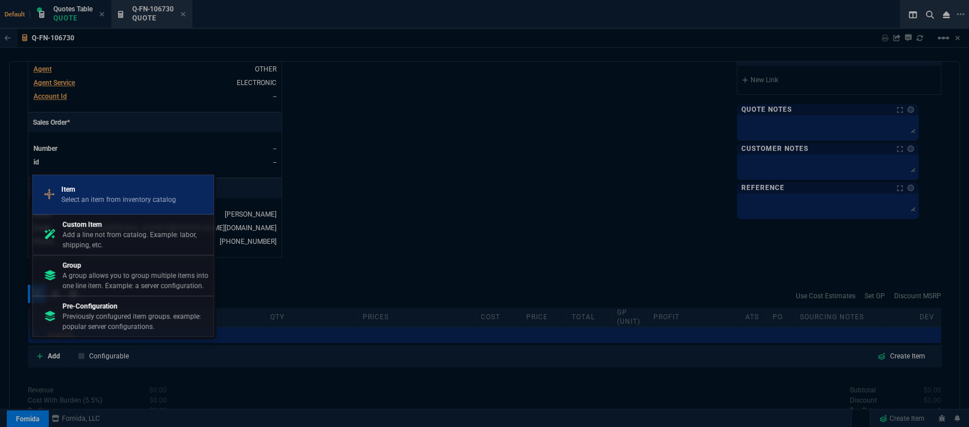
click at [121, 189] on p "Item" at bounding box center [118, 189] width 115 height 10
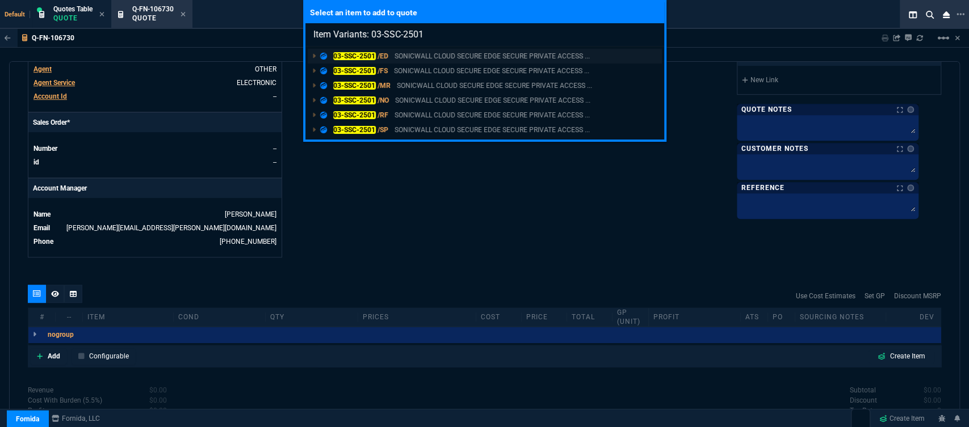
type input "Item Variants: 03-SSC-2501"
click at [463, 58] on p "SONICWALL CLOUD SECURE EDGE SECURE PRIVATE ACCESS ..." at bounding box center [492, 56] width 195 height 10
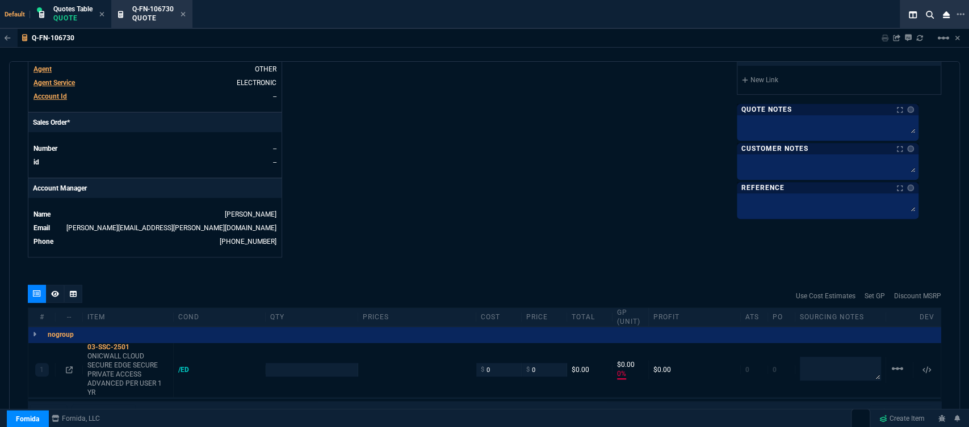
type input "0"
type input "90"
type input "100"
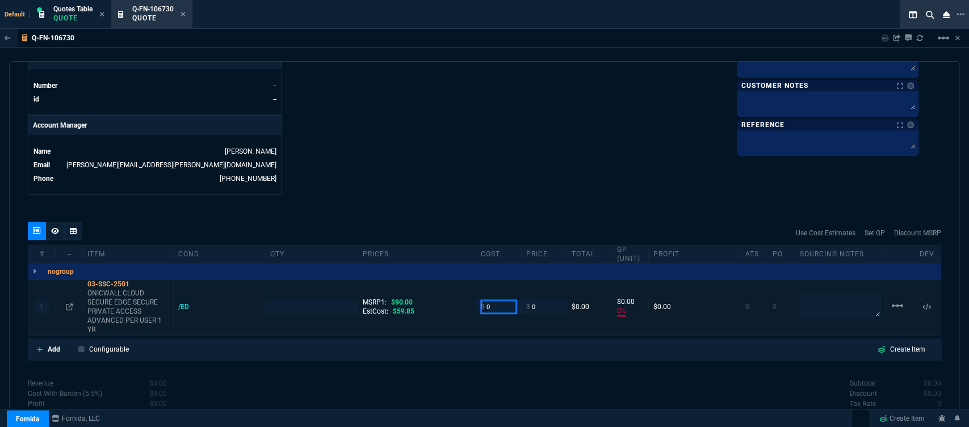
drag, startPoint x: 495, startPoint y: 297, endPoint x: 460, endPoint y: 290, distance: 35.3
click at [460, 290] on div "1 03-SSC-2501 ONICWALL CLOUD SECURE EDGE SECURE PRIVATE ACCESS ADVANCED PER USE…" at bounding box center [484, 307] width 912 height 55
type input "58.45"
type input "1"
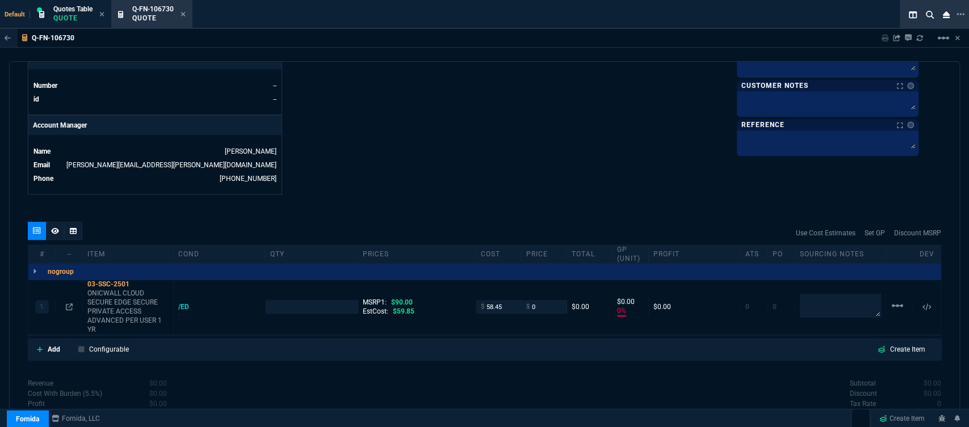
type input "58.45"
type input "-100"
type input "-58"
click at [139, 281] on icon at bounding box center [137, 284] width 6 height 7
drag, startPoint x: 541, startPoint y: 297, endPoint x: 510, endPoint y: 296, distance: 30.7
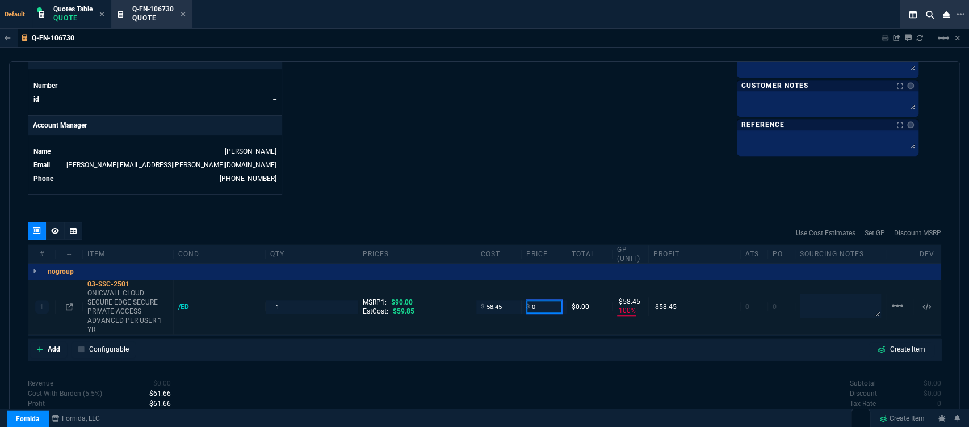
click at [510, 296] on div "1 03-SSC-2501 ONICWALL CLOUD SECURE EDGE SECURE PRIVATE ACCESS ADVANCED PER USE…" at bounding box center [484, 307] width 912 height 55
type input "65"
type input "10"
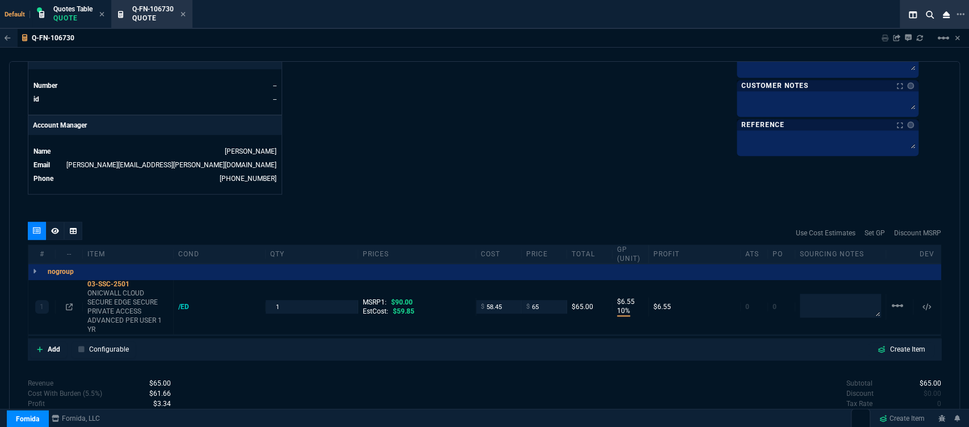
type input "7"
type input "28"
click at [40, 346] on icon at bounding box center [40, 349] width 6 height 7
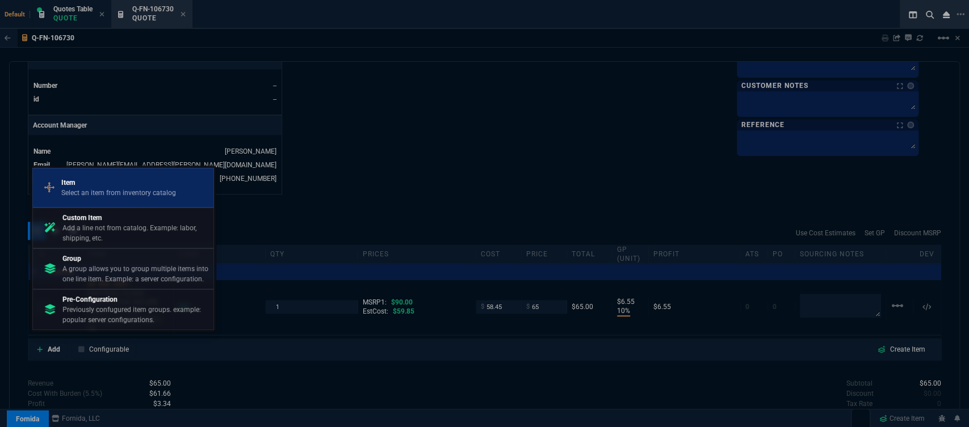
click at [118, 170] on link "Item Select an item from inventory catalog" at bounding box center [123, 188] width 182 height 40
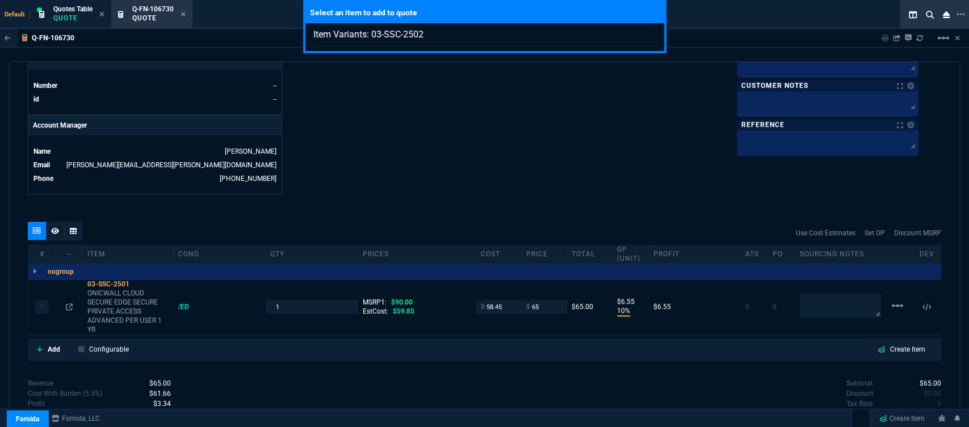
type input "Item Variants: 03-SSC-2502"
click at [351, 151] on div "Select an item to add to quote Item Variants: 03-SSC-2502" at bounding box center [484, 213] width 969 height 427
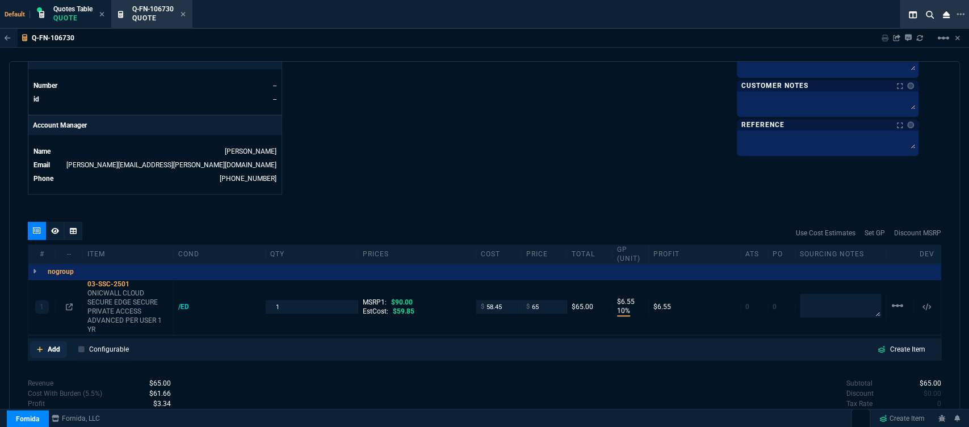
click at [37, 346] on icon at bounding box center [40, 349] width 6 height 7
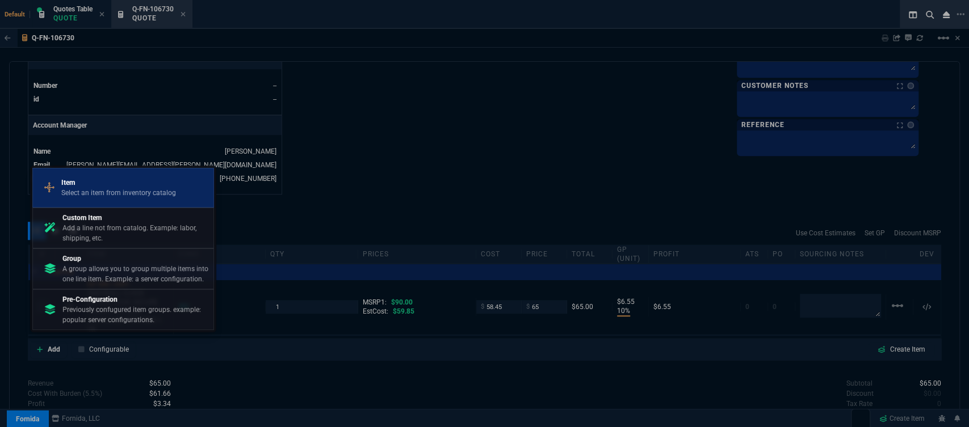
click at [81, 172] on link "Item Select an item from inventory catalog" at bounding box center [123, 188] width 182 height 40
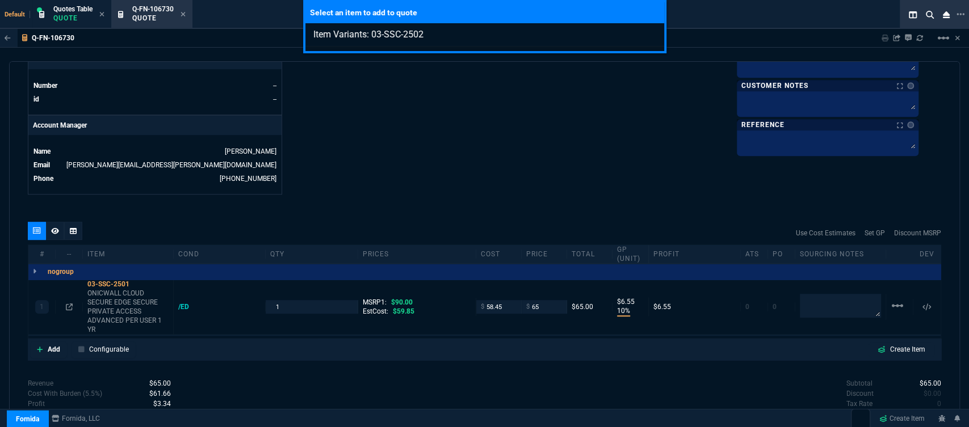
type input "Item Variants: 03-SSC-2502"
click at [452, 169] on div "Select an item to add to quote Item Variants: 03-SSC-2502" at bounding box center [484, 213] width 969 height 427
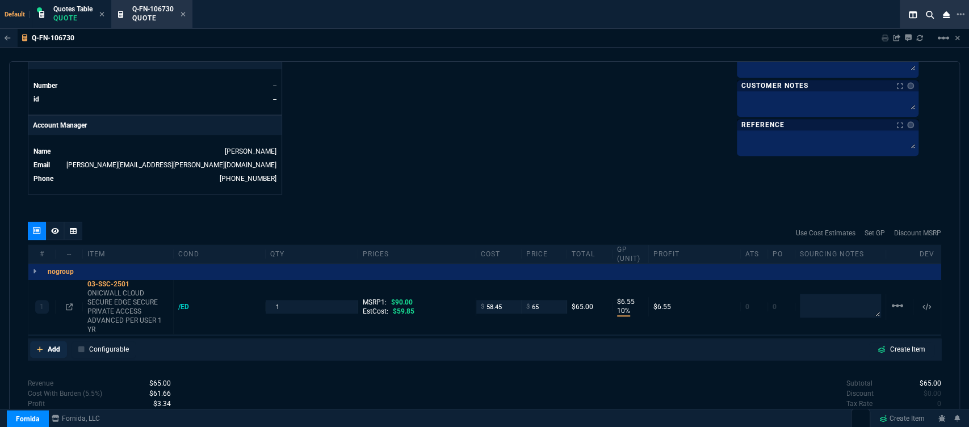
click at [39, 346] on icon at bounding box center [40, 349] width 6 height 7
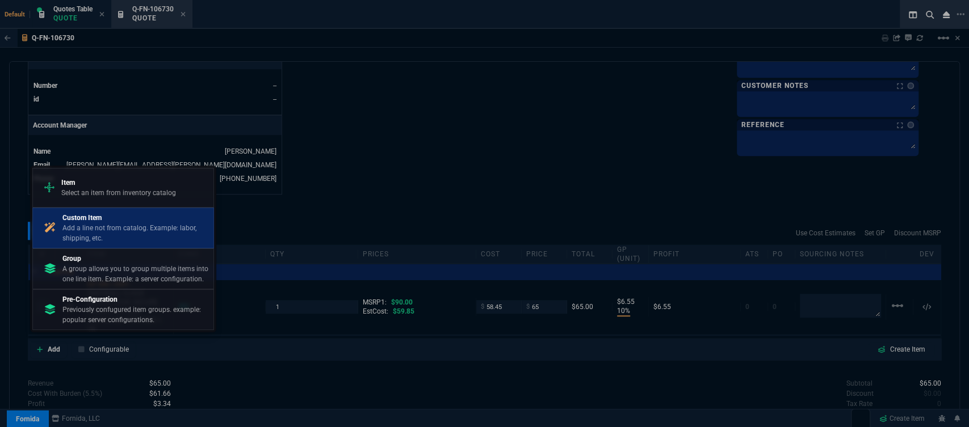
click at [95, 220] on p "Custom Item" at bounding box center [135, 218] width 146 height 10
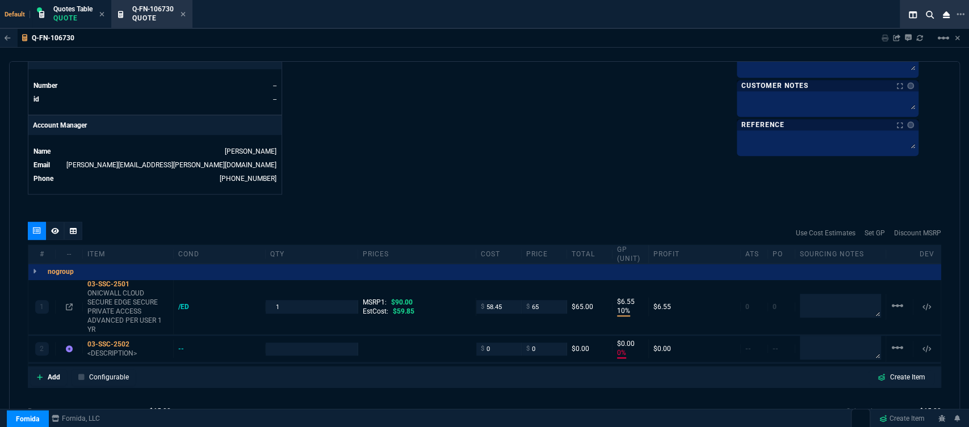
type input "10"
type input "7"
type input "0"
type input "28"
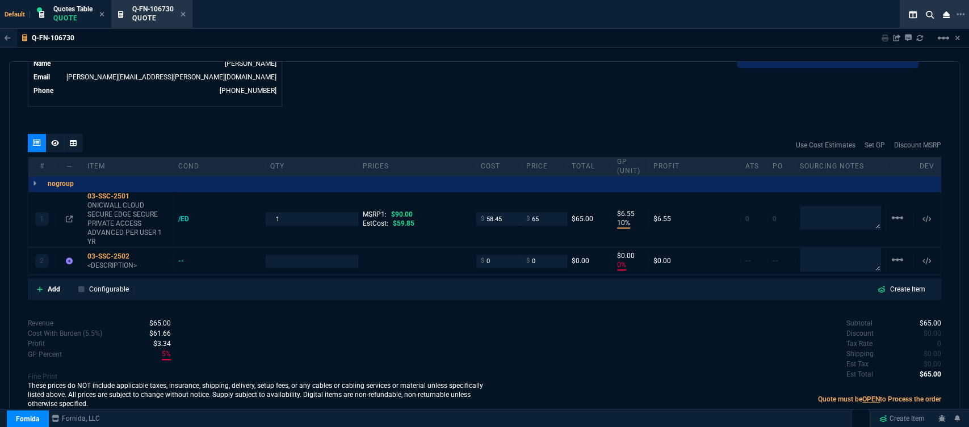
scroll to position [593, 0]
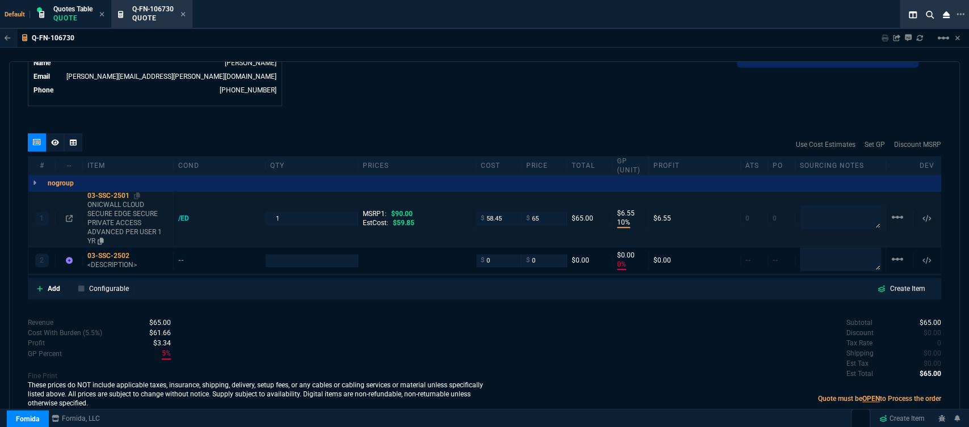
click at [136, 226] on p "ONICWALL CLOUD SECURE EDGE SECURE PRIVATE ACCESS ADVANCED PER USER 1 YR" at bounding box center [127, 222] width 81 height 45
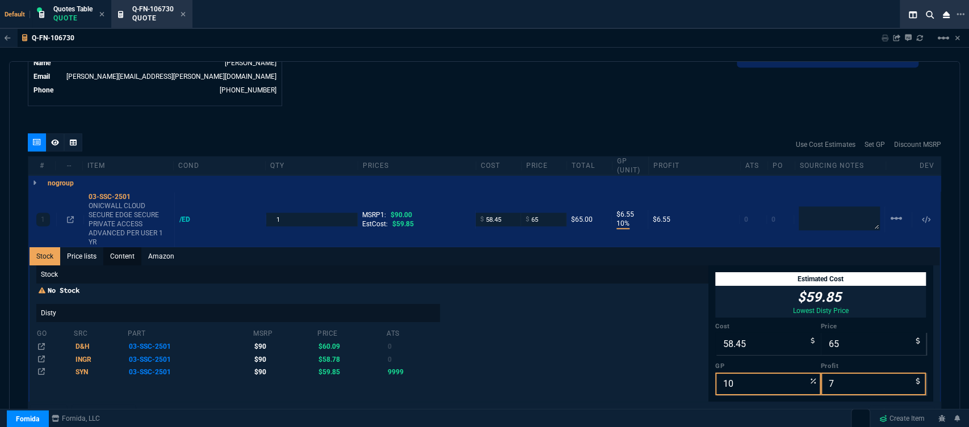
click at [127, 251] on link "Content" at bounding box center [122, 256] width 38 height 18
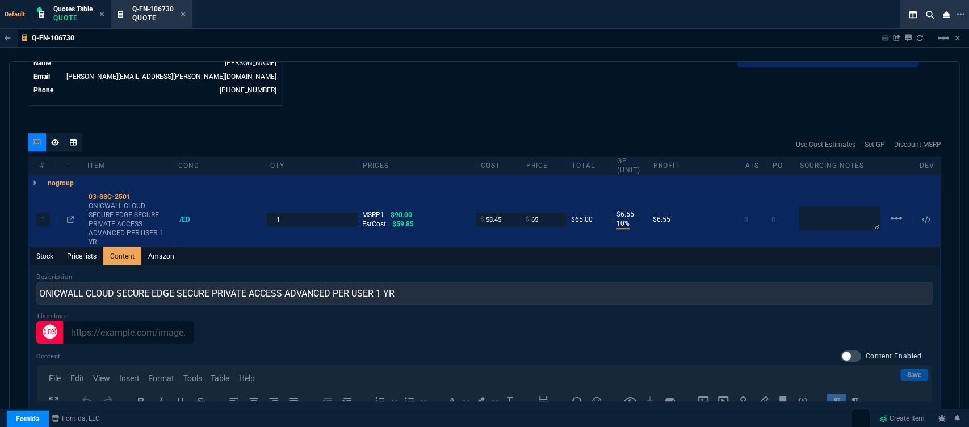
scroll to position [0, 0]
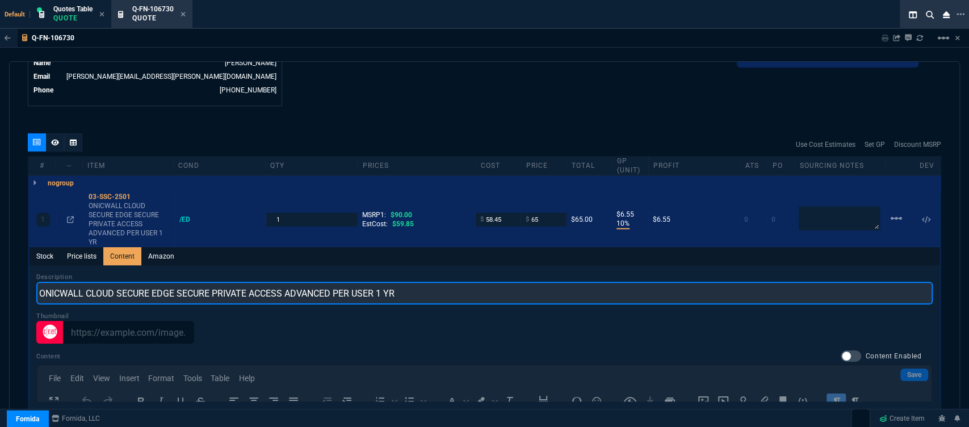
click at [38, 284] on input "ONICWALL CLOUD SECURE EDGE SECURE PRIVATE ACCESS ADVANCED PER USER 1 YR" at bounding box center [484, 293] width 896 height 23
type input "SONICWALL CLOUD SECURE EDGE SECURE PRIVATE ACCESS ADVANCED PER USER 1 YR"
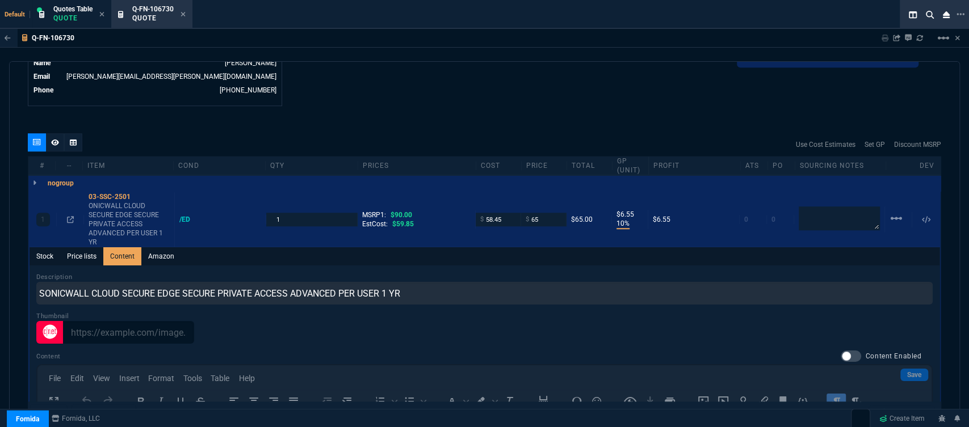
type input "1"
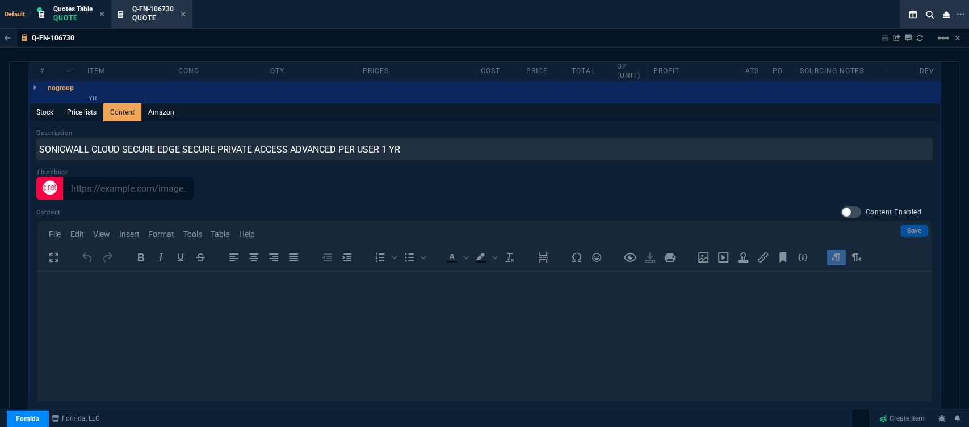
scroll to position [845, 0]
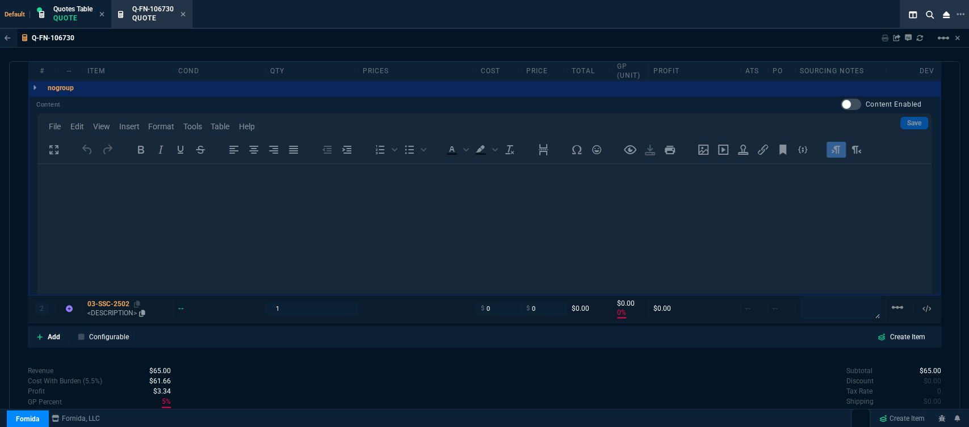
click at [120, 309] on p "<DESCRIPTION>" at bounding box center [127, 313] width 81 height 9
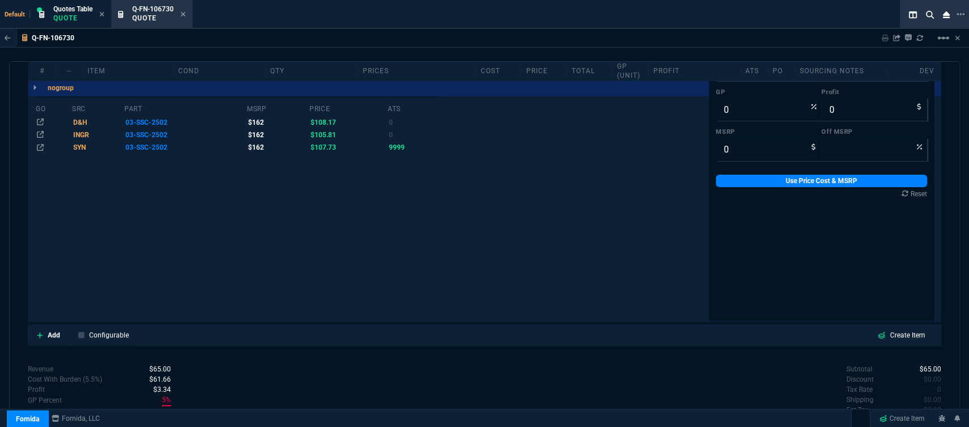
type input "10"
type input "7"
type input "28"
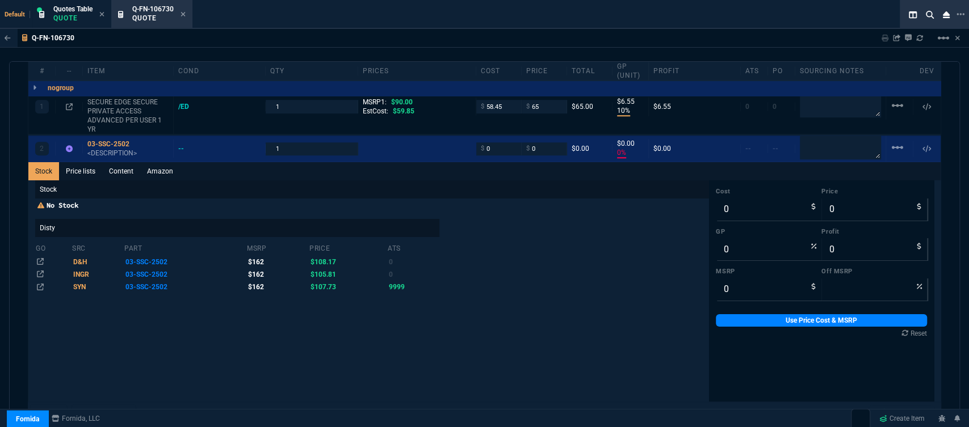
scroll to position [595, 0]
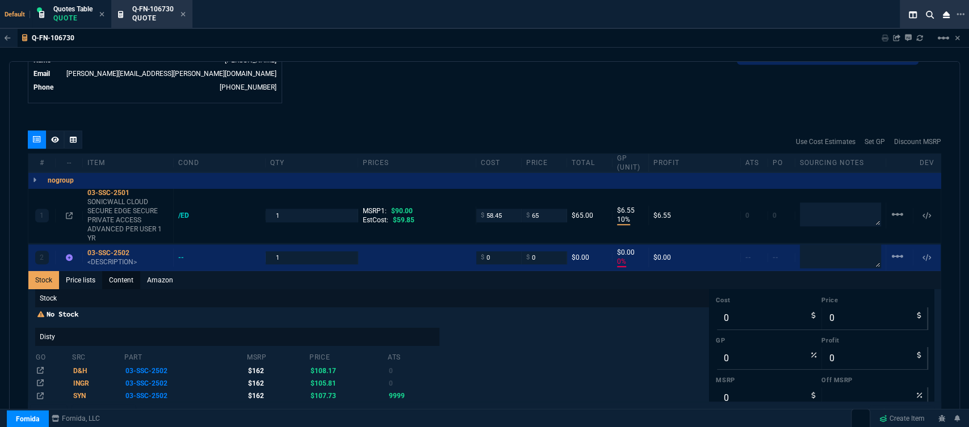
click at [127, 272] on link "Content" at bounding box center [121, 280] width 38 height 18
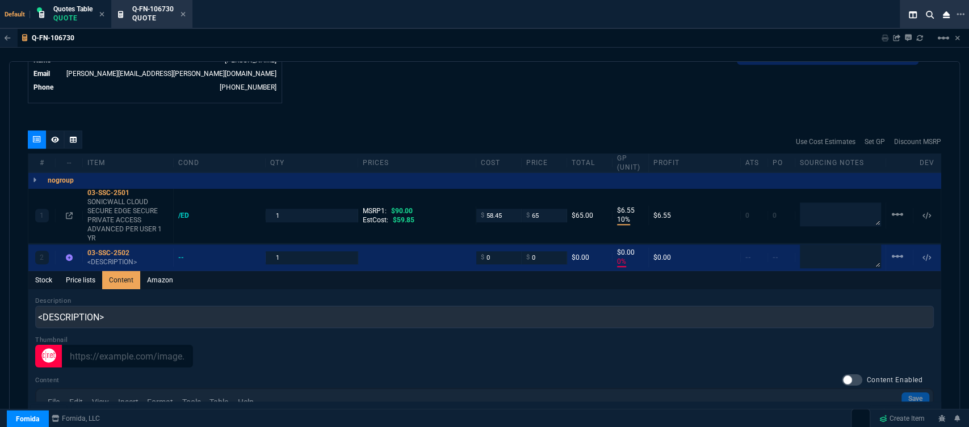
scroll to position [0, 0]
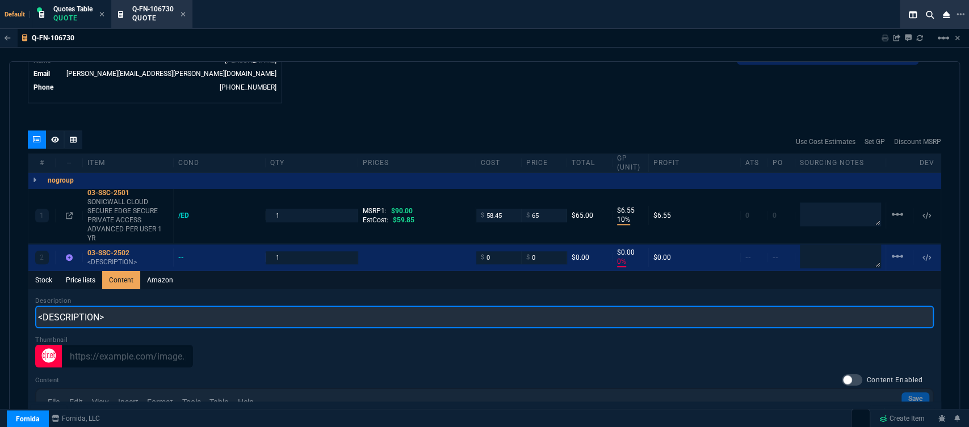
drag, startPoint x: 159, startPoint y: 309, endPoint x: 32, endPoint y: 291, distance: 128.4
paste input "SONICWALL CLOUD SECURE EDGE SECURE PRIVATE ACCESS ADVANCED PER USER 2 YR"
type input "SONICWALL CLOUD SECURE EDGE SECURE PRIVATE ACCESS ADVANCED PER USER 2 YR"
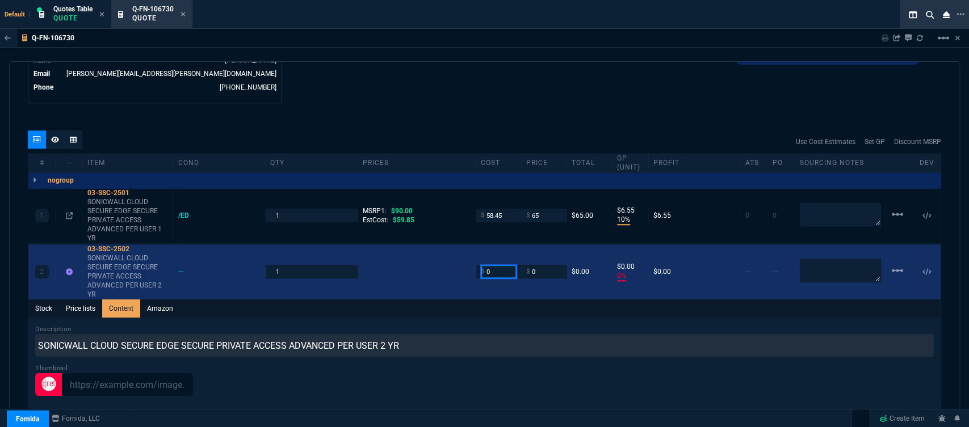
drag, startPoint x: 496, startPoint y: 262, endPoint x: 459, endPoint y: 259, distance: 37.0
click at [459, 259] on div "2 03-SSC-2502 SONICWALL CLOUD SECURE EDGE SECURE PRIVATE ACCESS ADVANCED PER US…" at bounding box center [484, 272] width 912 height 55
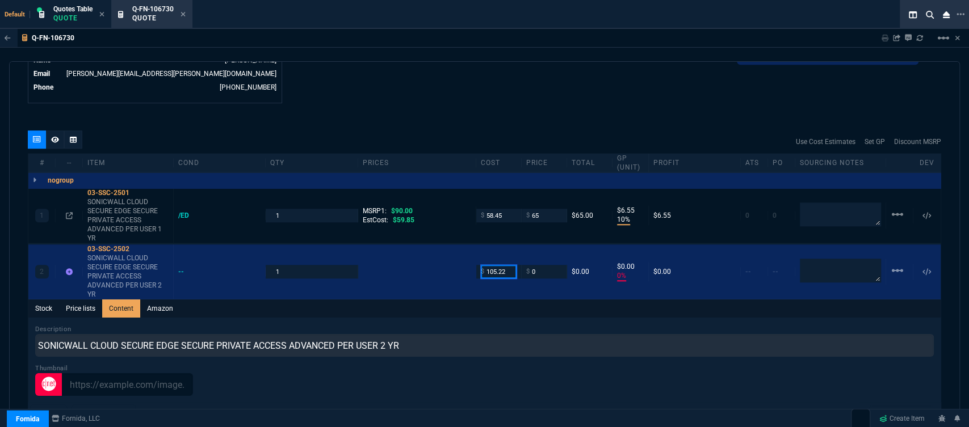
type input "105.22"
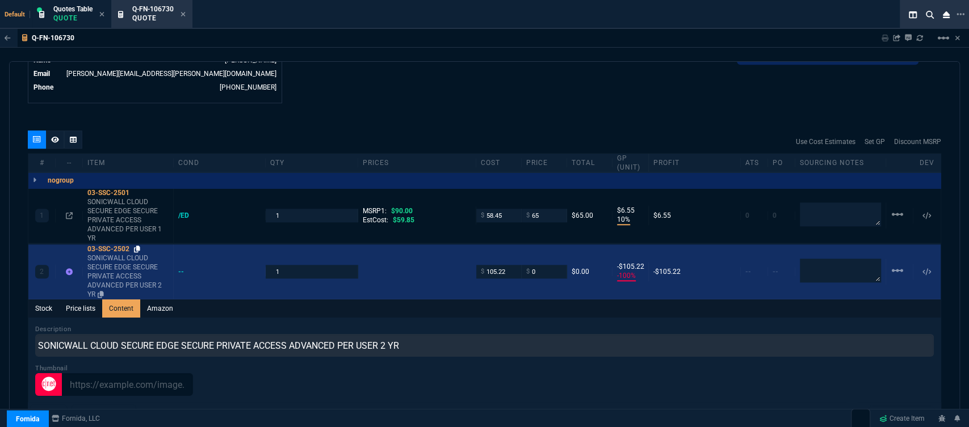
click at [136, 246] on icon at bounding box center [137, 249] width 6 height 7
drag, startPoint x: 541, startPoint y: 264, endPoint x: 509, endPoint y: 251, distance: 34.7
click at [509, 251] on div "2 03-SSC-2502 SONICWALL CLOUD SECURE EDGE SECURE PRIVATE ACCESS ADVANCED PER US…" at bounding box center [484, 272] width 912 height 55
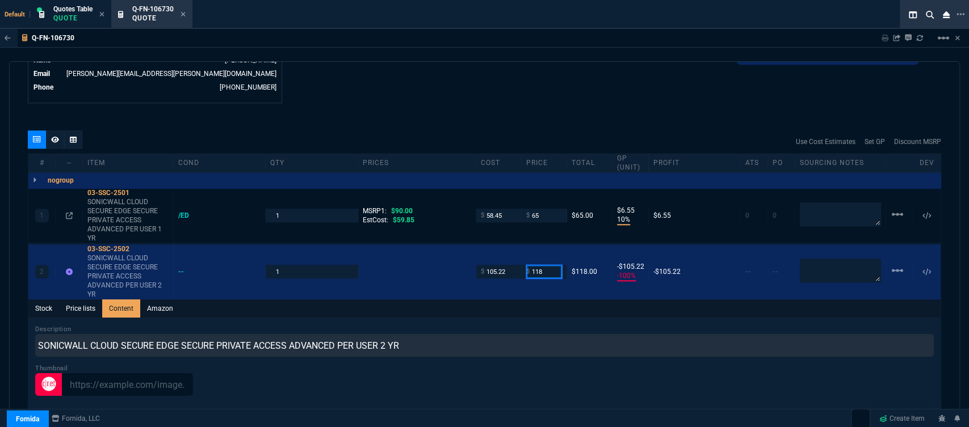
type input "118"
click at [495, 56] on div "Q-FN-106730 Sharing Q-FN-106730 Link Dev Link Share on Teams linear_scale quote…" at bounding box center [484, 254] width 969 height 450
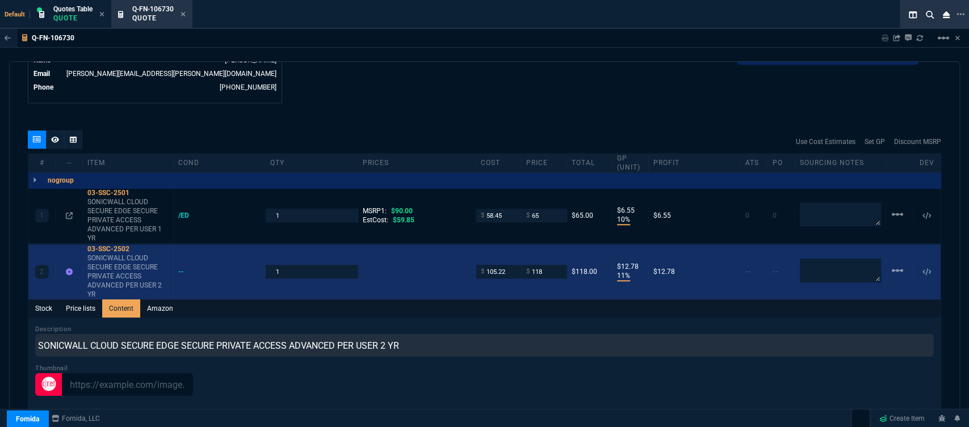
scroll to position [848, 0]
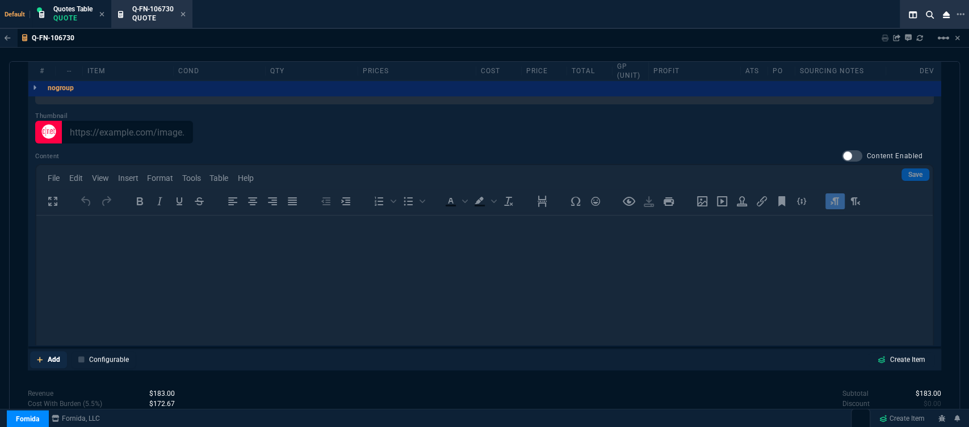
click at [37, 356] on icon at bounding box center [40, 359] width 6 height 7
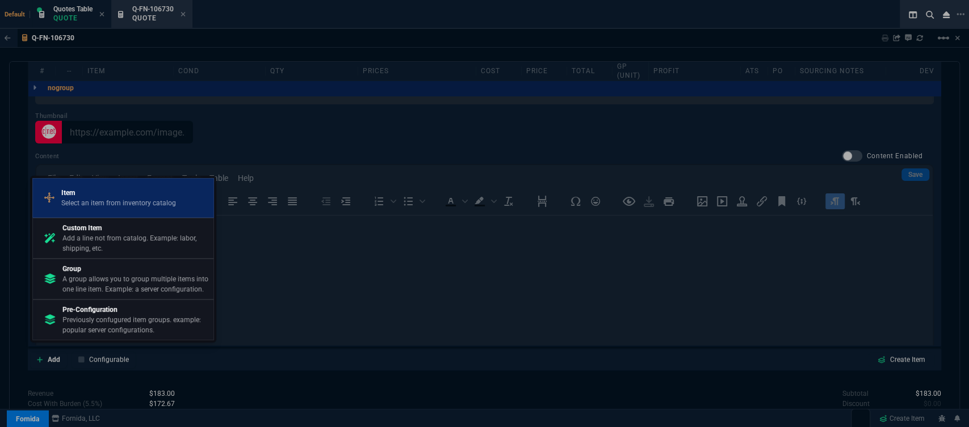
click at [102, 202] on p "Select an item from inventory catalog" at bounding box center [118, 203] width 115 height 10
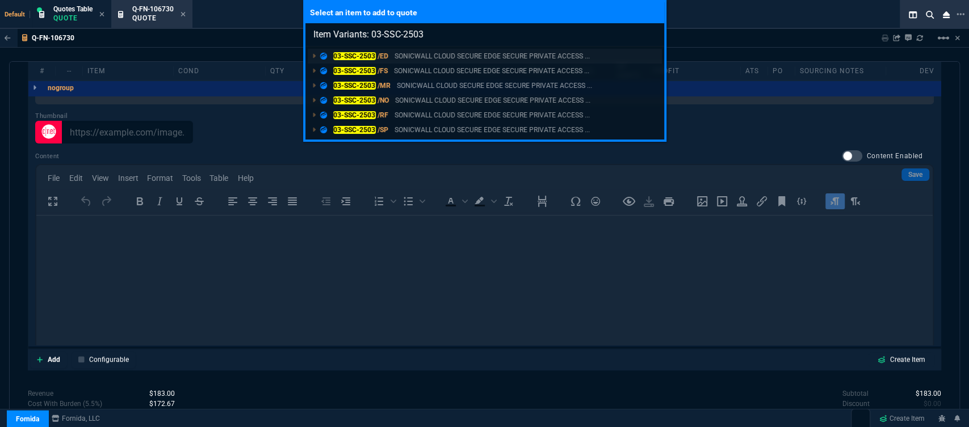
type input "Item Variants: 03-SSC-2503"
click at [465, 54] on p "SONICWALL CLOUD SECURE EDGE SECURE PRIVATE ACCESS ..." at bounding box center [492, 56] width 195 height 10
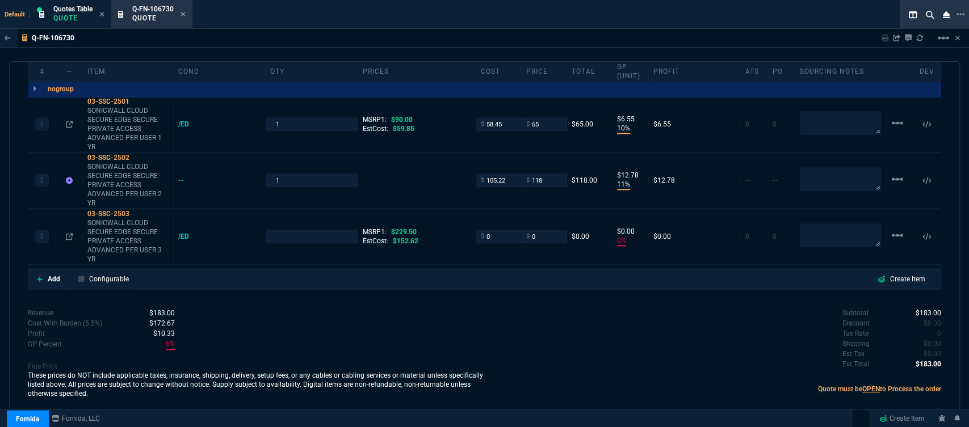
type input "10"
type input "7"
type input "11"
type input "13"
type input "0"
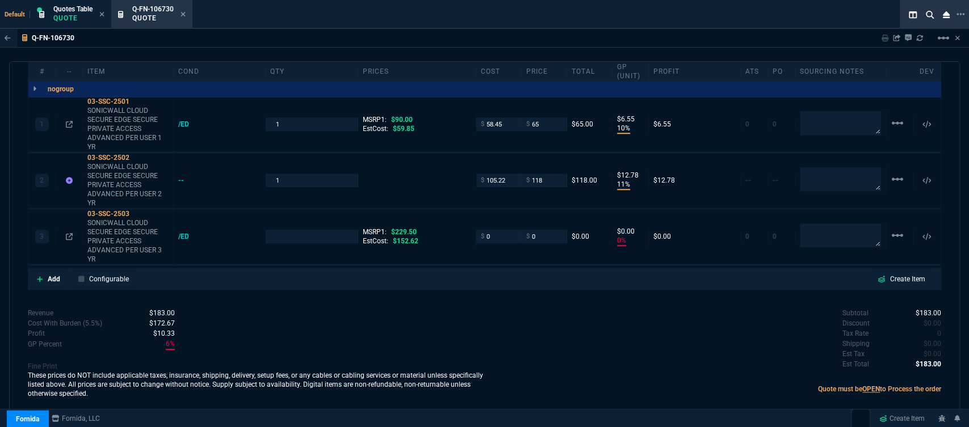
type input "0"
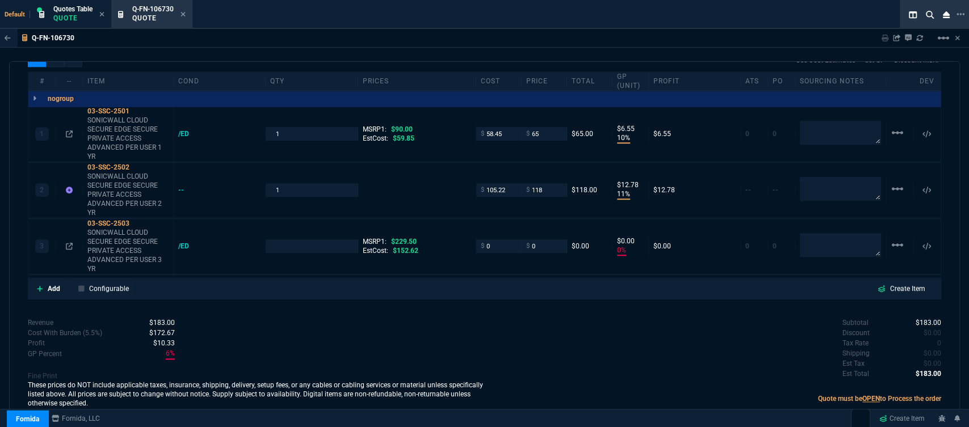
type input "28"
type input "100"
drag, startPoint x: 497, startPoint y: 239, endPoint x: 475, endPoint y: 229, distance: 24.7
click at [475, 229] on div "3 03-SSC-2503 SONICWALL CLOUD SECURE EDGE SECURE PRIVATE ACCESS ADVANCED PER US…" at bounding box center [484, 246] width 912 height 55
type input "149"
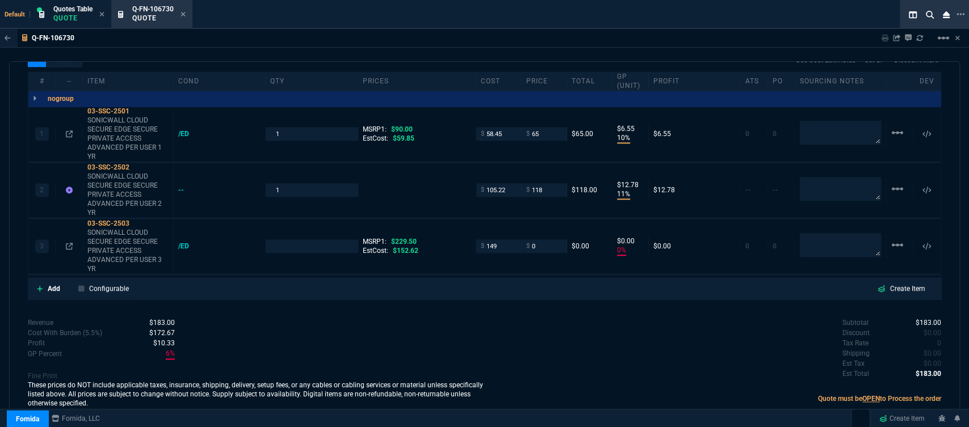
click at [464, 288] on div "Add Configurable Create Item" at bounding box center [484, 288] width 909 height 17
type input "1"
type input "149"
type input "-100"
type input "-149"
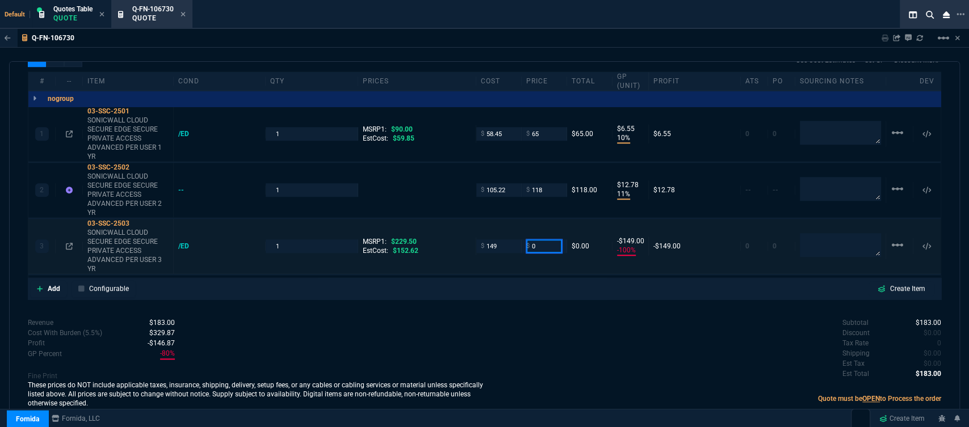
drag, startPoint x: 537, startPoint y: 236, endPoint x: 511, endPoint y: 225, distance: 27.7
click at [511, 225] on div "3 03-SSC-2503 SONICWALL CLOUD SECURE EDGE SECURE PRIVATE ACCESS ADVANCED PER US…" at bounding box center [484, 246] width 912 height 55
type input "165"
click at [501, 318] on div "Subtotal $183.00 Discount $0.00 Tax Rate 0 Shipping $0.00 Est Tax $0.00 Est Tot…" at bounding box center [713, 349] width 457 height 62
type input "165"
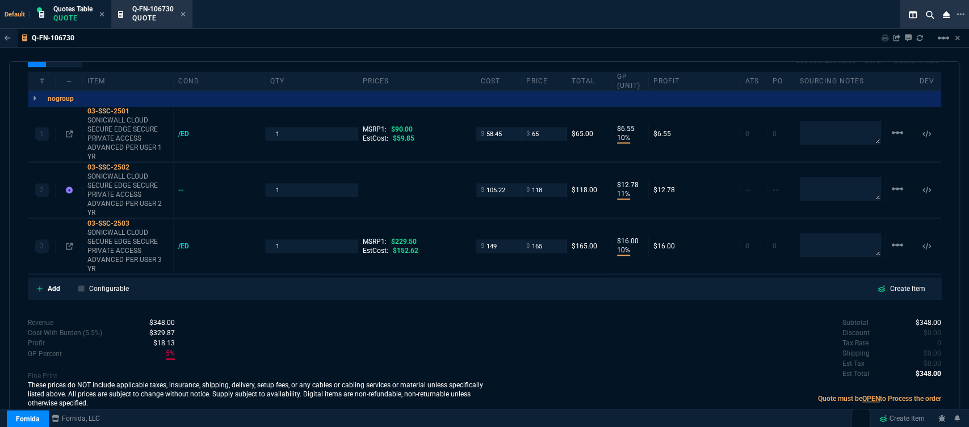
type input "10"
type input "16"
type input "28"
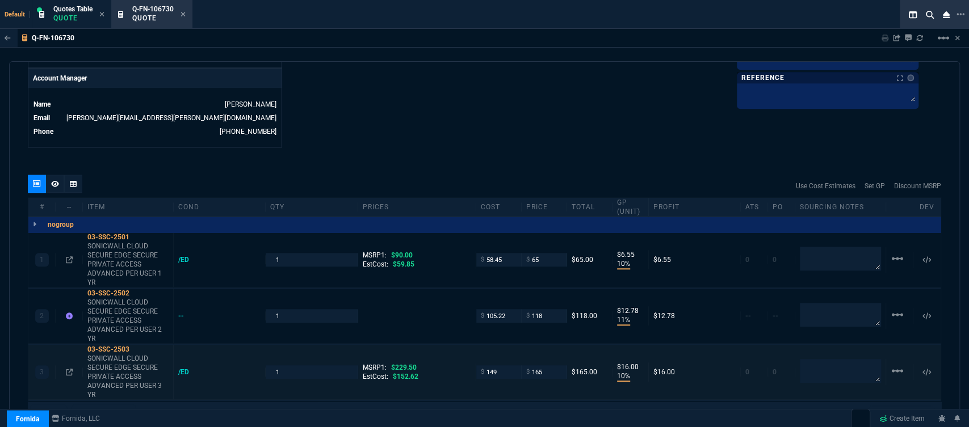
scroll to position [488, 0]
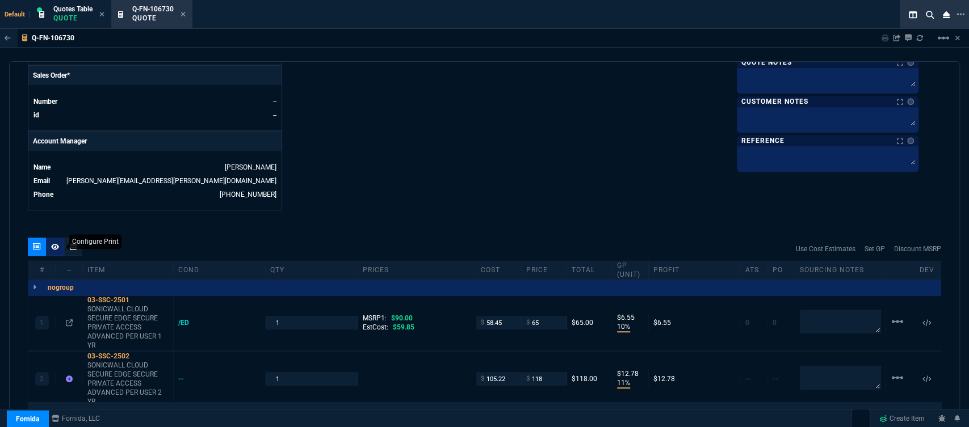
click at [52, 244] on icon at bounding box center [55, 247] width 8 height 7
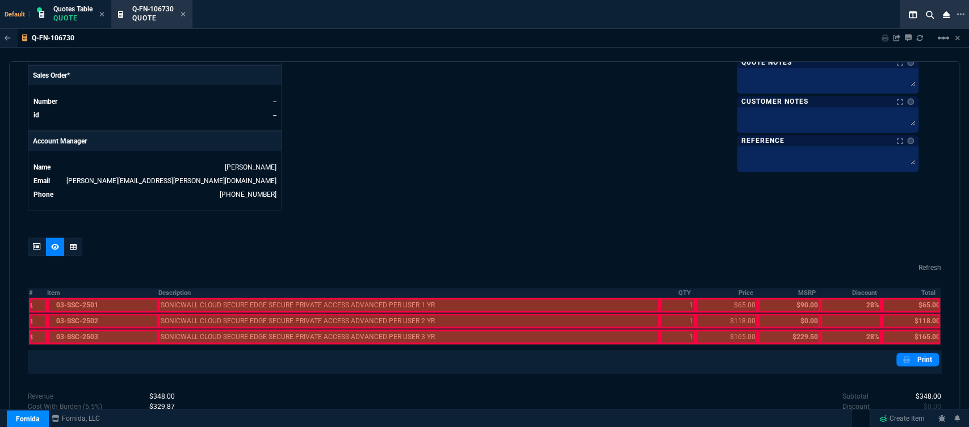
click at [96, 330] on div at bounding box center [102, 337] width 111 height 15
click at [97, 316] on div at bounding box center [102, 321] width 111 height 15
click at [99, 299] on div at bounding box center [102, 305] width 111 height 15
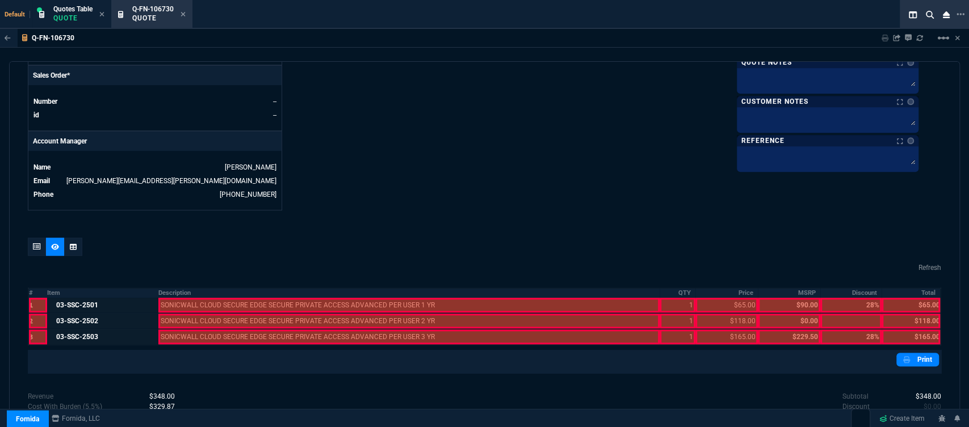
click at [234, 330] on div at bounding box center [409, 337] width 502 height 15
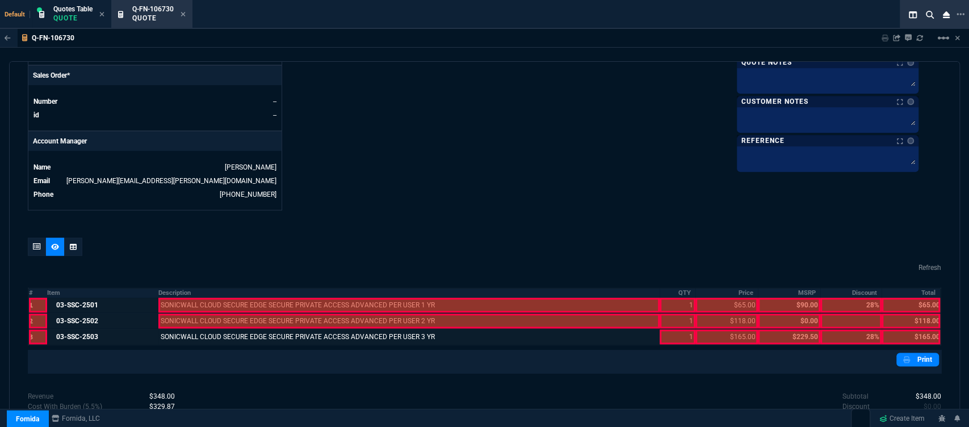
click at [237, 314] on div at bounding box center [409, 321] width 502 height 15
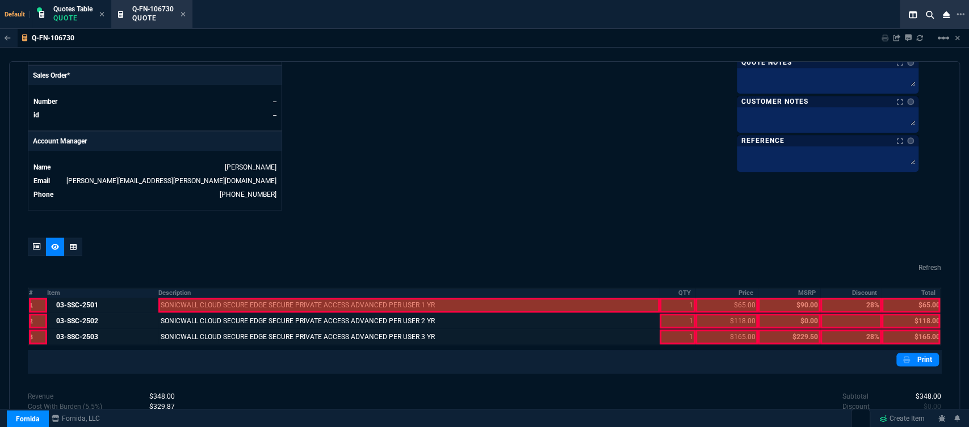
click at [240, 298] on div at bounding box center [409, 305] width 502 height 15
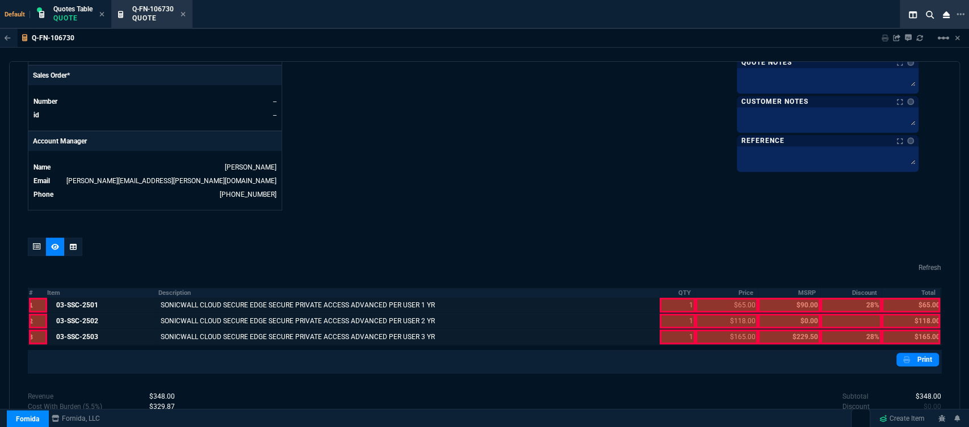
click at [683, 330] on div at bounding box center [677, 337] width 35 height 15
click at [681, 314] on div at bounding box center [677, 321] width 35 height 15
click at [679, 298] on div at bounding box center [677, 305] width 35 height 15
click at [708, 298] on div at bounding box center [726, 305] width 62 height 15
click at [709, 314] on div at bounding box center [726, 321] width 62 height 15
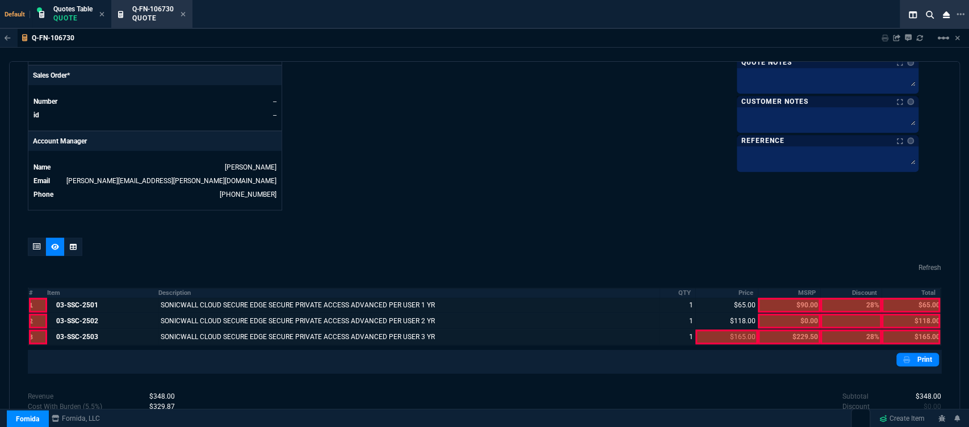
click at [710, 330] on div at bounding box center [726, 337] width 62 height 15
click at [906, 330] on div at bounding box center [911, 337] width 58 height 15
click at [908, 316] on div at bounding box center [911, 321] width 58 height 15
click at [911, 298] on div at bounding box center [911, 305] width 58 height 15
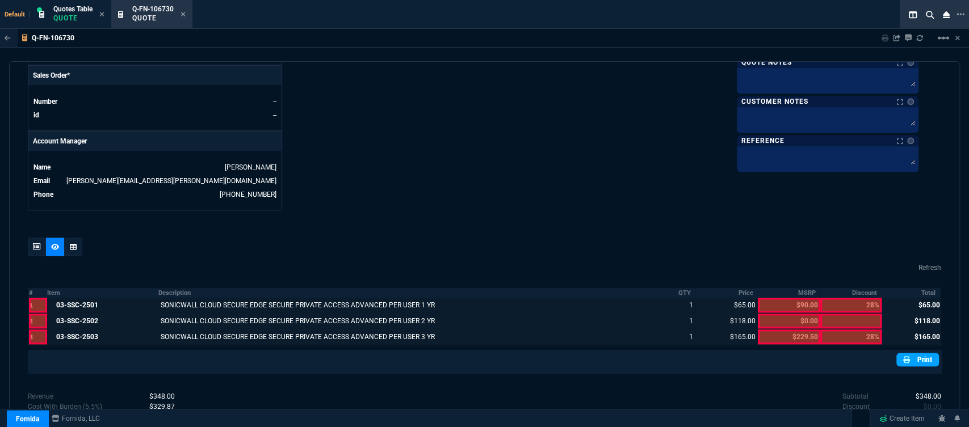
click at [913, 353] on link "Print" at bounding box center [917, 360] width 43 height 14
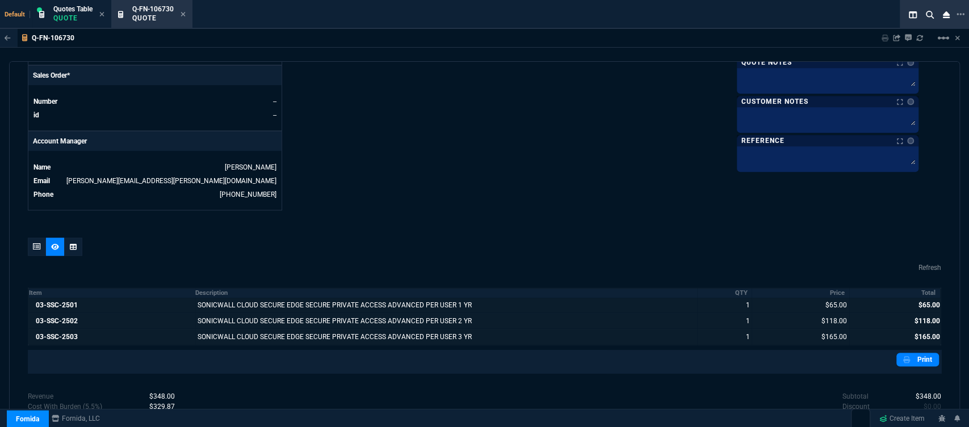
scroll to position [562, 0]
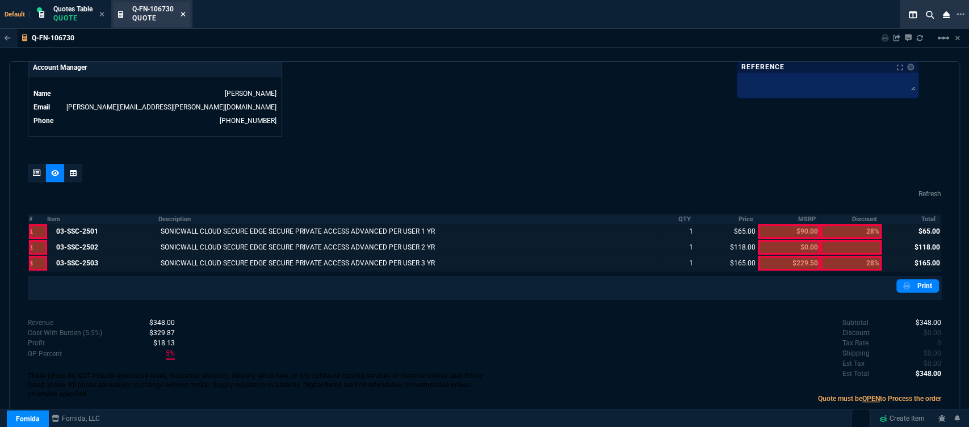
click at [183, 13] on icon at bounding box center [183, 14] width 5 height 7
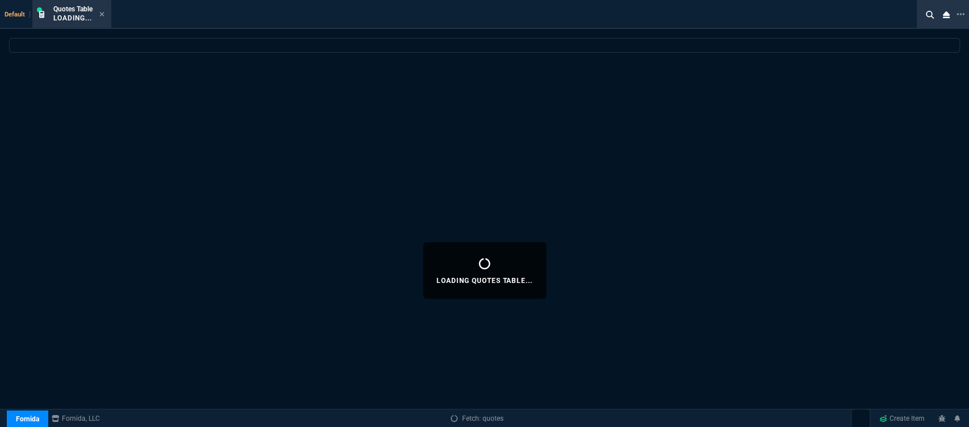
select select
